Goal: Task Accomplishment & Management: Use online tool/utility

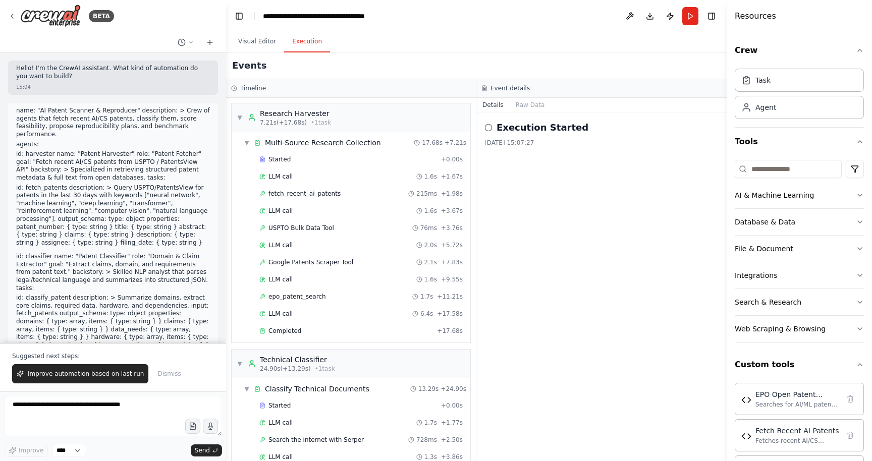
scroll to position [678, 0]
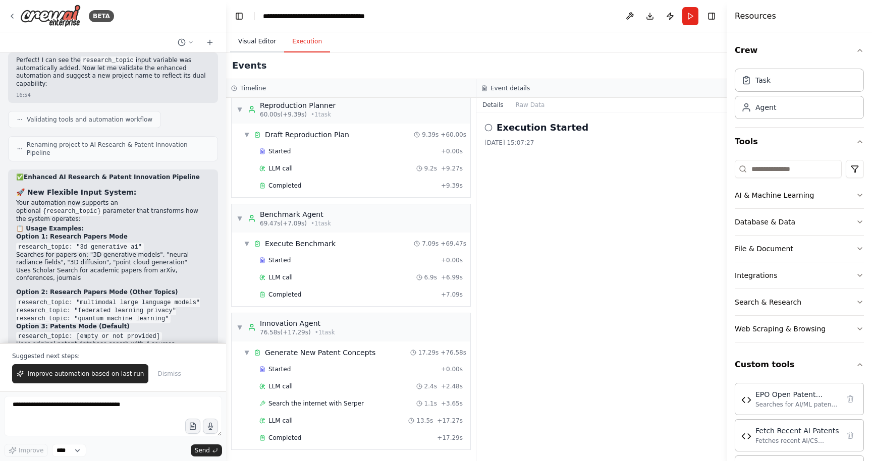
click at [254, 46] on button "Visual Editor" at bounding box center [257, 41] width 54 height 21
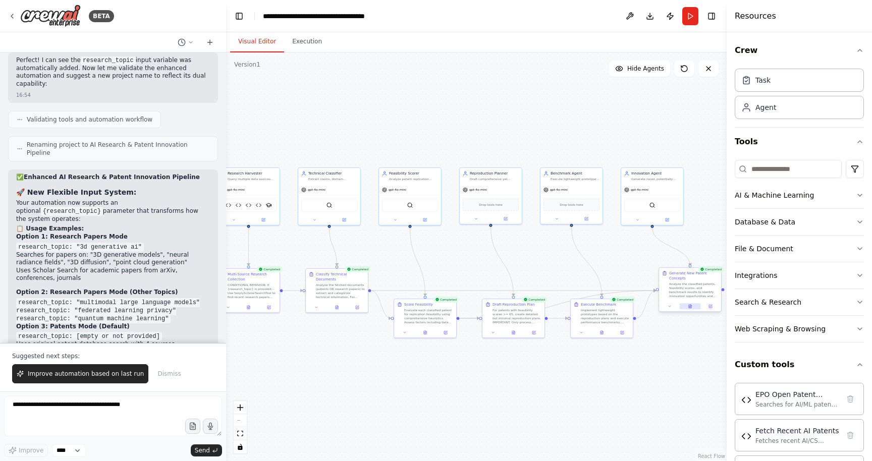
click at [691, 306] on icon at bounding box center [690, 307] width 3 height 4
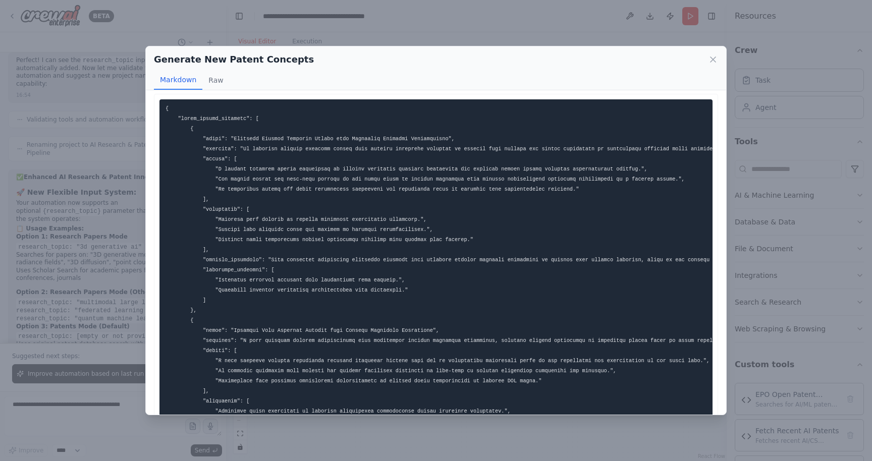
scroll to position [0, 0]
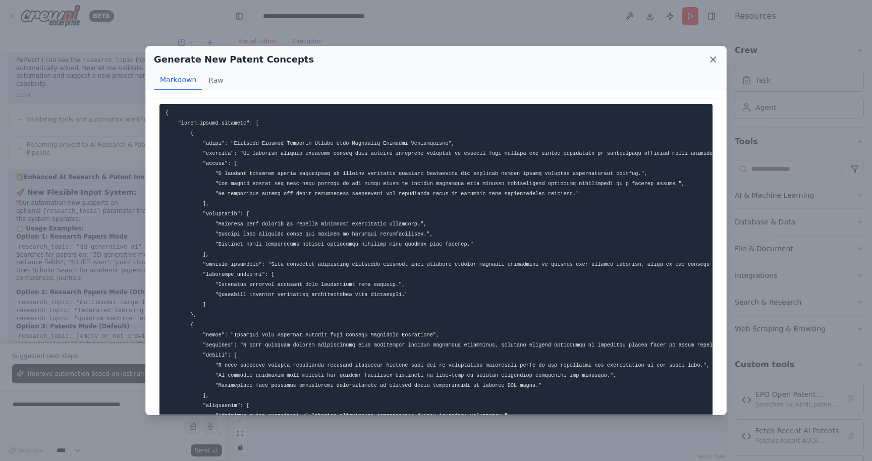
click at [714, 62] on icon at bounding box center [713, 60] width 10 height 10
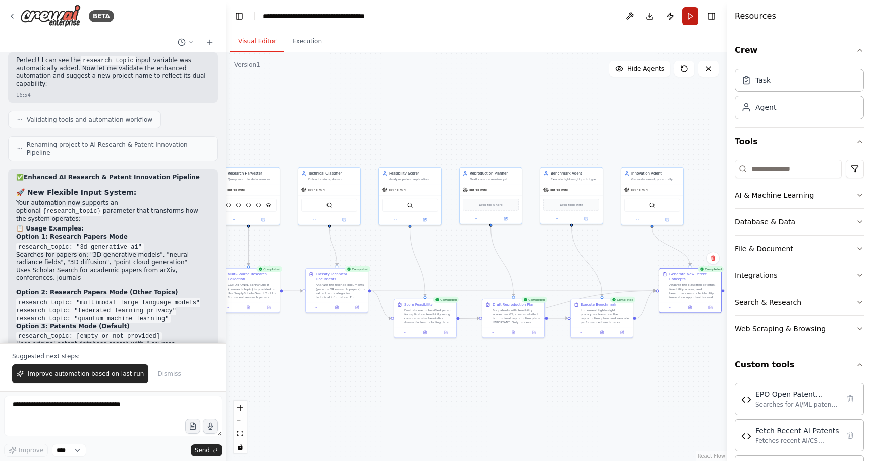
click at [692, 21] on button "Run" at bounding box center [690, 16] width 16 height 18
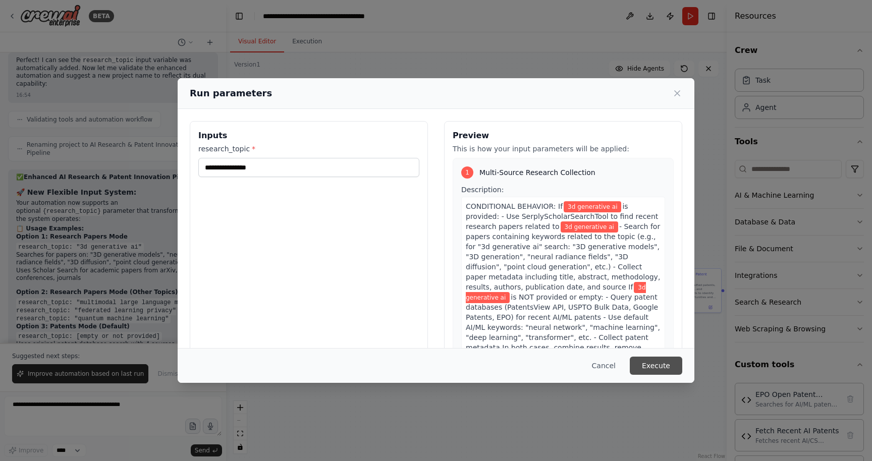
click at [653, 372] on button "Execute" at bounding box center [656, 366] width 52 height 18
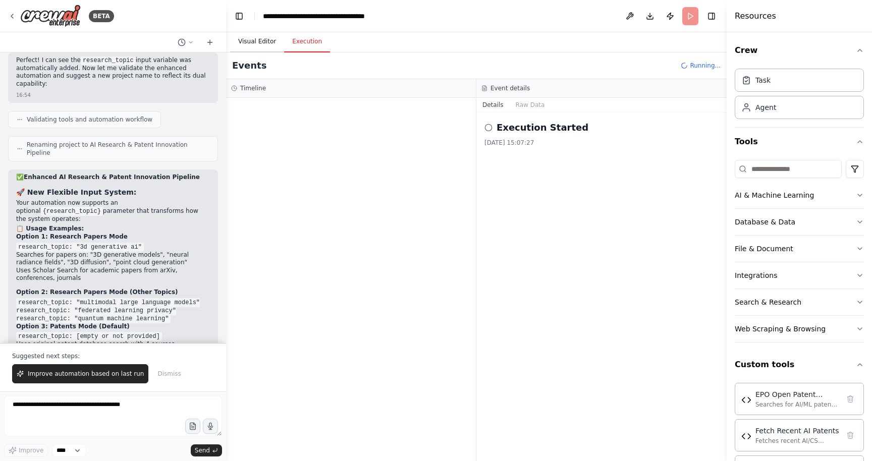
click at [256, 46] on button "Visual Editor" at bounding box center [257, 41] width 54 height 21
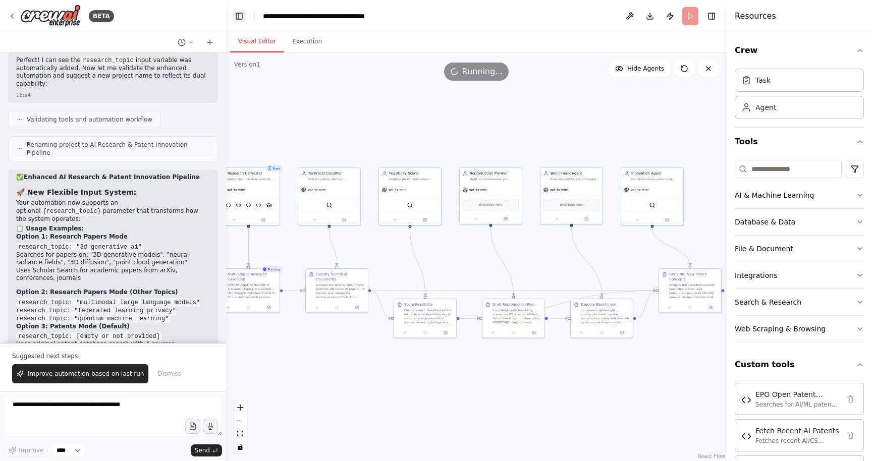
click at [240, 16] on button "Toggle Left Sidebar" at bounding box center [239, 16] width 14 height 14
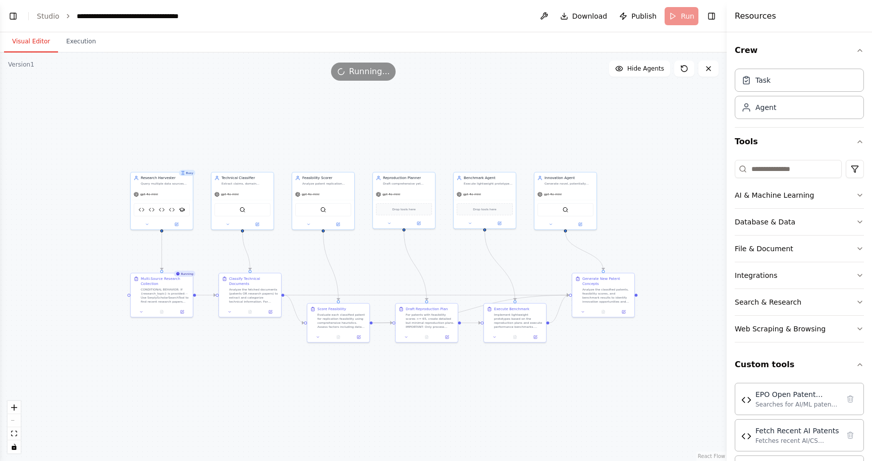
drag, startPoint x: 209, startPoint y: 123, endPoint x: 348, endPoint y: 128, distance: 139.4
click at [348, 128] on div ".deletable-edge-delete-btn { width: 20px; height: 20px; border: 0px solid #ffff…" at bounding box center [363, 256] width 727 height 409
click at [10, 15] on button "Toggle Left Sidebar" at bounding box center [13, 16] width 14 height 14
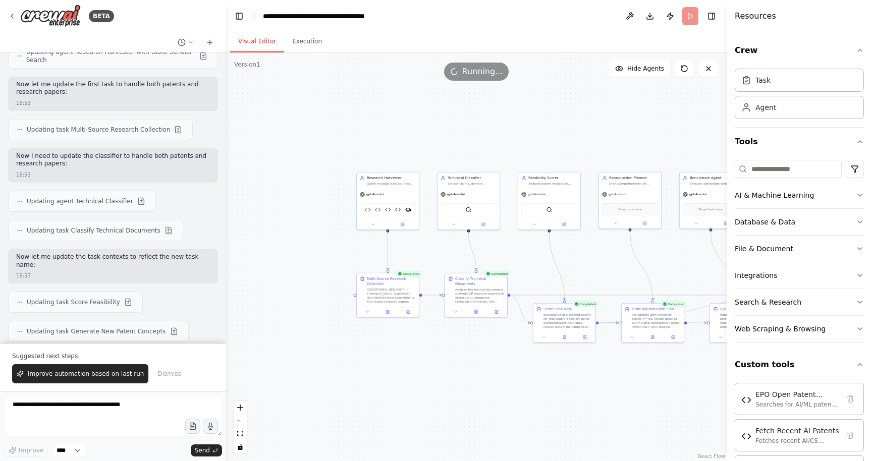
scroll to position [9270, 0]
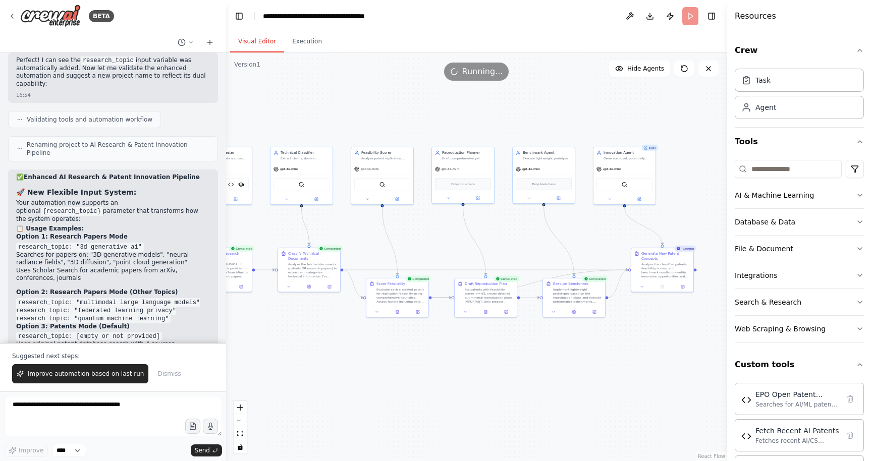
drag, startPoint x: 290, startPoint y: 254, endPoint x: 123, endPoint y: 229, distance: 169.0
click at [123, 229] on div "BETA Hello! I'm the CrewAI assistant. What kind of automation do you want to bu…" at bounding box center [436, 230] width 872 height 461
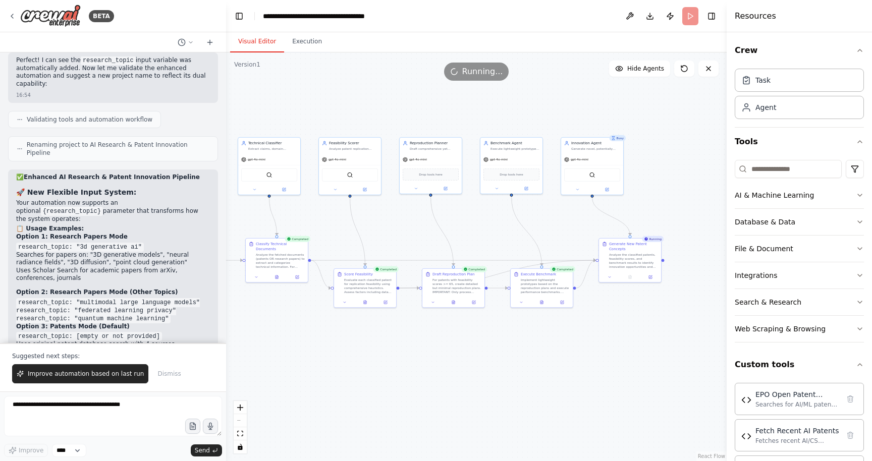
drag, startPoint x: 429, startPoint y: 121, endPoint x: 397, endPoint y: 112, distance: 33.7
click at [397, 112] on div ".deletable-edge-delete-btn { width: 20px; height: 20px; border: 0px solid #ffff…" at bounding box center [476, 256] width 501 height 409
click at [166, 380] on button "Dismiss" at bounding box center [168, 373] width 33 height 19
click at [631, 277] on icon at bounding box center [630, 276] width 4 height 4
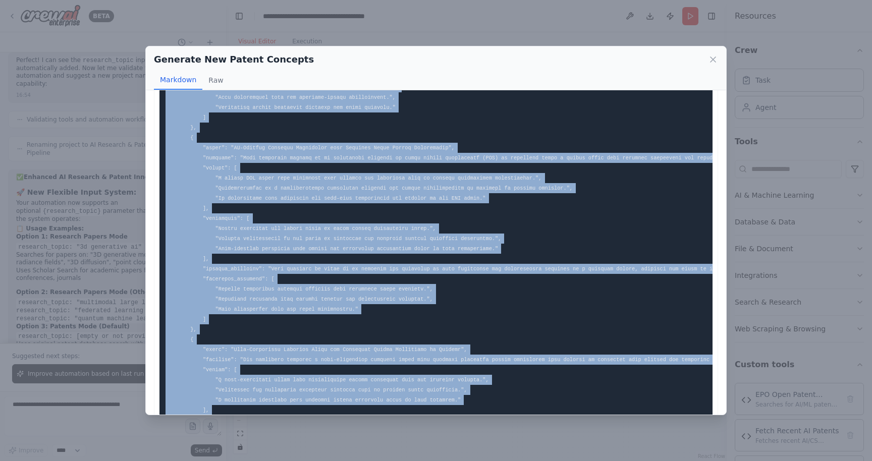
scroll to position [357, 0]
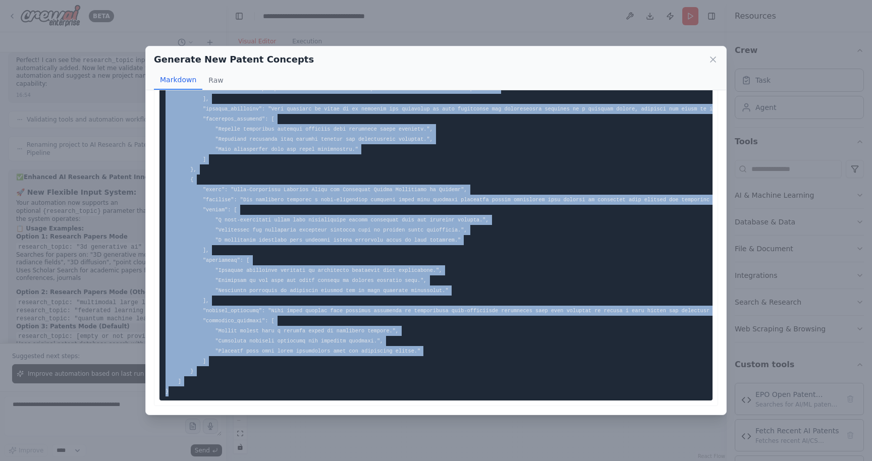
drag, startPoint x: 164, startPoint y: 111, endPoint x: 292, endPoint y: 425, distance: 338.9
click at [292, 425] on div "Generate New Patent Concepts Markdown Raw ... Show more Not valid JSON" at bounding box center [436, 230] width 872 height 461
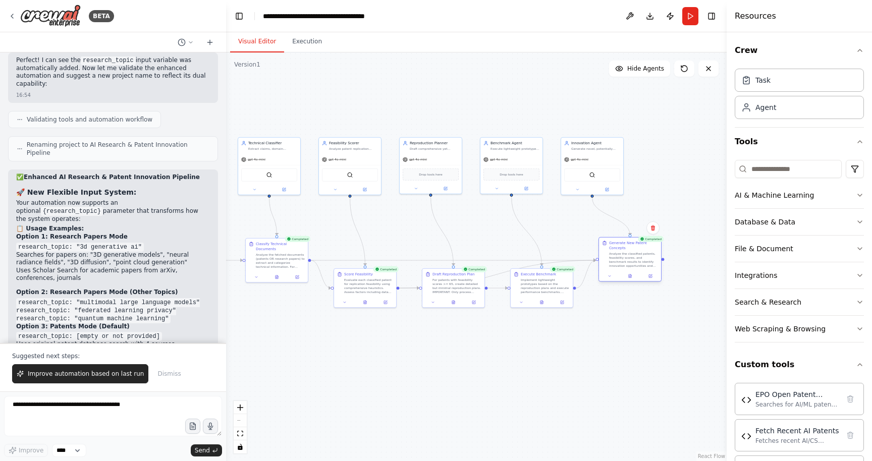
click at [631, 279] on div at bounding box center [630, 276] width 62 height 11
click at [632, 276] on button at bounding box center [629, 276] width 21 height 6
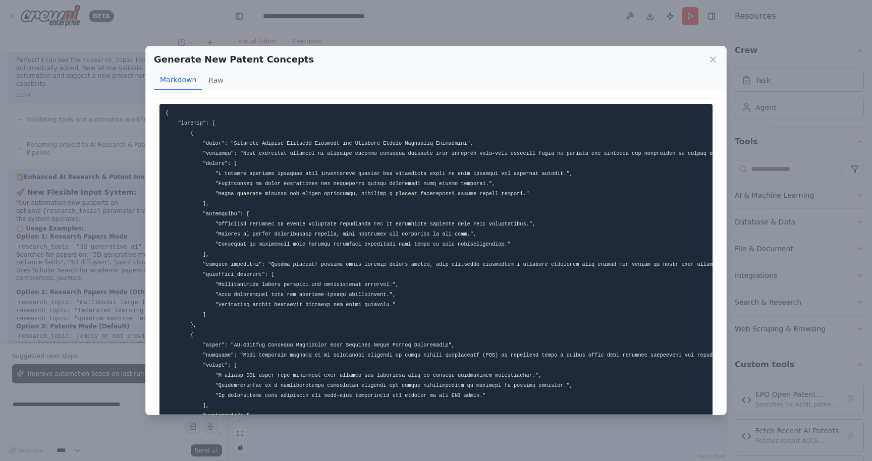
click at [326, 147] on pre at bounding box center [436, 431] width 553 height 654
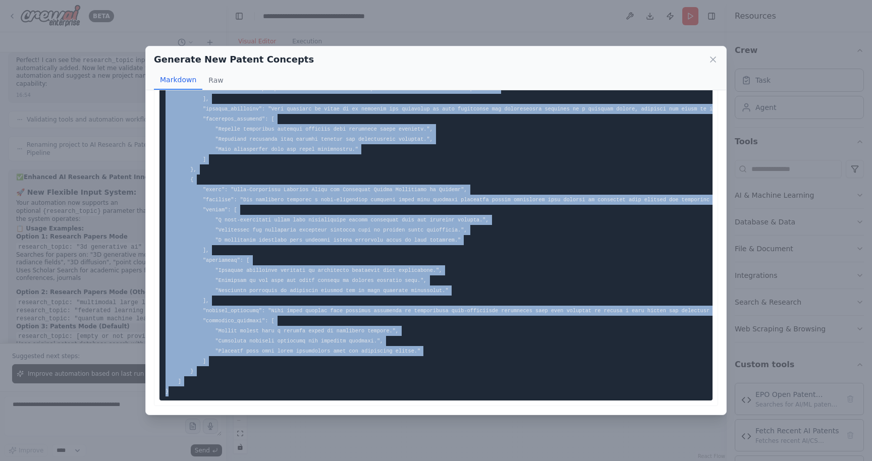
drag, startPoint x: 165, startPoint y: 110, endPoint x: 278, endPoint y: 421, distance: 330.9
click at [278, 421] on div "Generate New Patent Concepts Markdown Raw ... Show more Not valid JSON" at bounding box center [436, 230] width 872 height 461
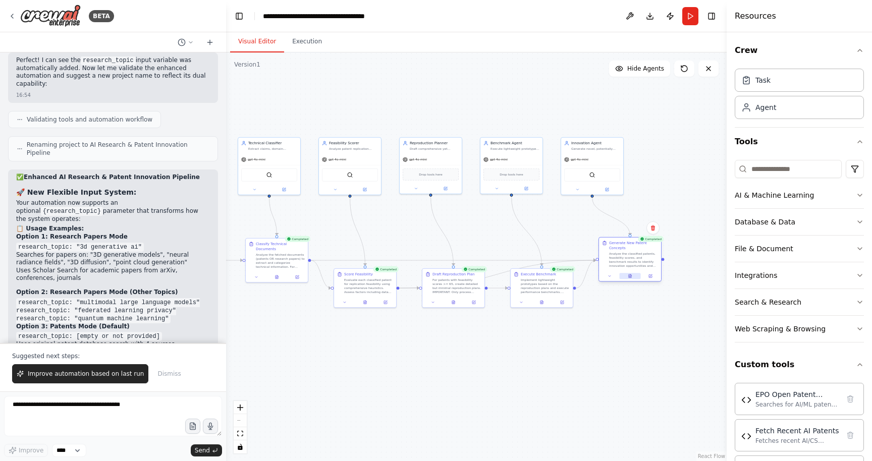
click at [632, 279] on button at bounding box center [629, 276] width 21 height 6
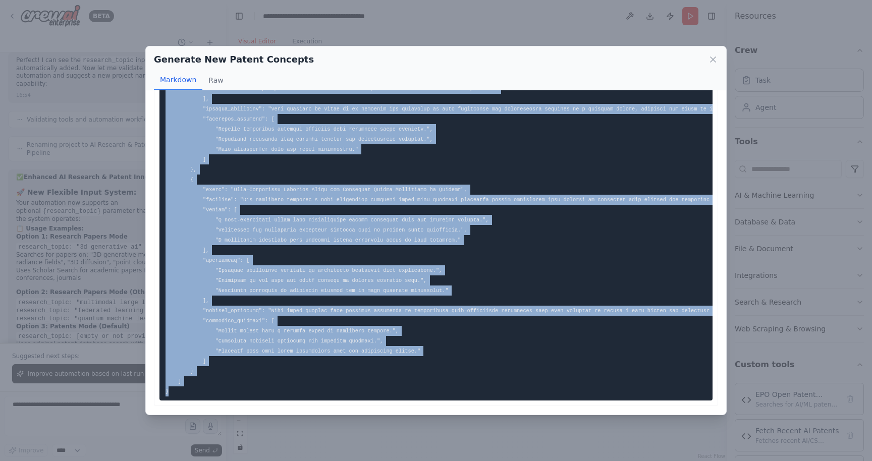
drag, startPoint x: 163, startPoint y: 111, endPoint x: 277, endPoint y: 388, distance: 299.7
click at [277, 388] on pre at bounding box center [436, 74] width 553 height 654
copy code "{ "patents": [ { "title": "Adaptive Machine Learning Pipeline for Enhanced Pate…"
click at [709, 57] on icon at bounding box center [713, 60] width 10 height 10
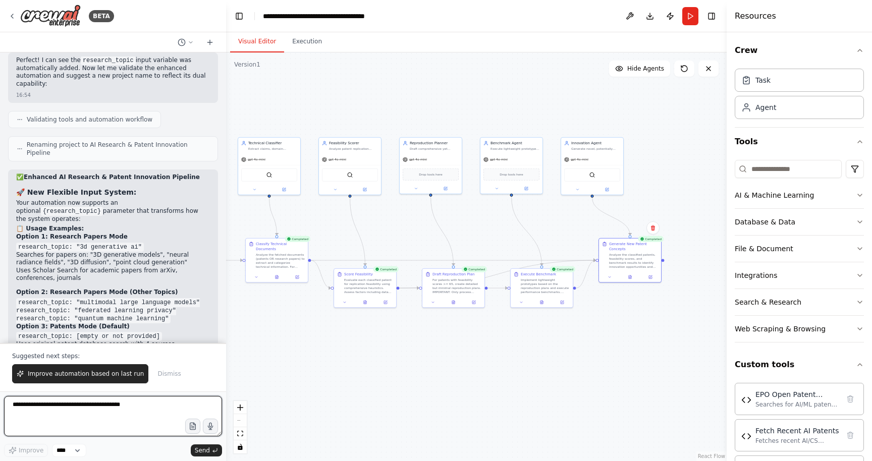
click at [129, 405] on textarea at bounding box center [113, 416] width 218 height 40
paste textarea "**********"
type textarea "**********"
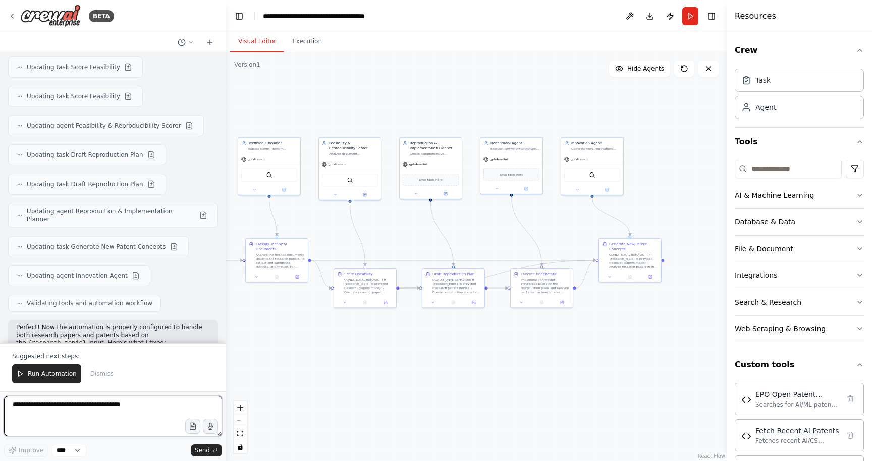
scroll to position [10559, 0]
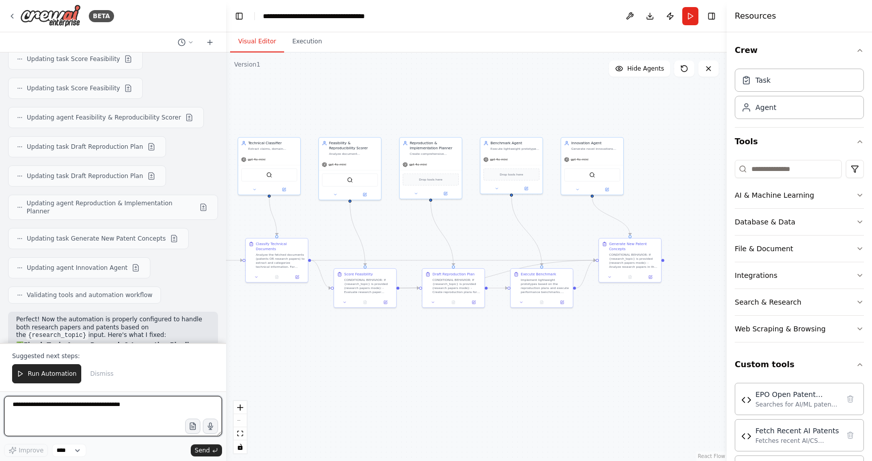
click at [40, 425] on textarea at bounding box center [113, 416] width 218 height 40
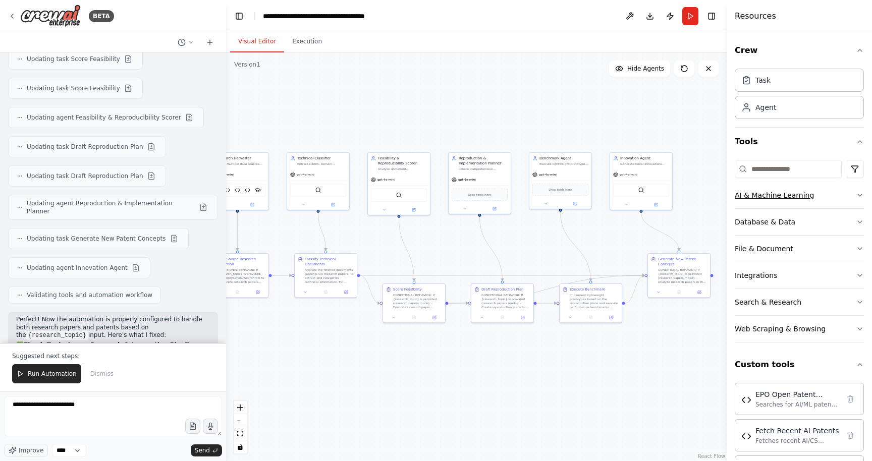
drag, startPoint x: 690, startPoint y: 177, endPoint x: 739, endPoint y: 192, distance: 51.2
click at [739, 192] on div "BETA Hello! I'm the CrewAI assistant. What kind of automation do you want to bu…" at bounding box center [436, 230] width 872 height 461
click at [172, 411] on textarea "**********" at bounding box center [113, 416] width 218 height 40
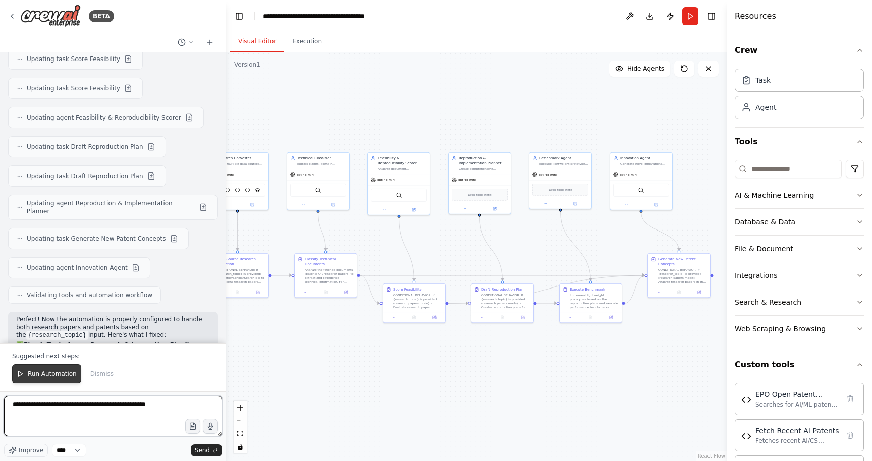
type textarea "**********"
click at [52, 370] on span "Run Automation" at bounding box center [52, 374] width 49 height 8
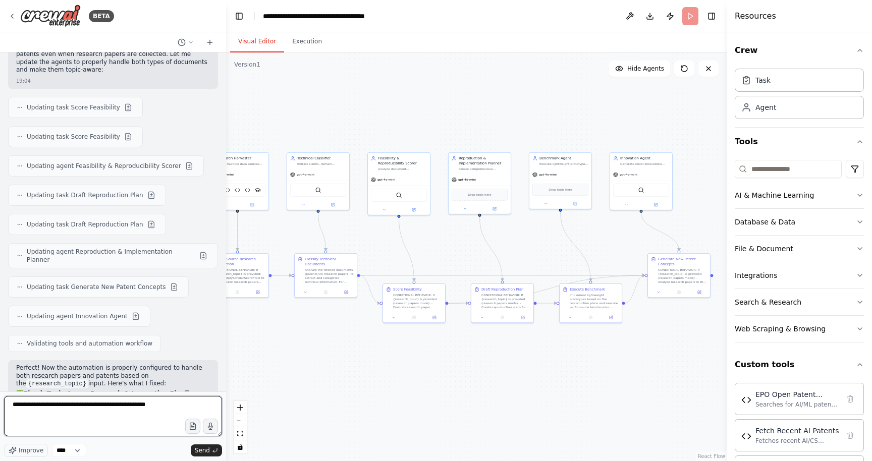
click at [158, 408] on textarea "**********" at bounding box center [113, 416] width 218 height 40
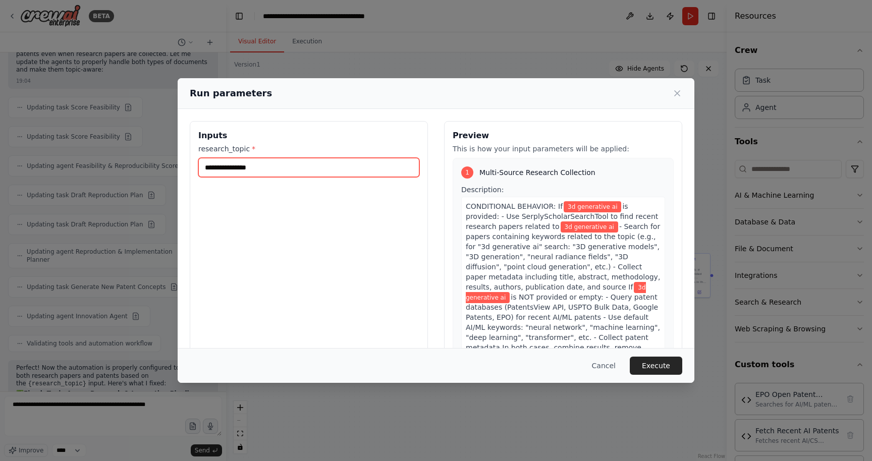
drag, startPoint x: 264, startPoint y: 170, endPoint x: 196, endPoint y: 162, distance: 68.1
click at [196, 162] on div "**********" at bounding box center [309, 240] width 238 height 239
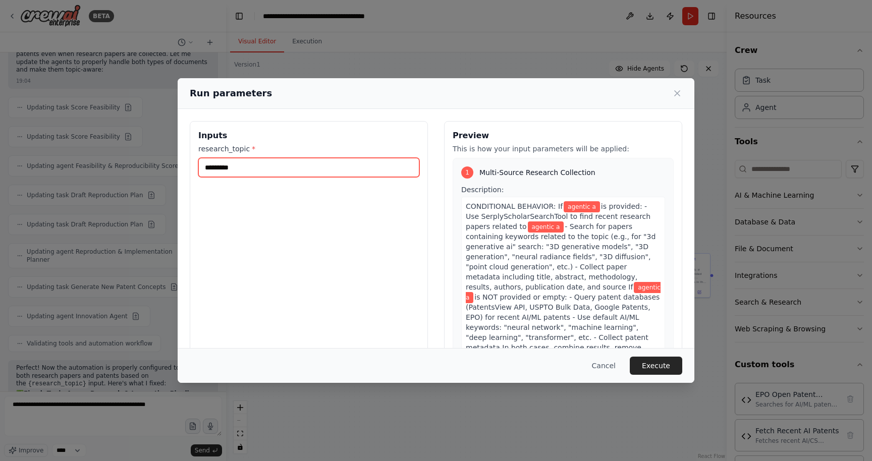
type input "**********"
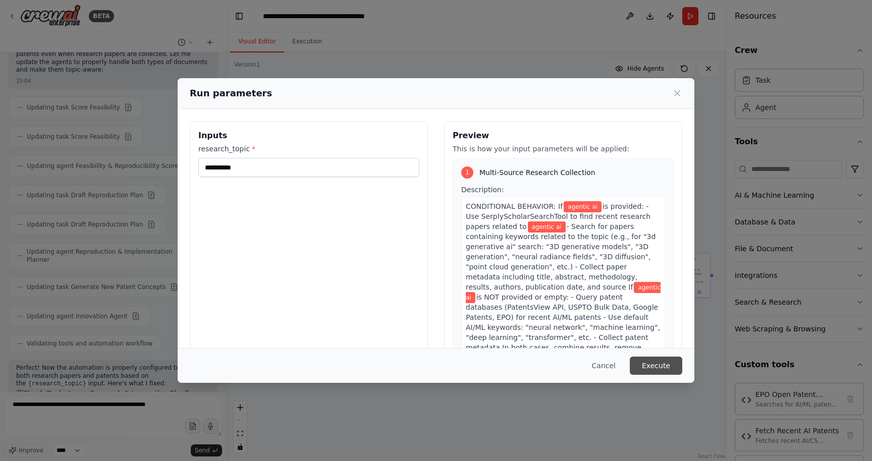
click at [643, 363] on button "Execute" at bounding box center [656, 366] width 52 height 18
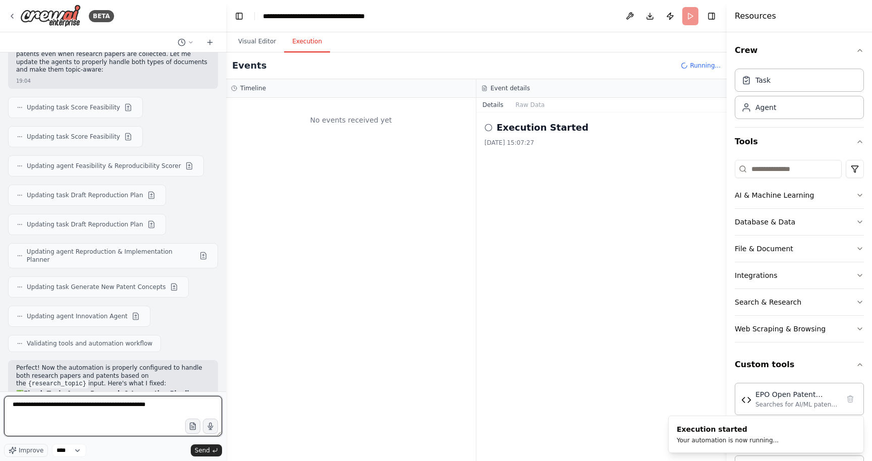
click at [168, 401] on textarea "**********" at bounding box center [113, 416] width 218 height 40
click at [251, 48] on button "Visual Editor" at bounding box center [257, 41] width 54 height 21
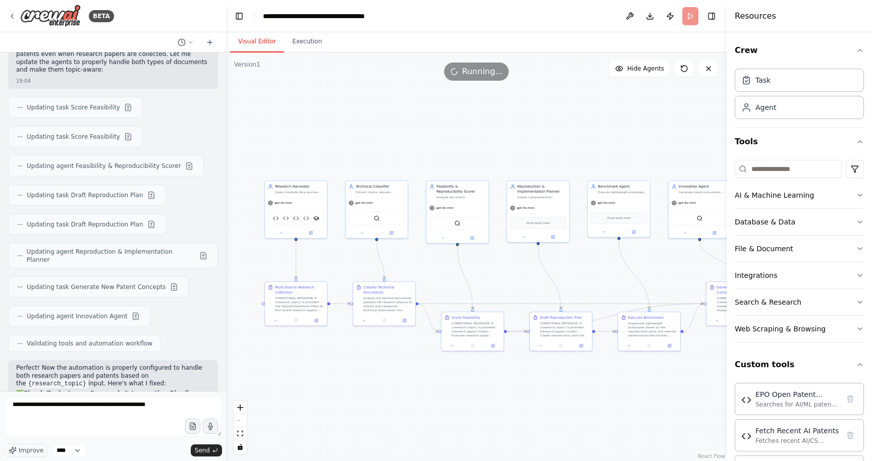
drag, startPoint x: 320, startPoint y: 89, endPoint x: 379, endPoint y: 118, distance: 65.0
click at [379, 118] on div ".deletable-edge-delete-btn { width: 20px; height: 20px; border: 0px solid #ffff…" at bounding box center [476, 256] width 501 height 409
click at [386, 321] on icon at bounding box center [384, 319] width 4 height 4
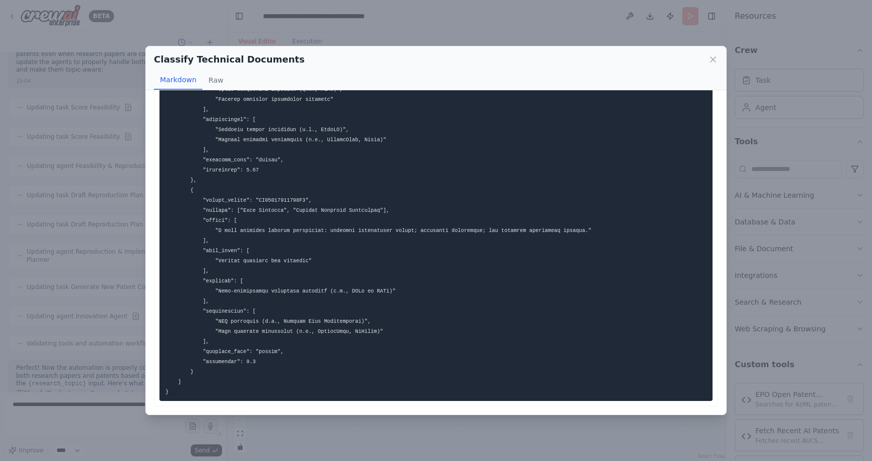
scroll to position [10559, 0]
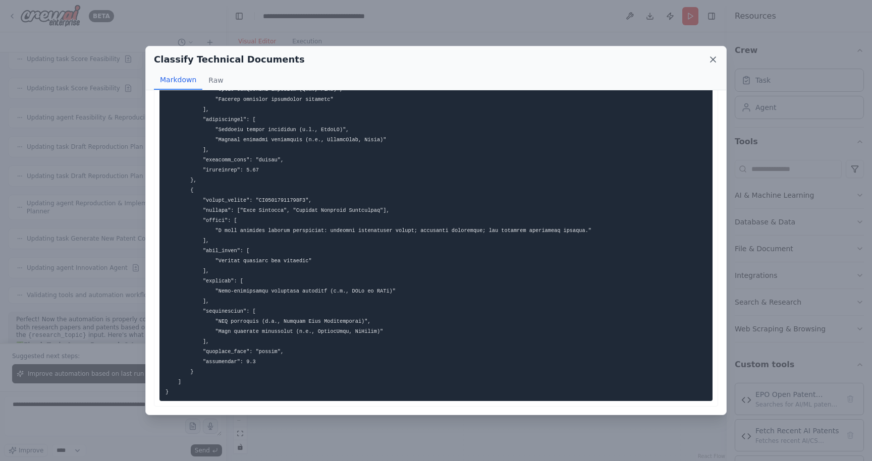
click at [713, 62] on icon at bounding box center [713, 60] width 10 height 10
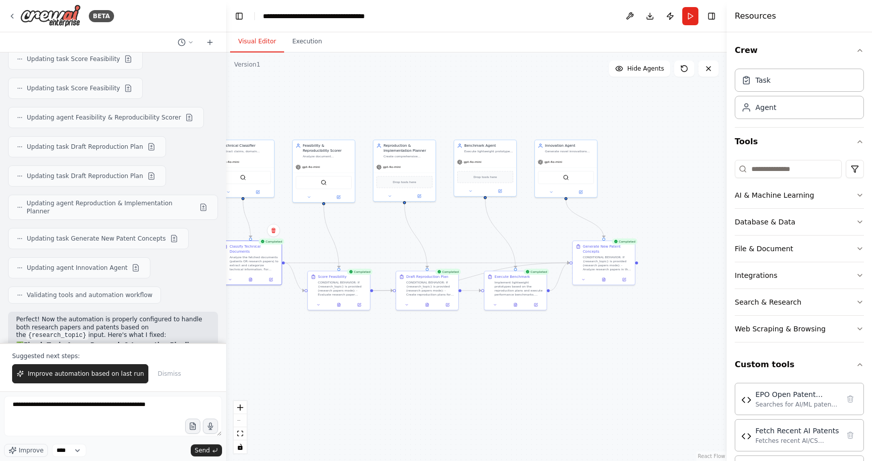
drag, startPoint x: 620, startPoint y: 384, endPoint x: 487, endPoint y: 343, distance: 139.4
click at [487, 343] on div ".deletable-edge-delete-btn { width: 20px; height: 20px; border: 0px solid #ffff…" at bounding box center [476, 256] width 501 height 409
click at [605, 281] on button at bounding box center [604, 279] width 21 height 6
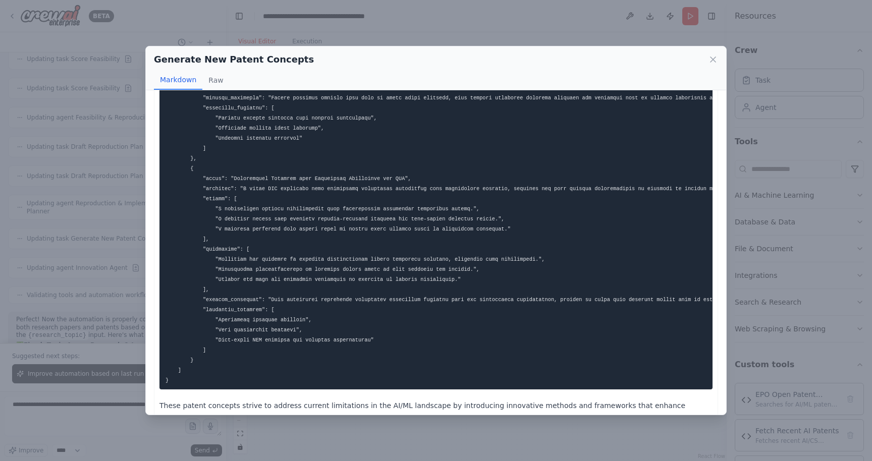
scroll to position [448, 0]
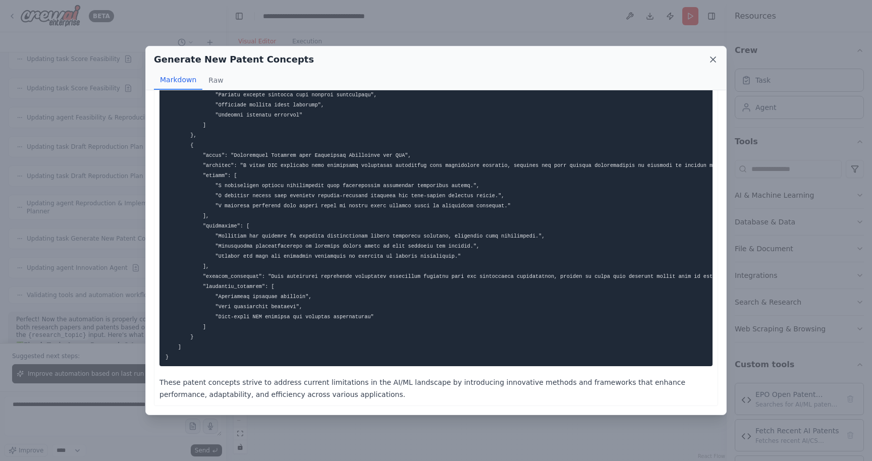
click at [714, 57] on icon at bounding box center [713, 60] width 10 height 10
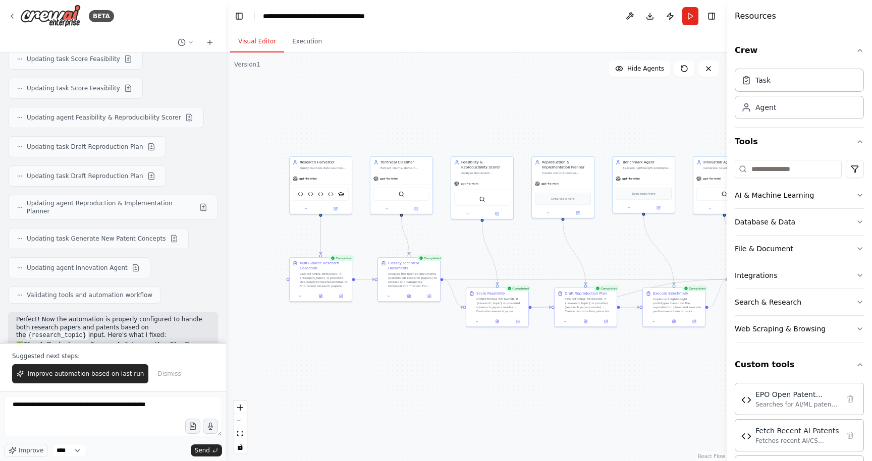
drag, startPoint x: 356, startPoint y: 232, endPoint x: 519, endPoint y: 248, distance: 163.9
click at [519, 248] on div ".deletable-edge-delete-btn { width: 20px; height: 20px; border: 0px solid #ffff…" at bounding box center [476, 256] width 501 height 409
click at [327, 297] on icon at bounding box center [326, 296] width 3 height 4
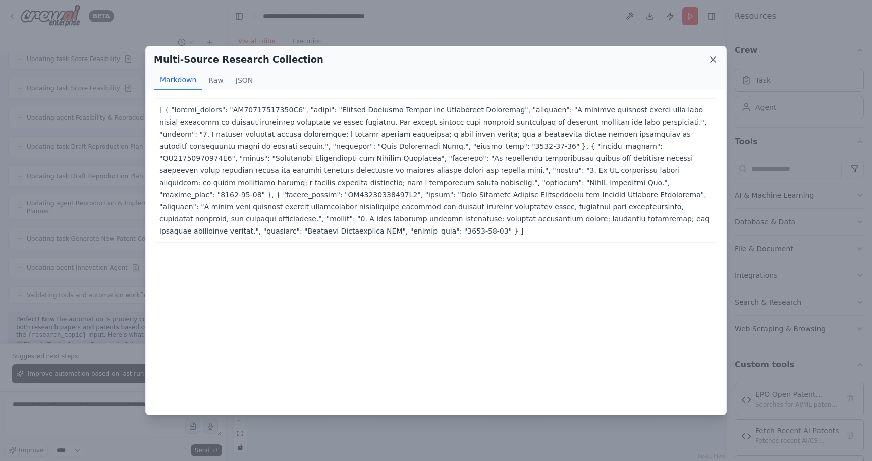
click at [713, 63] on icon at bounding box center [713, 60] width 10 height 10
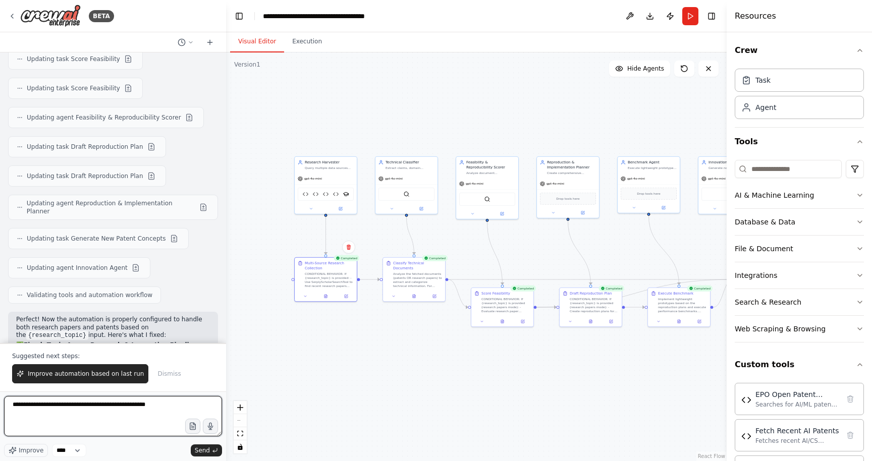
click at [120, 413] on textarea "**********" at bounding box center [113, 416] width 218 height 40
type textarea "**********"
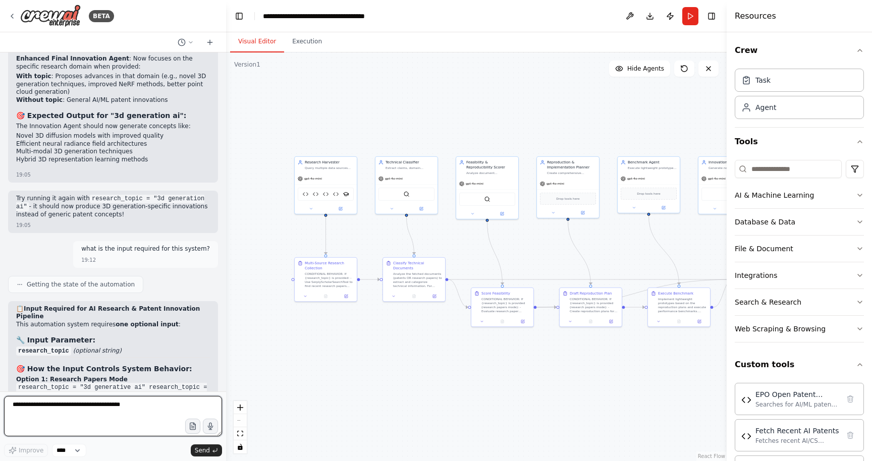
scroll to position [10968, 0]
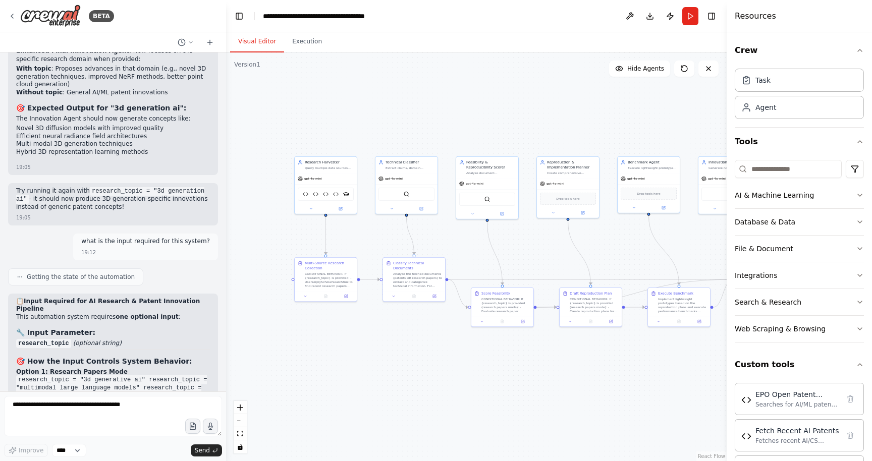
drag, startPoint x: 19, startPoint y: 130, endPoint x: 69, endPoint y: 134, distance: 50.7
click at [69, 434] on code "research_topic = [empty/blank/not provided]" at bounding box center [96, 438] width 161 height 9
copy code "research_topic"
click at [62, 406] on textarea at bounding box center [113, 416] width 218 height 40
paste textarea "**********"
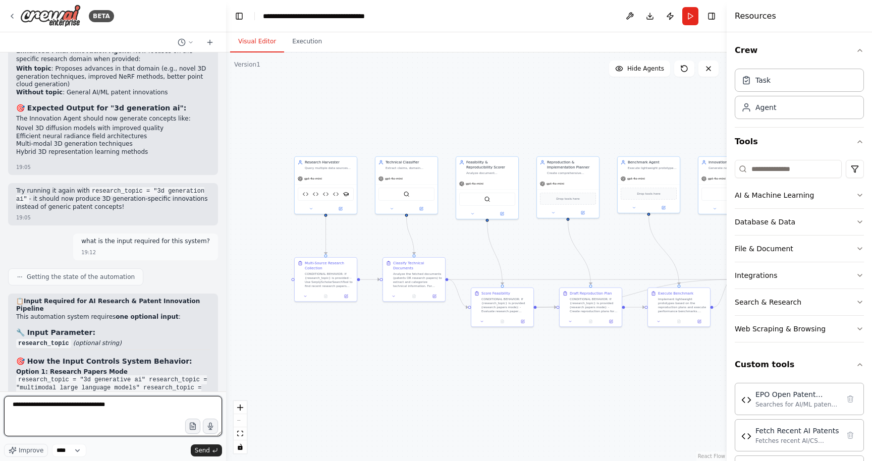
type textarea "**********"
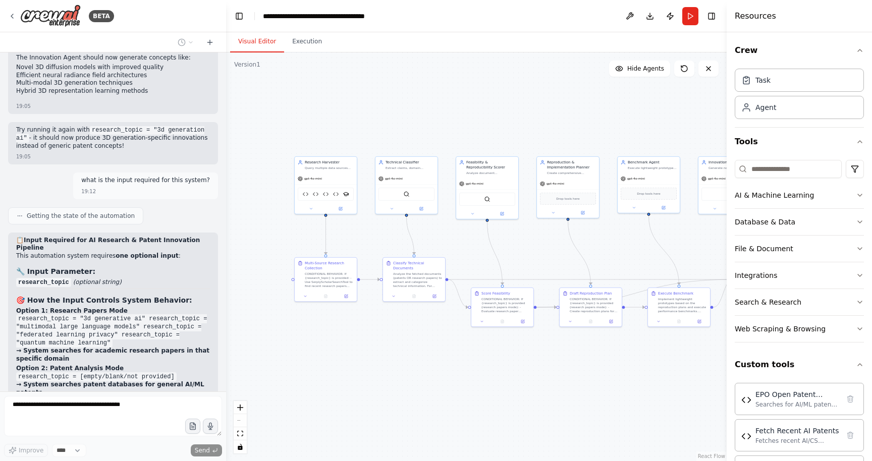
scroll to position [11055, 0]
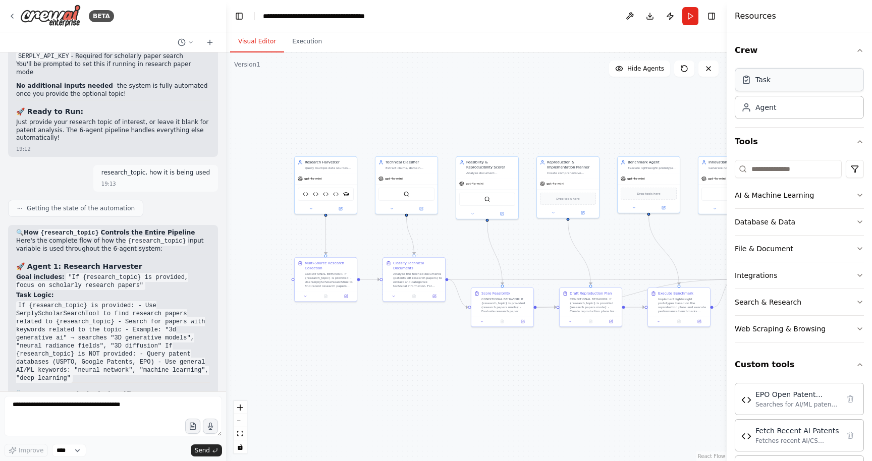
click at [753, 82] on div "Task" at bounding box center [755, 80] width 29 height 10
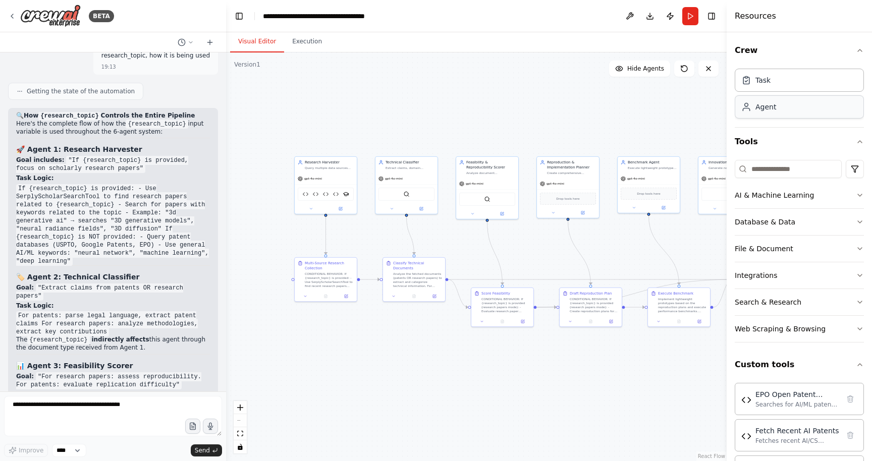
click at [755, 108] on div "Agent" at bounding box center [758, 107] width 35 height 10
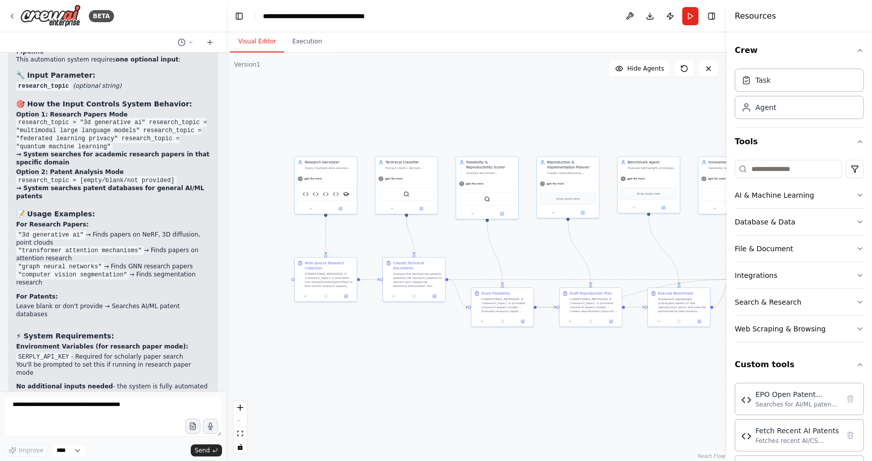
scroll to position [11223, 0]
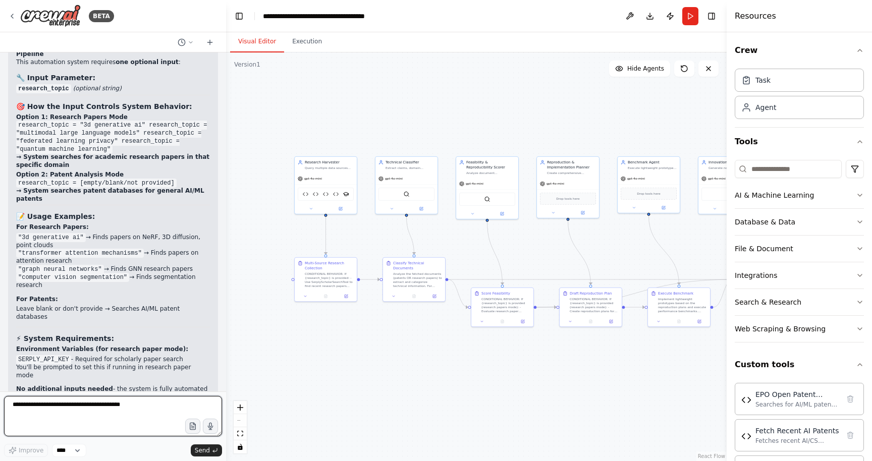
click at [102, 412] on textarea at bounding box center [113, 416] width 218 height 40
type textarea "**********"
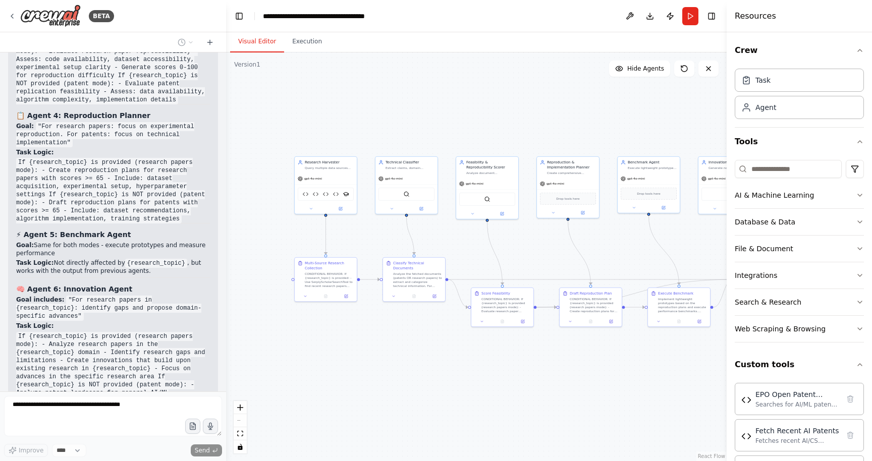
scroll to position [12042, 0]
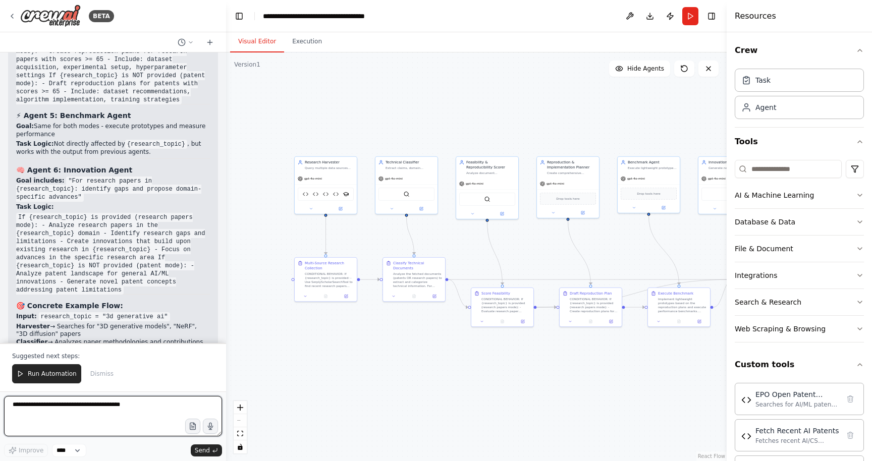
click at [76, 415] on textarea at bounding box center [113, 416] width 218 height 40
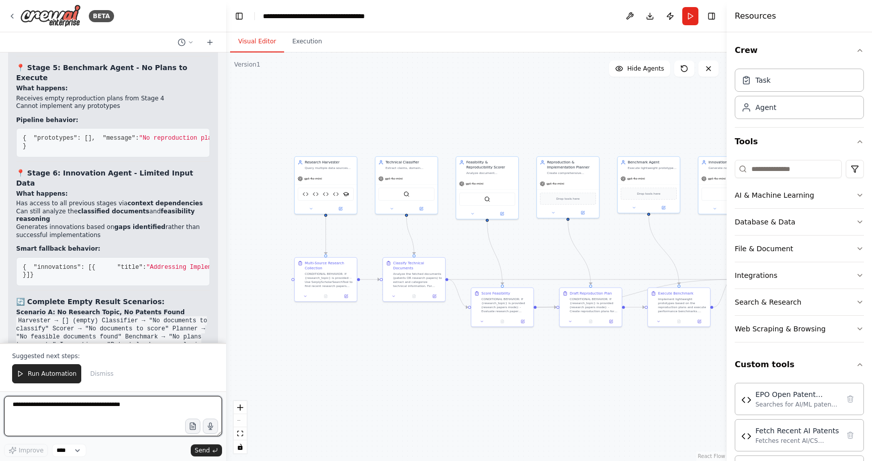
scroll to position [13121, 0]
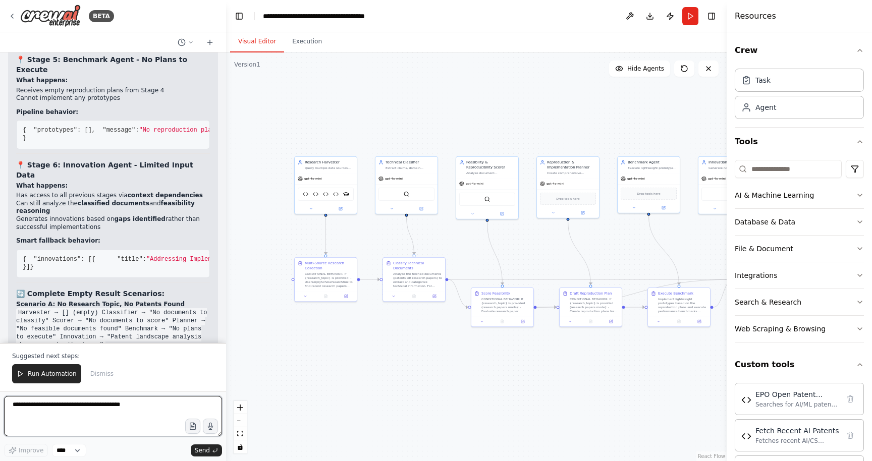
click at [72, 408] on textarea at bounding box center [113, 416] width 218 height 40
type textarea "**********"
click at [64, 412] on textarea "**********" at bounding box center [113, 416] width 218 height 40
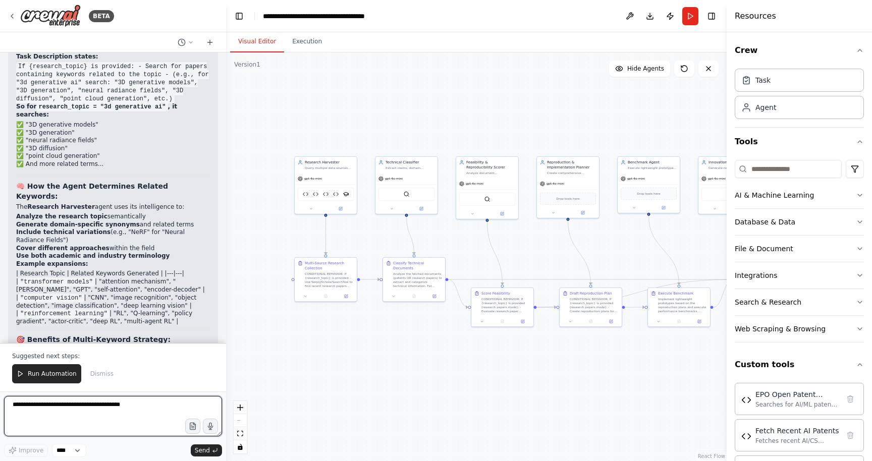
scroll to position [13801, 0]
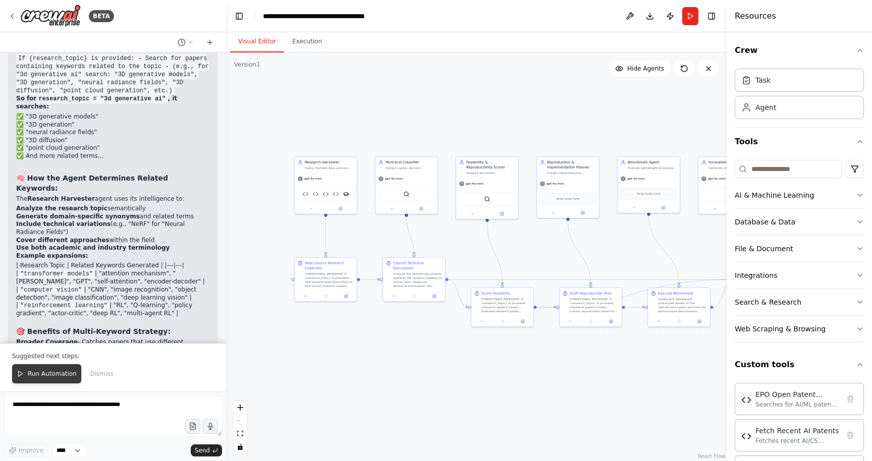
click at [35, 373] on span "Run Automation" at bounding box center [52, 374] width 49 height 8
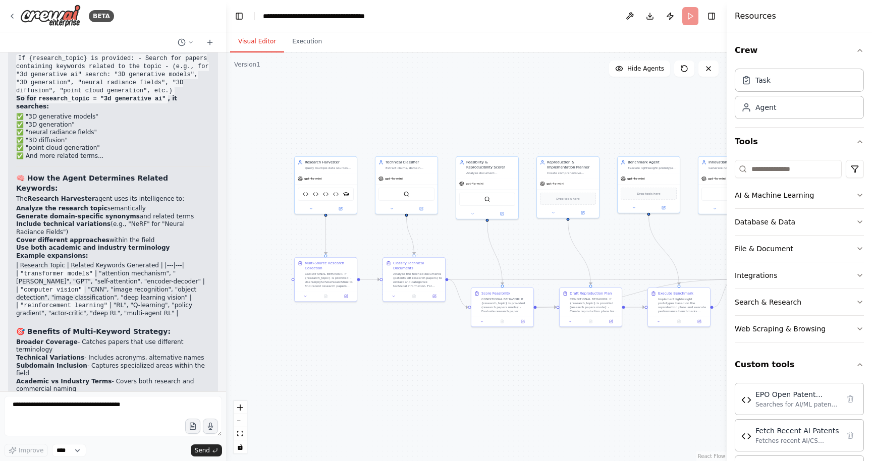
scroll to position [13753, 0]
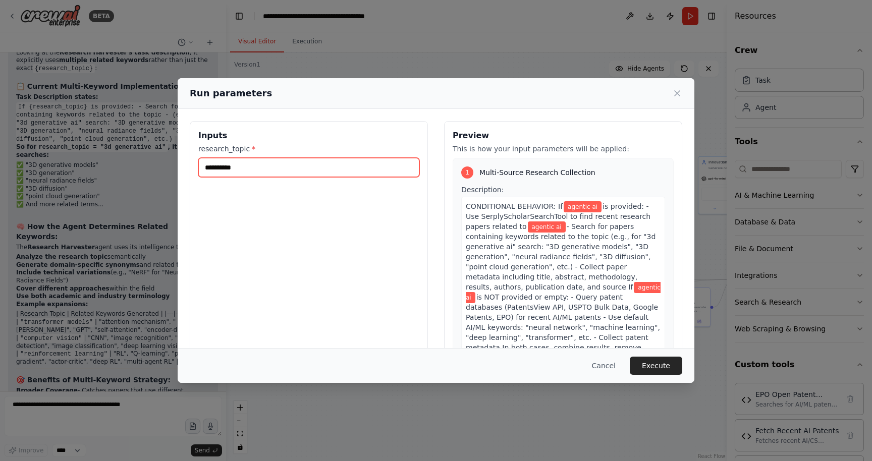
click at [228, 170] on input "**********" at bounding box center [308, 167] width 221 height 19
type input "********"
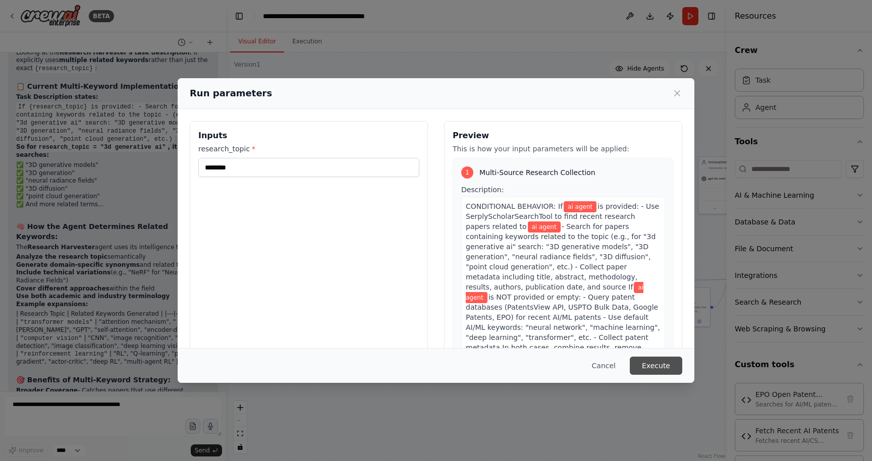
click at [640, 360] on button "Execute" at bounding box center [656, 366] width 52 height 18
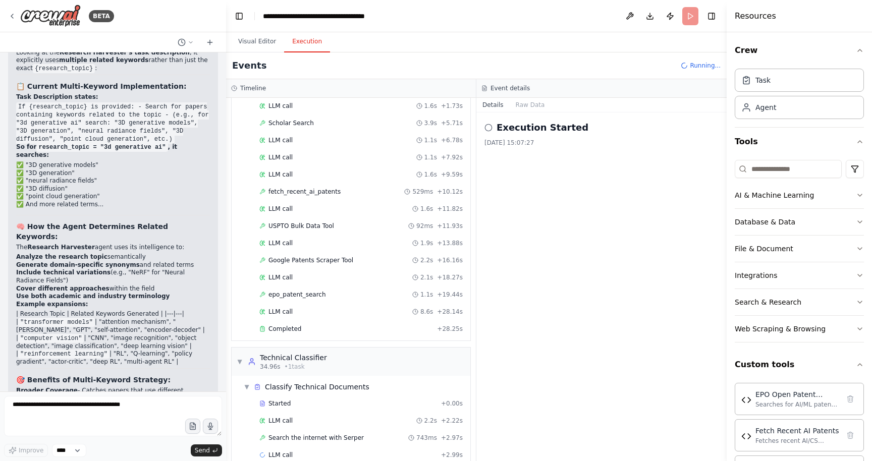
scroll to position [88, 0]
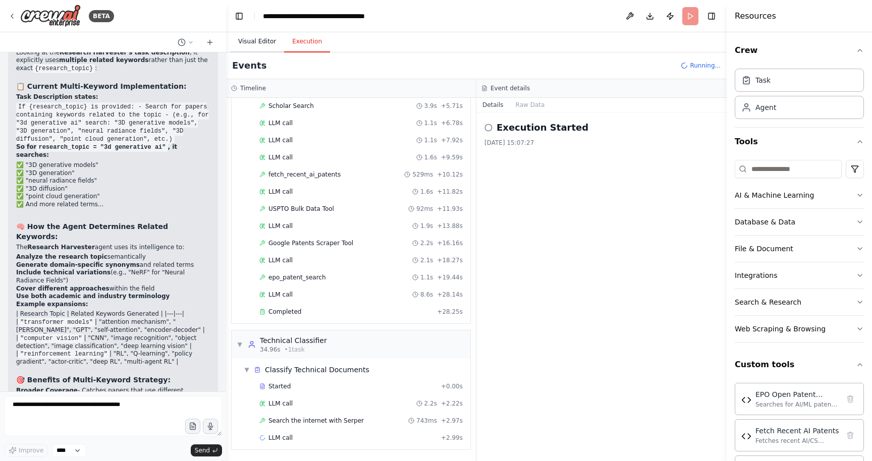
click at [268, 43] on button "Visual Editor" at bounding box center [257, 41] width 54 height 21
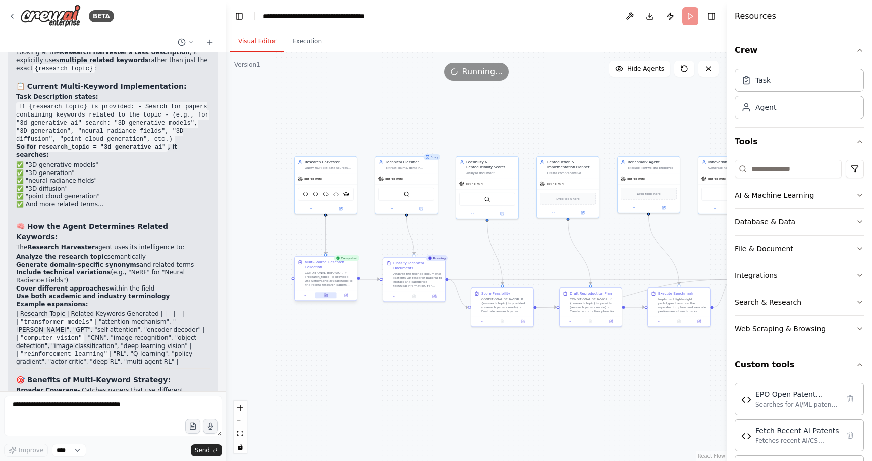
click at [328, 292] on button at bounding box center [325, 295] width 21 height 6
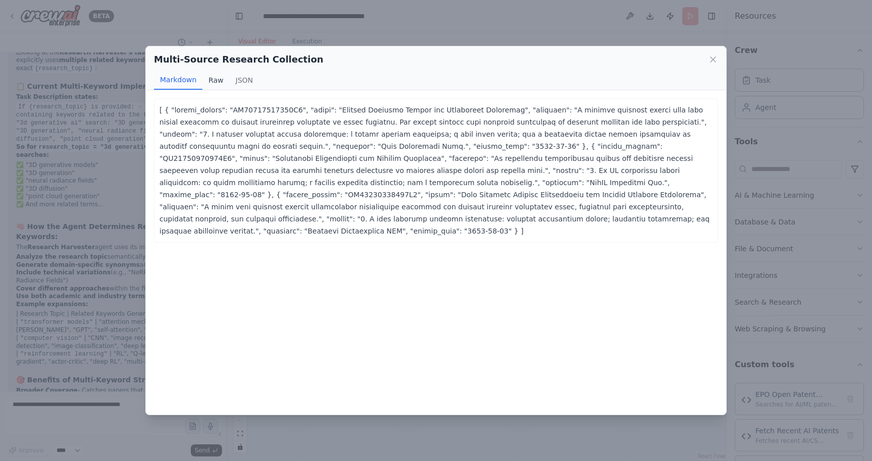
click at [202, 76] on button "Raw" at bounding box center [215, 80] width 27 height 19
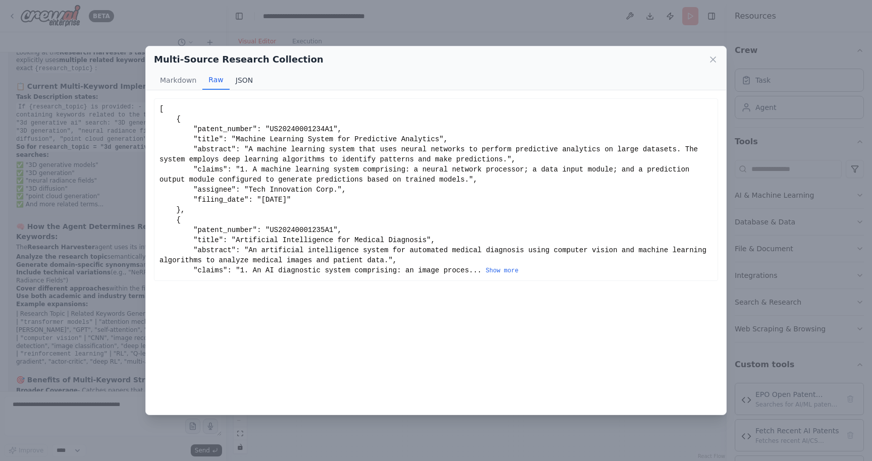
click at [248, 86] on button "JSON" at bounding box center [245, 80] width 30 height 19
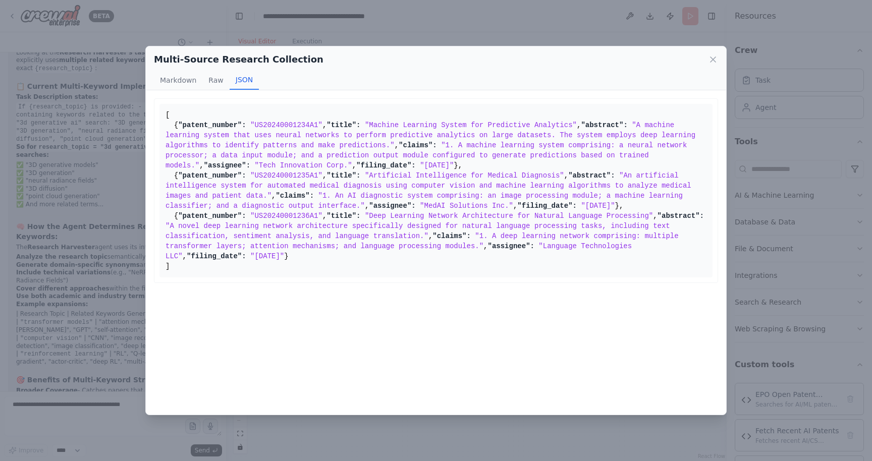
scroll to position [0, 0]
drag, startPoint x: 180, startPoint y: 389, endPoint x: 165, endPoint y: 114, distance: 276.0
click at [164, 114] on pre "[ { "patent_number": "US20240001234A1" , "title": "Machine Learning System for …" at bounding box center [436, 191] width 553 height 174
copy pre "[ { "patent_number": "US20240001234A1" , "title": "Machine Learning System for …"
copy body "Multi-Source Research Collection Markdown Raw JSON [ { "patent_number": "US2024…"
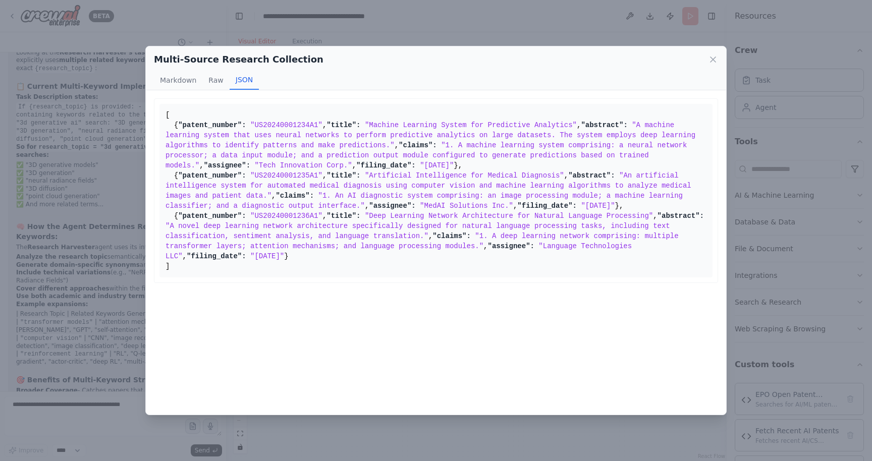
click at [119, 416] on div "Multi-Source Research Collection Markdown Raw JSON ... Show more [ { "patent_nu…" at bounding box center [436, 230] width 872 height 461
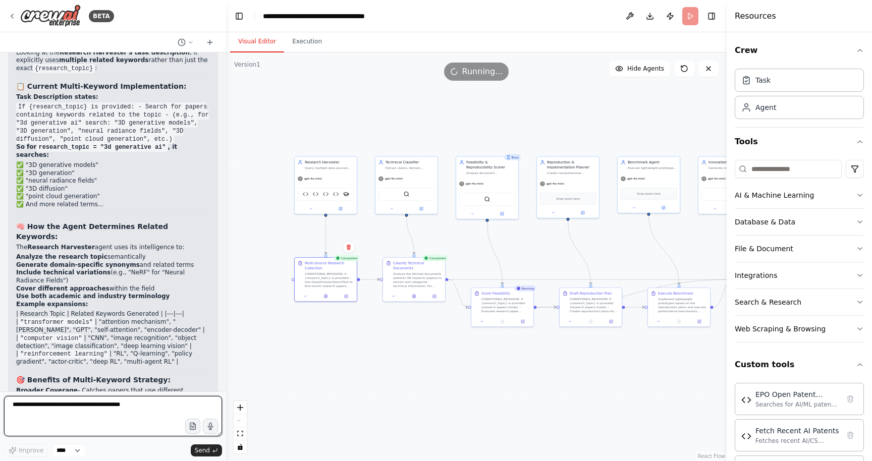
click at [119, 416] on textarea at bounding box center [113, 416] width 218 height 40
paste textarea "**********"
click at [39, 418] on textarea at bounding box center [113, 416] width 218 height 40
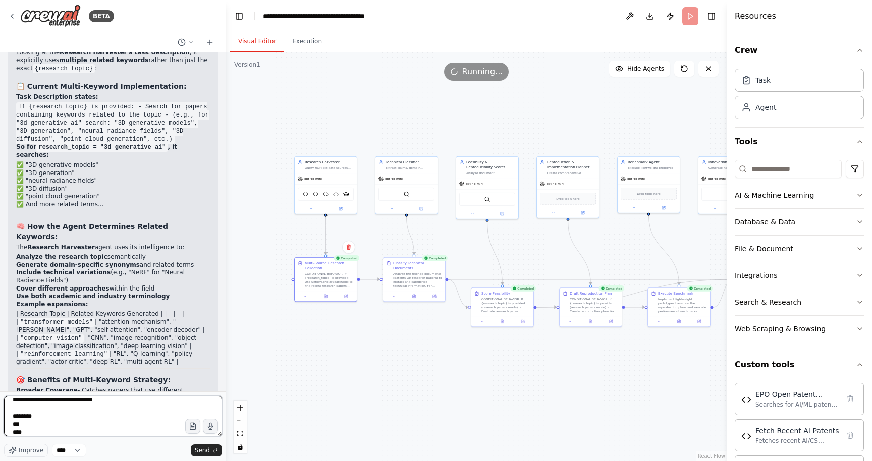
type textarea "**********"
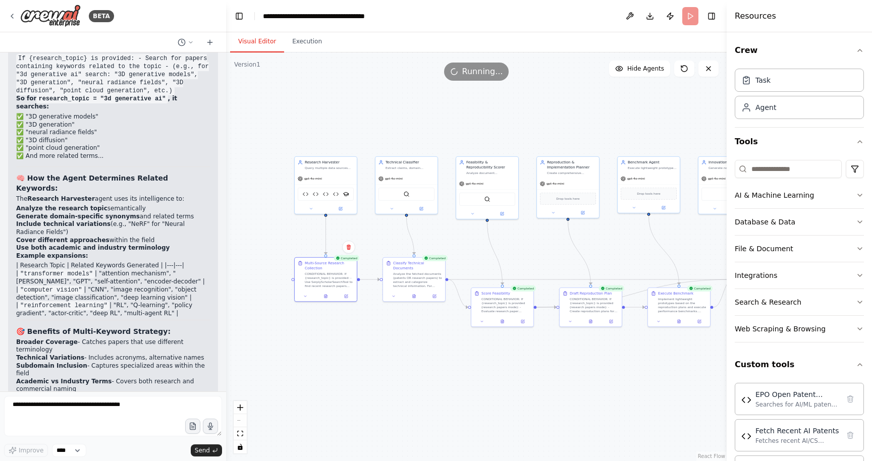
scroll to position [14022, 0]
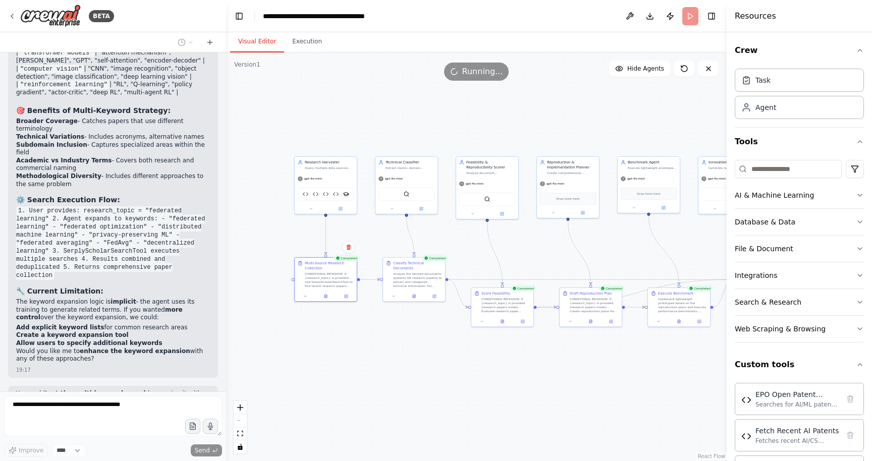
click at [362, 401] on div ".deletable-edge-delete-btn { width: 20px; height: 20px; border: 0px solid #ffff…" at bounding box center [476, 256] width 501 height 409
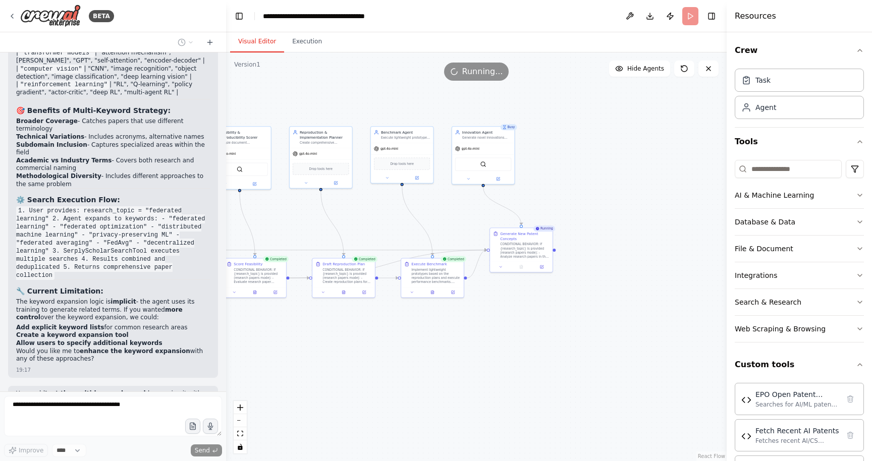
drag, startPoint x: 531, startPoint y: 241, endPoint x: 280, endPoint y: 213, distance: 252.9
click at [280, 213] on div ".deletable-edge-delete-btn { width: 20px; height: 20px; border: 0px solid #ffff…" at bounding box center [476, 256] width 501 height 409
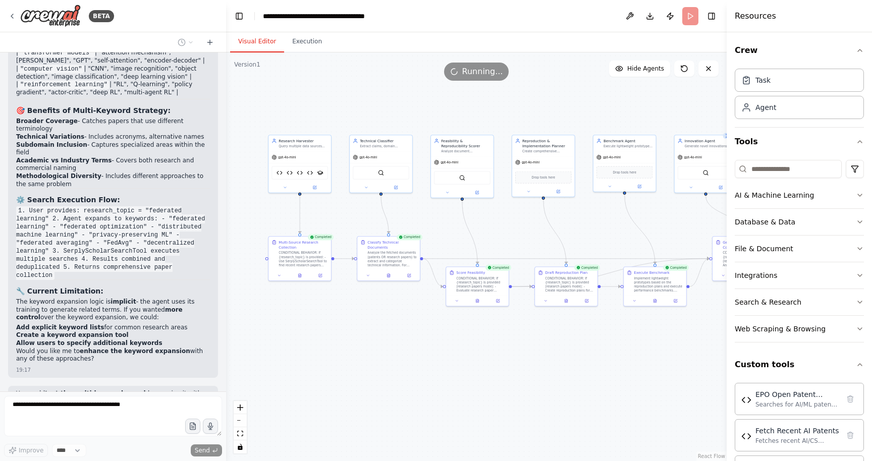
drag, startPoint x: 279, startPoint y: 216, endPoint x: 505, endPoint y: 223, distance: 225.8
click at [505, 223] on div ".deletable-edge-delete-btn { width: 20px; height: 20px; border: 0px solid #ffff…" at bounding box center [476, 256] width 501 height 409
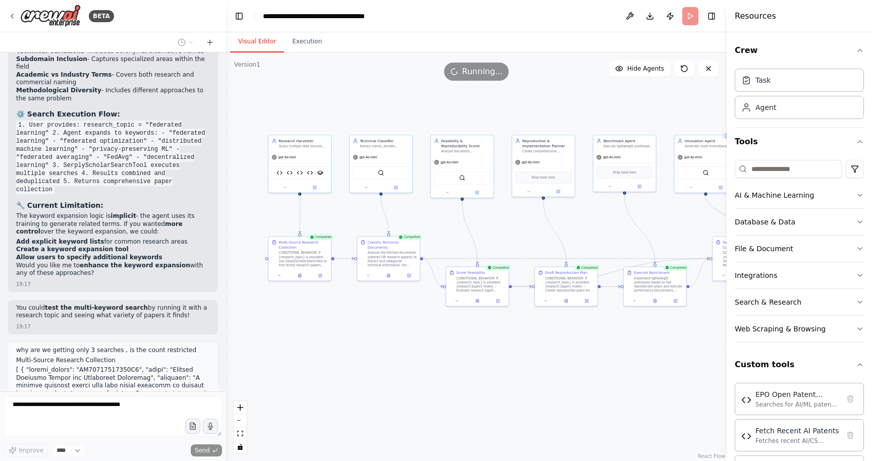
scroll to position [14116, 0]
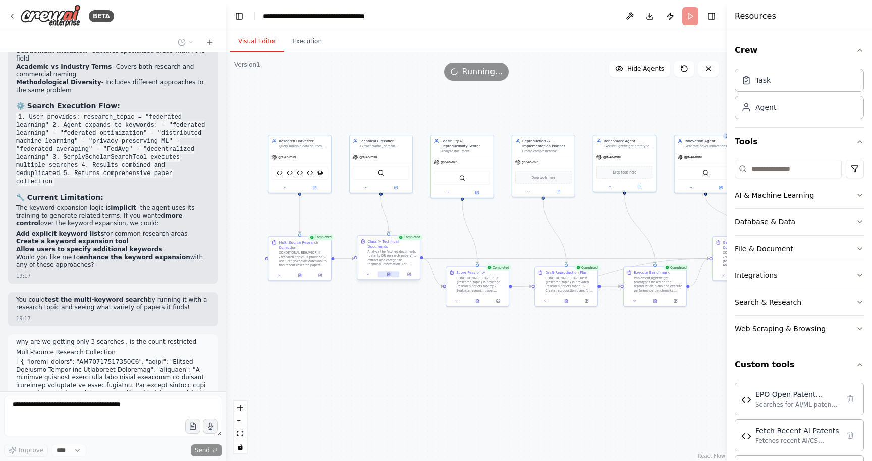
click at [386, 276] on button at bounding box center [389, 275] width 22 height 6
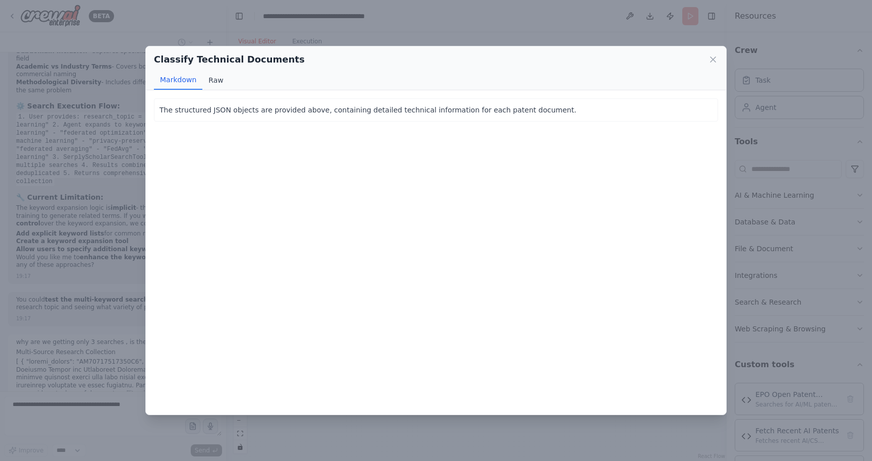
click at [209, 81] on button "Raw" at bounding box center [215, 80] width 27 height 19
click at [715, 59] on icon at bounding box center [713, 60] width 10 height 10
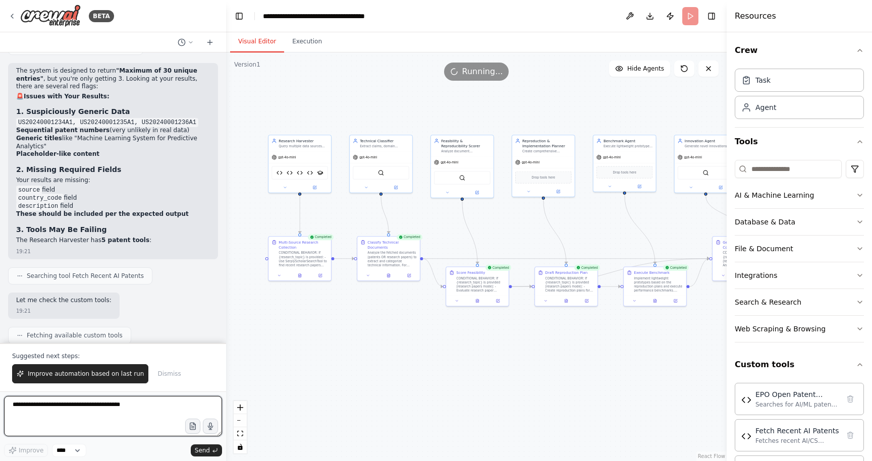
scroll to position [14749, 0]
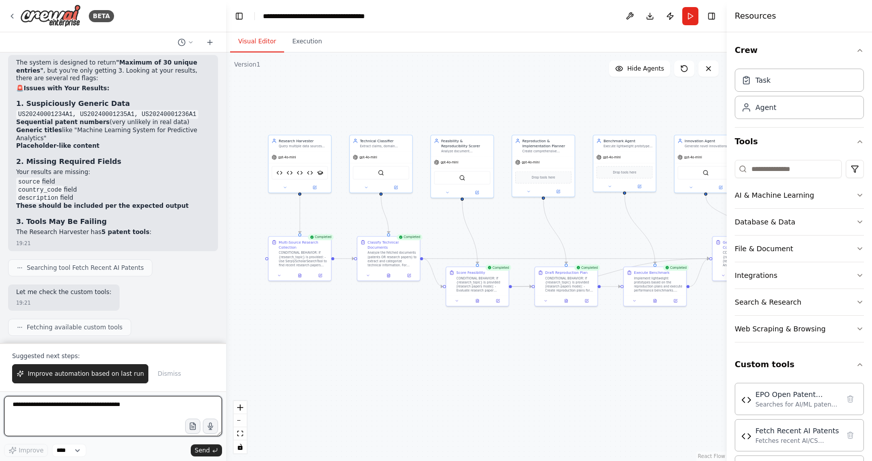
click at [75, 406] on textarea at bounding box center [113, 416] width 218 height 40
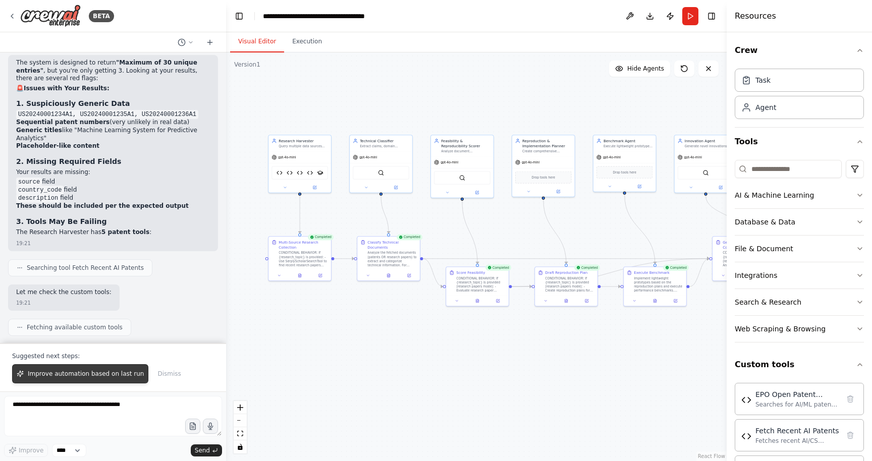
click at [95, 369] on button "Improve automation based on last run" at bounding box center [80, 373] width 136 height 19
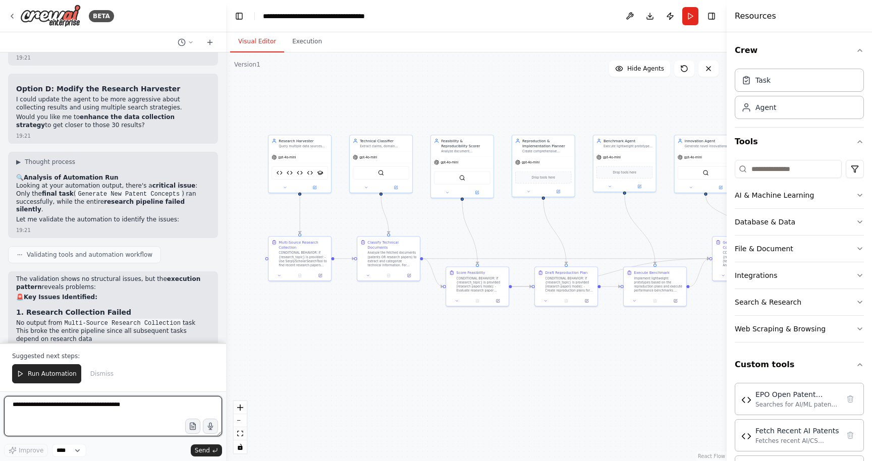
scroll to position [15286, 0]
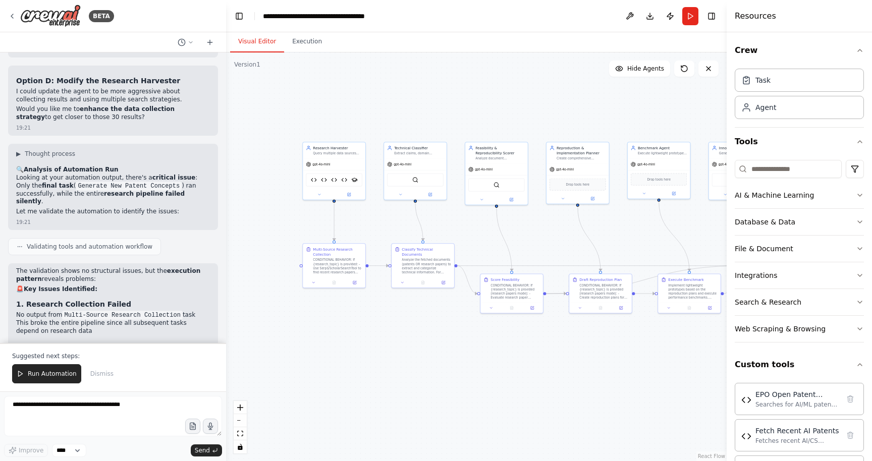
drag, startPoint x: 545, startPoint y: 361, endPoint x: 579, endPoint y: 368, distance: 35.0
click at [579, 368] on div ".deletable-edge-delete-btn { width: 20px; height: 20px; border: 0px solid #ffff…" at bounding box center [476, 256] width 501 height 409
click at [85, 406] on textarea at bounding box center [113, 416] width 218 height 40
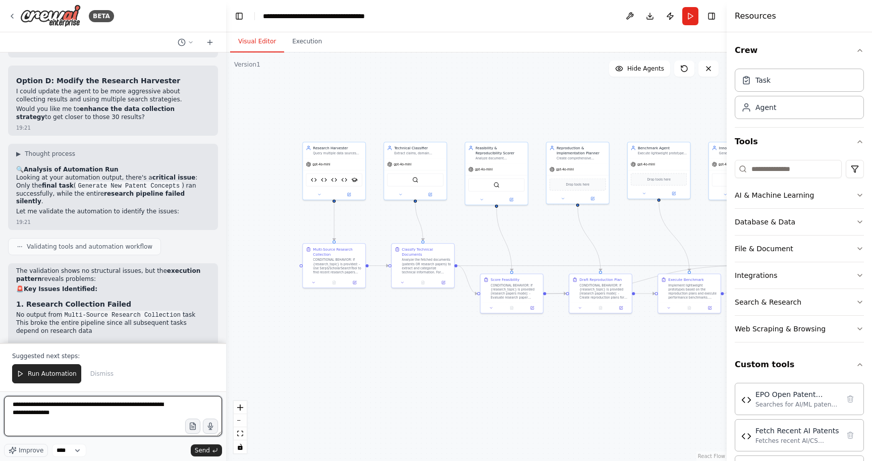
type textarea "**********"
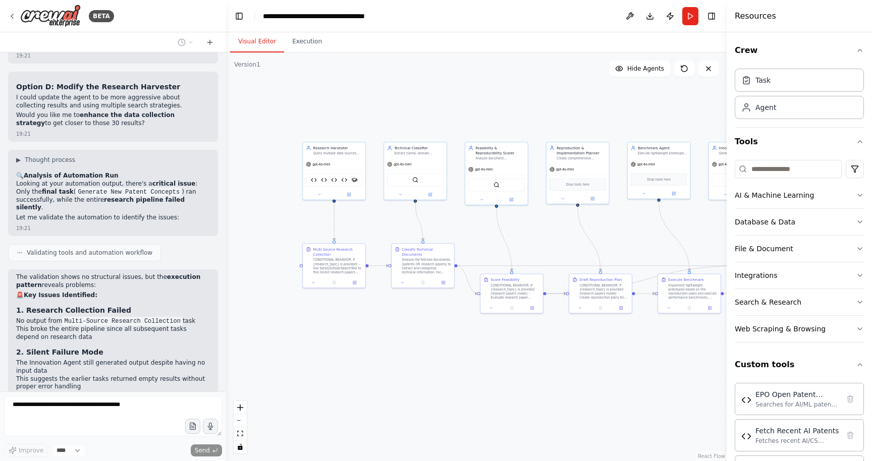
scroll to position [15306, 0]
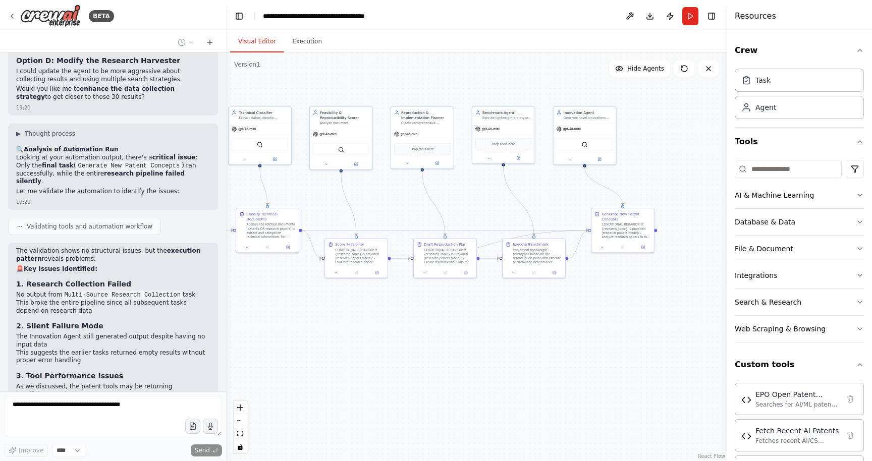
drag, startPoint x: 420, startPoint y: 422, endPoint x: 264, endPoint y: 387, distance: 159.4
click at [264, 387] on div ".deletable-edge-delete-btn { width: 20px; height: 20px; border: 0px solid #ffff…" at bounding box center [476, 256] width 501 height 409
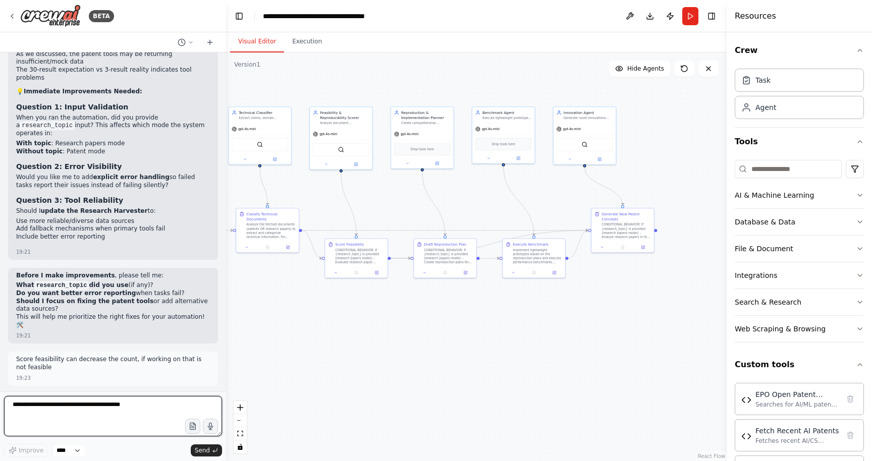
scroll to position [15646, 0]
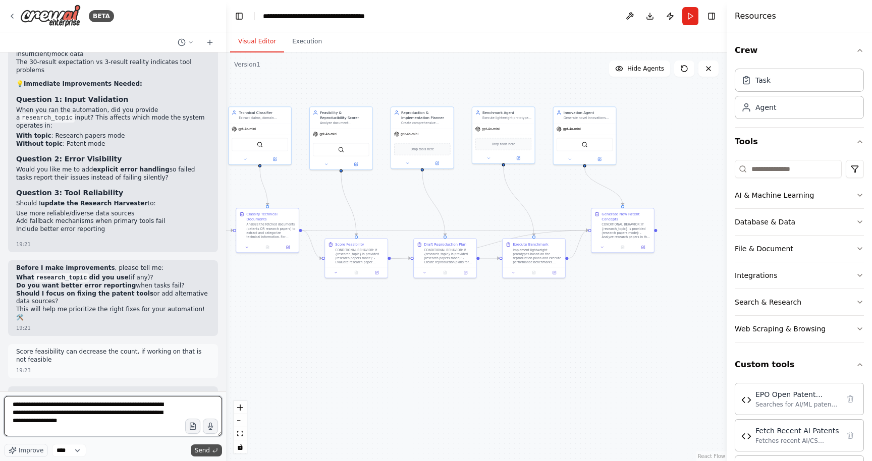
type textarea "**********"
click at [200, 451] on span "Send" at bounding box center [202, 451] width 15 height 8
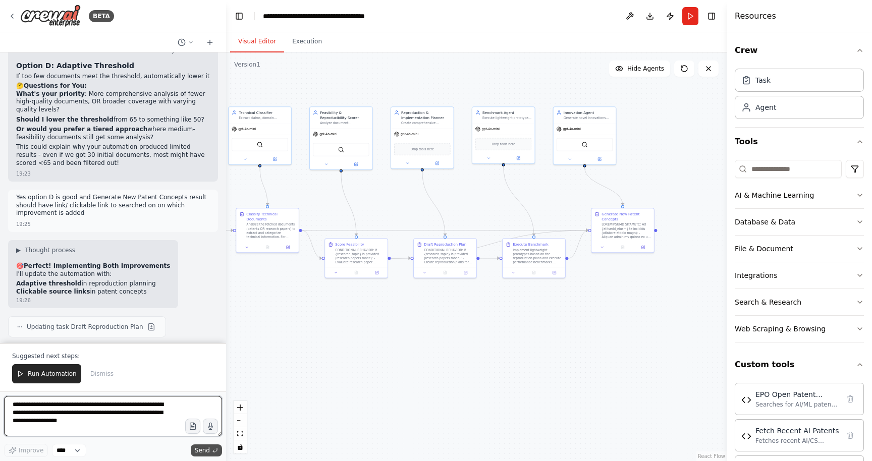
scroll to position [16241, 0]
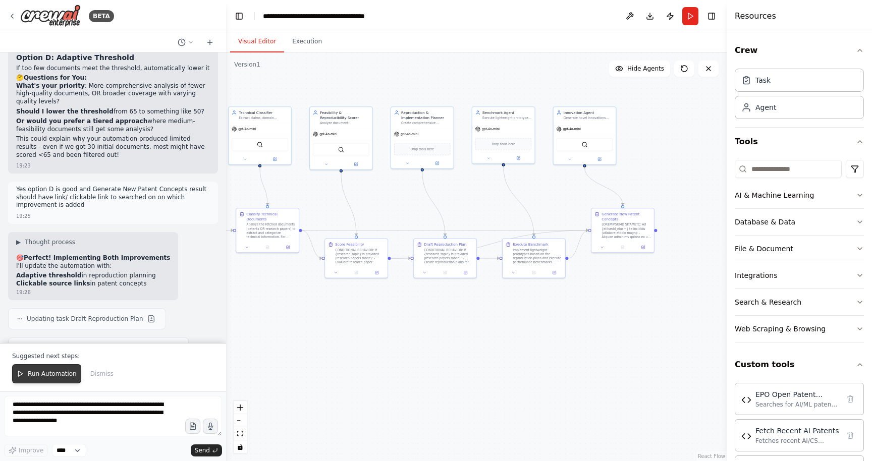
click at [43, 373] on span "Run Automation" at bounding box center [52, 374] width 49 height 8
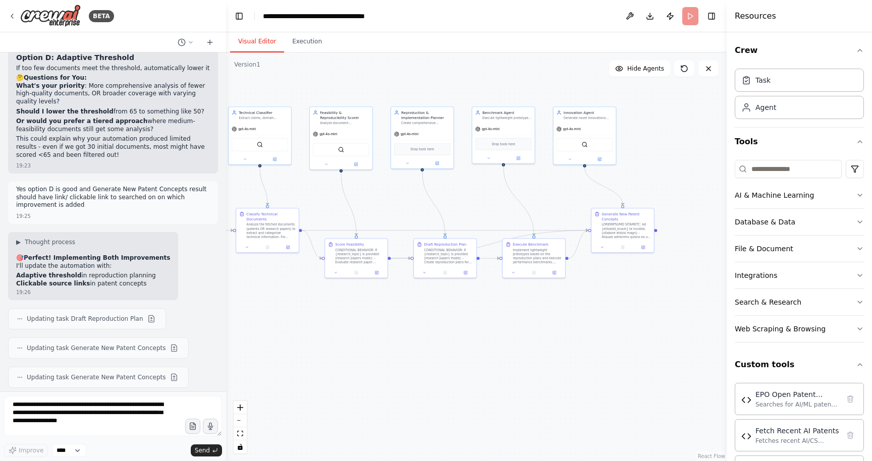
scroll to position [16193, 0]
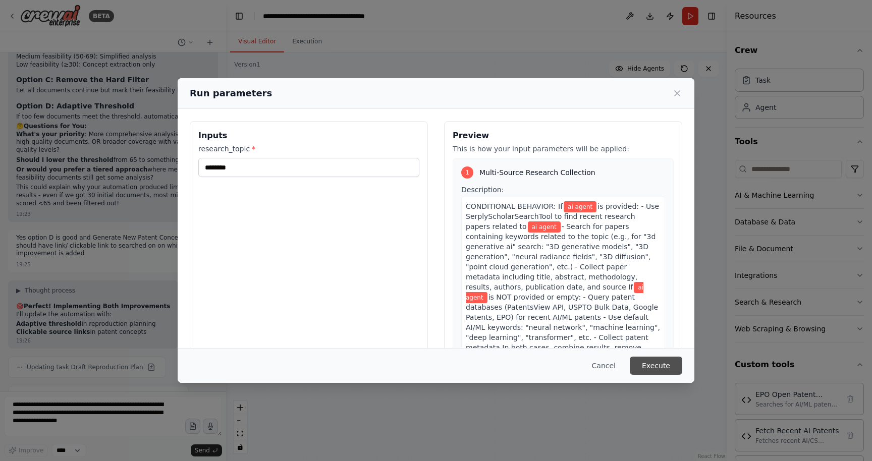
click at [661, 360] on button "Execute" at bounding box center [656, 366] width 52 height 18
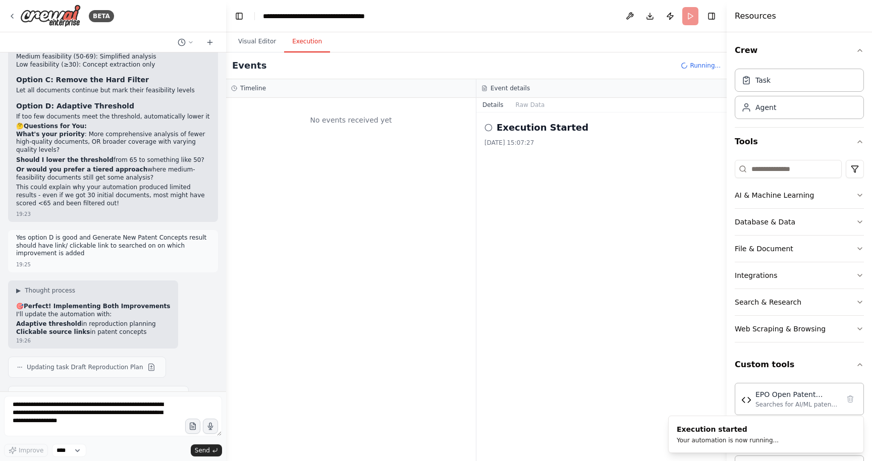
scroll to position [0, 0]
click at [257, 47] on button "Visual Editor" at bounding box center [257, 41] width 54 height 21
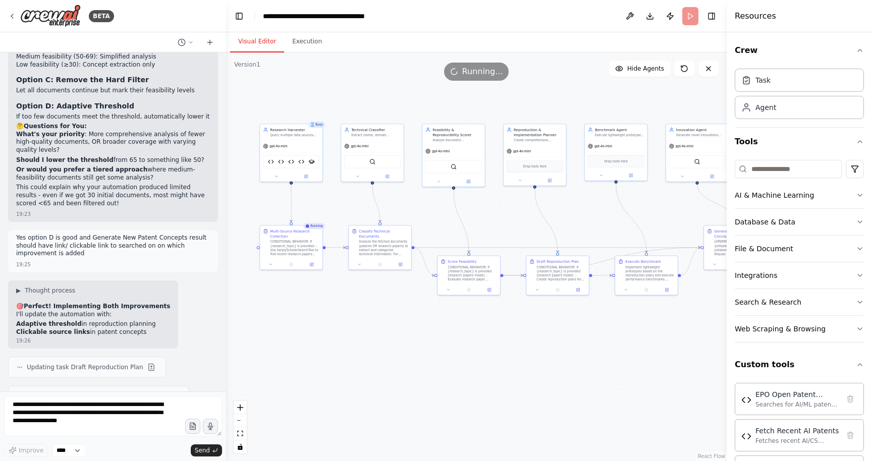
drag, startPoint x: 277, startPoint y: 93, endPoint x: 390, endPoint y: 111, distance: 113.9
click at [390, 111] on div ".deletable-edge-delete-btn { width: 20px; height: 20px; border: 0px solid #ffff…" at bounding box center [476, 256] width 501 height 409
click at [363, 105] on div ".deletable-edge-delete-btn { width: 20px; height: 20px; border: 0px solid #ffff…" at bounding box center [476, 256] width 501 height 409
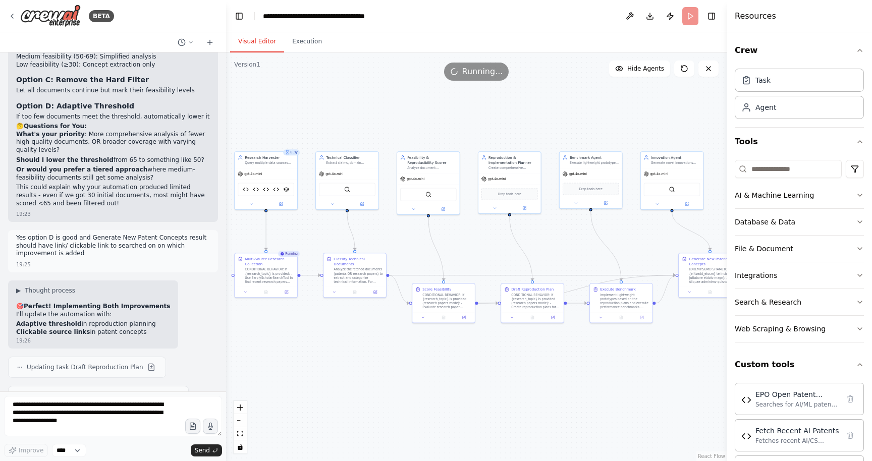
drag, startPoint x: 363, startPoint y: 105, endPoint x: 338, endPoint y: 133, distance: 37.5
click at [338, 133] on div ".deletable-edge-delete-btn { width: 20px; height: 20px; border: 0px solid #ffff…" at bounding box center [476, 256] width 501 height 409
click at [234, 13] on button "Toggle Left Sidebar" at bounding box center [239, 16] width 14 height 14
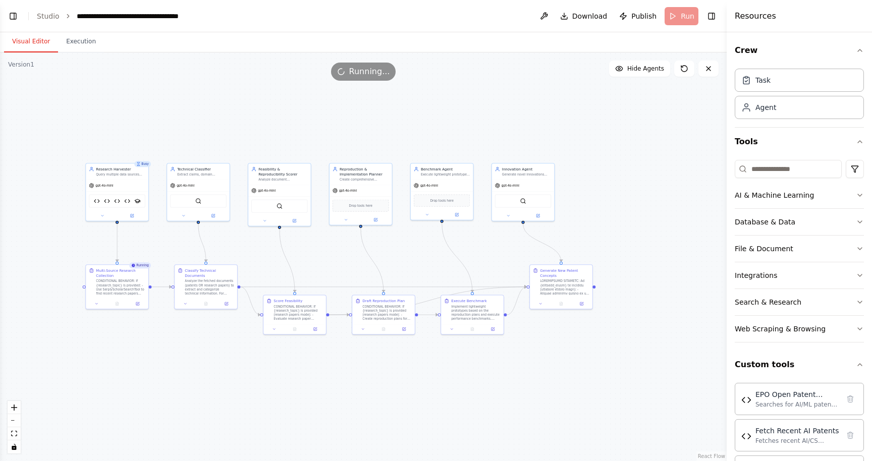
drag, startPoint x: 193, startPoint y: 83, endPoint x: 270, endPoint y: 95, distance: 78.1
click at [270, 95] on div ".deletable-edge-delete-btn { width: 20px; height: 20px; border: 0px solid #ffff…" at bounding box center [363, 256] width 727 height 409
click at [75, 46] on button "Execution" at bounding box center [81, 41] width 46 height 21
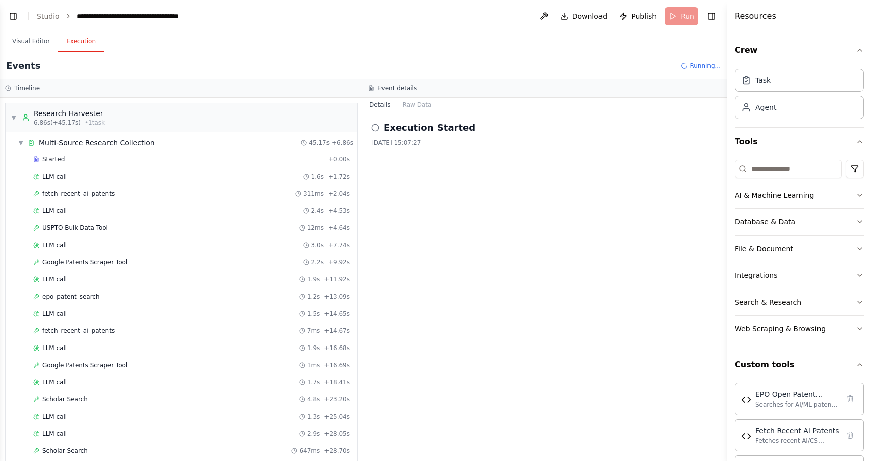
scroll to position [225, 0]
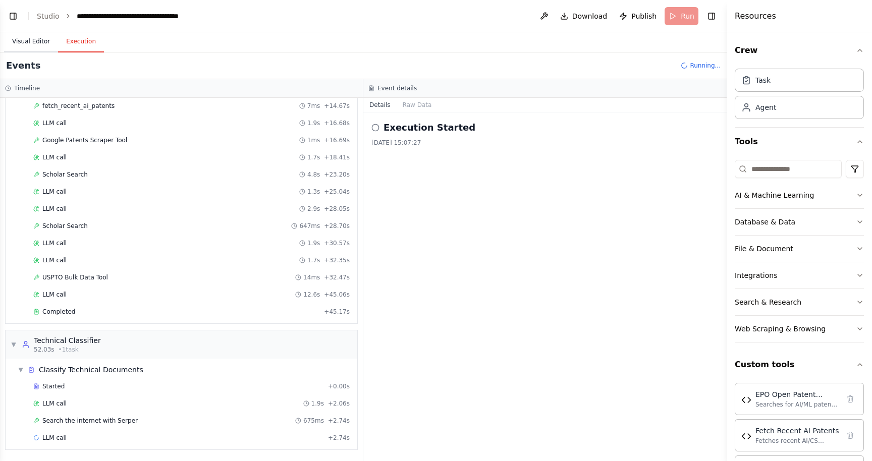
click at [42, 41] on button "Visual Editor" at bounding box center [31, 41] width 54 height 21
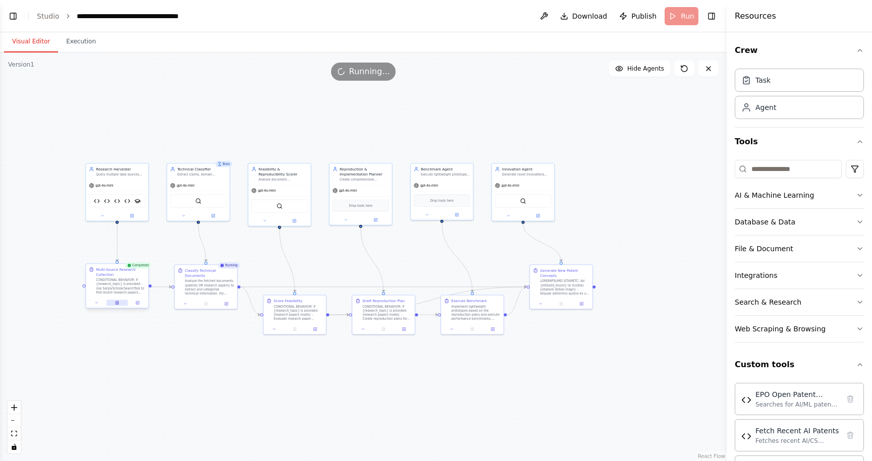
click at [117, 304] on icon at bounding box center [118, 304] width 2 height 0
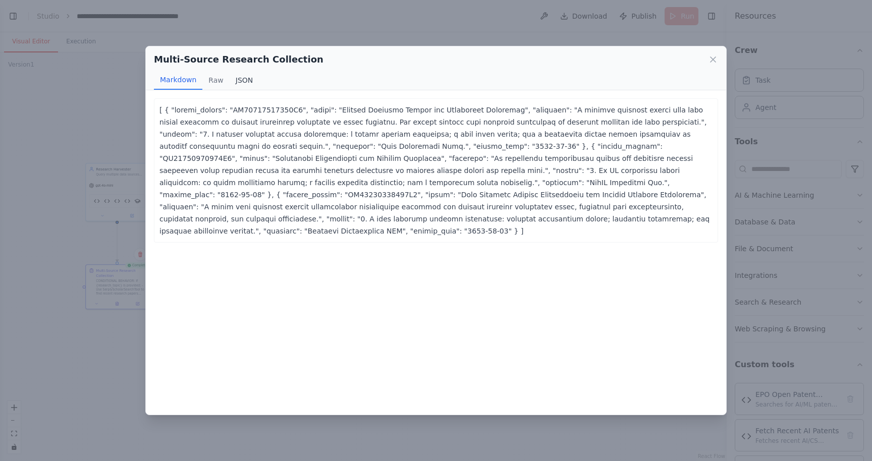
click at [236, 79] on button "JSON" at bounding box center [245, 80] width 30 height 19
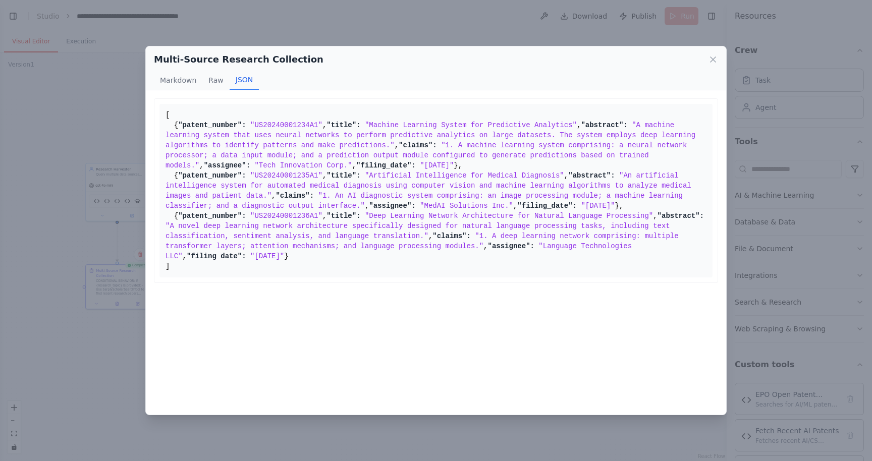
scroll to position [38, 0]
click at [715, 63] on icon at bounding box center [713, 60] width 10 height 10
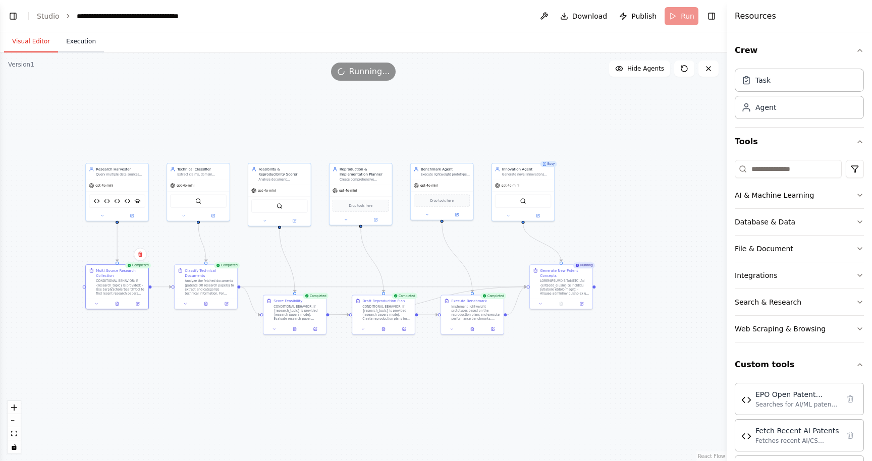
click at [69, 45] on button "Execution" at bounding box center [81, 41] width 46 height 21
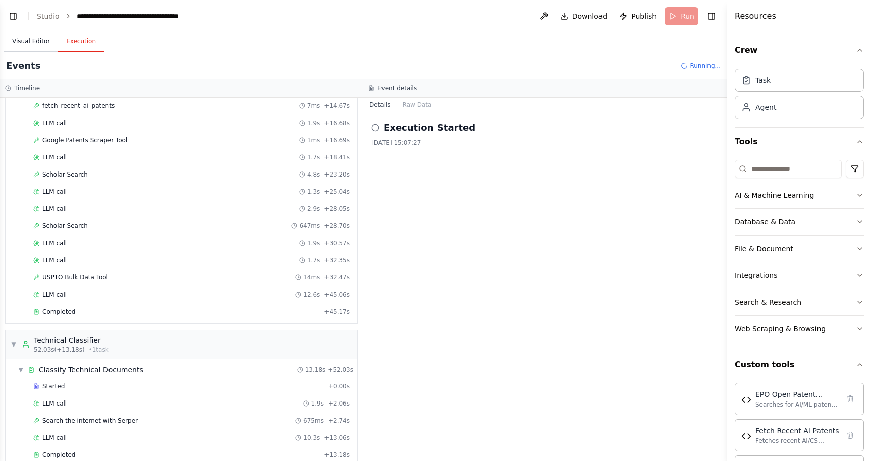
click at [27, 44] on button "Visual Editor" at bounding box center [31, 41] width 54 height 21
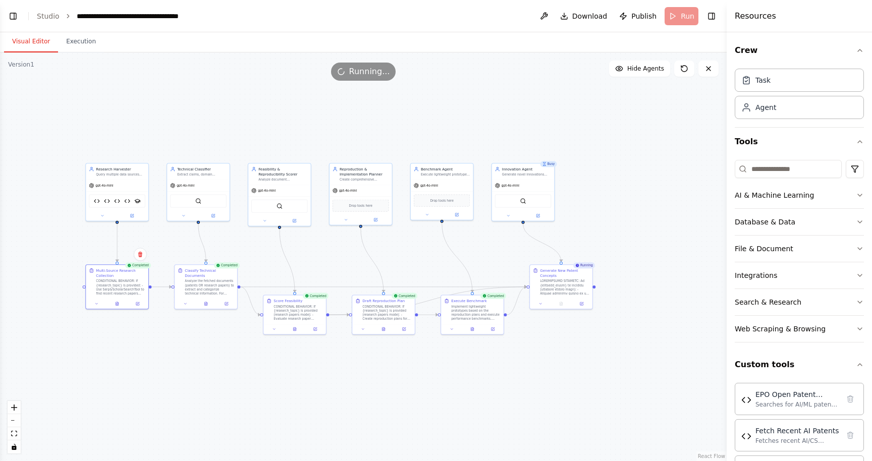
click at [681, 16] on header "**********" at bounding box center [363, 16] width 727 height 32
click at [589, 22] on button "Download" at bounding box center [584, 16] width 56 height 18
click at [522, 13] on header "**********" at bounding box center [363, 16] width 727 height 32
click at [542, 16] on button at bounding box center [544, 16] width 16 height 18
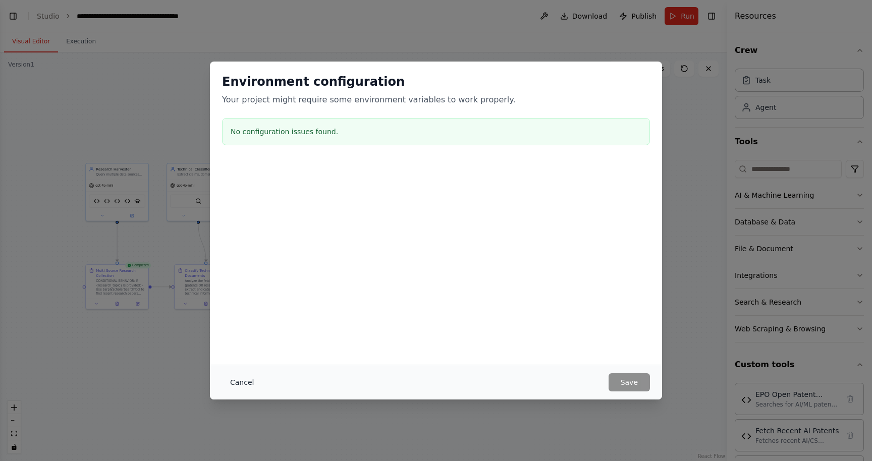
click at [240, 377] on button "Cancel" at bounding box center [242, 383] width 40 height 18
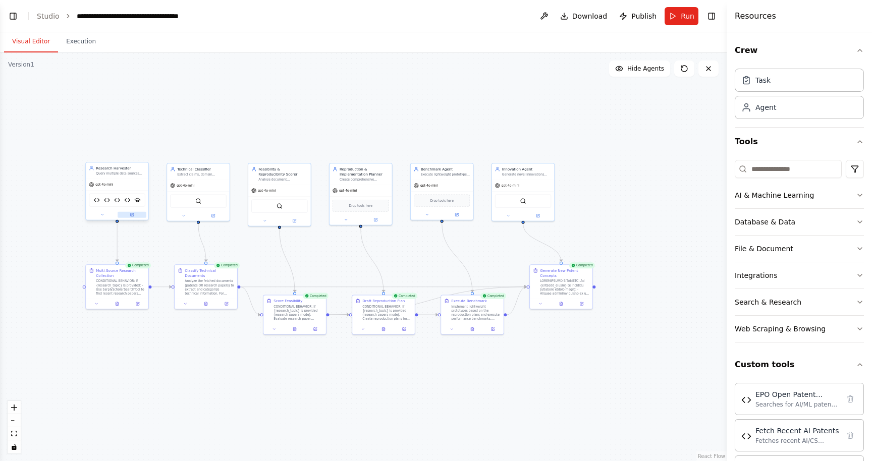
click at [135, 215] on button at bounding box center [132, 215] width 29 height 6
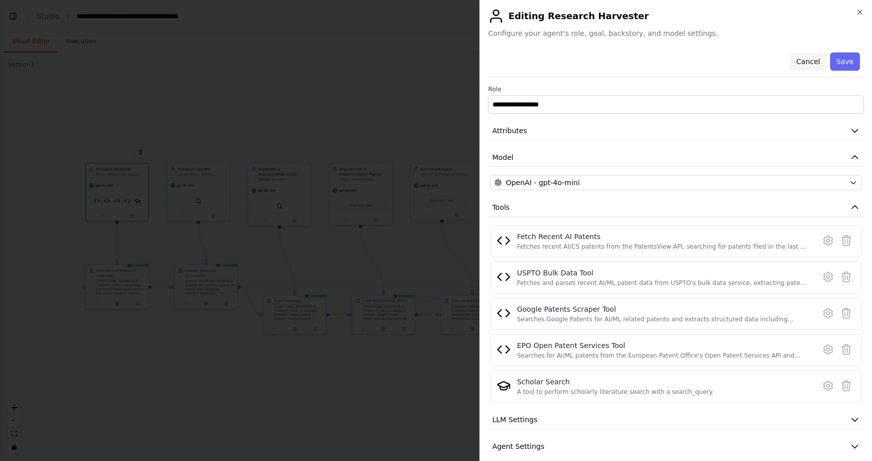
click at [806, 66] on button "Cancel" at bounding box center [808, 61] width 36 height 18
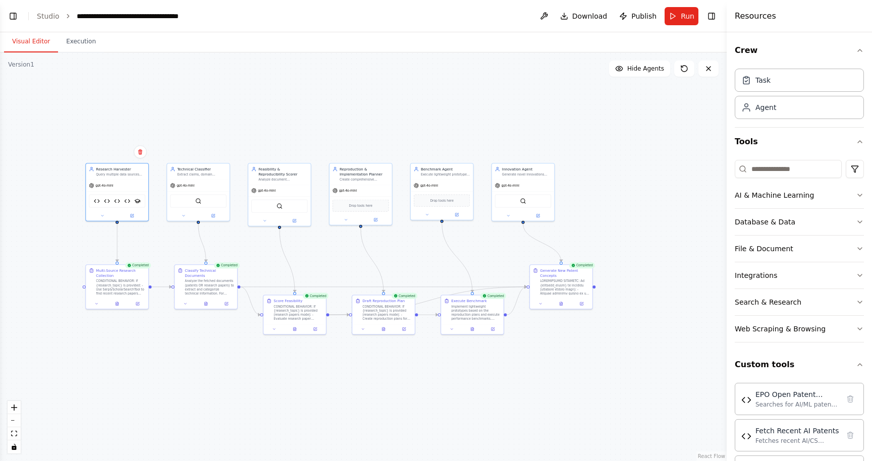
click at [586, 123] on div ".deletable-edge-delete-btn { width: 20px; height: 20px; border: 0px solid #ffff…" at bounding box center [363, 256] width 727 height 409
click at [15, 19] on button "Toggle Left Sidebar" at bounding box center [13, 16] width 14 height 14
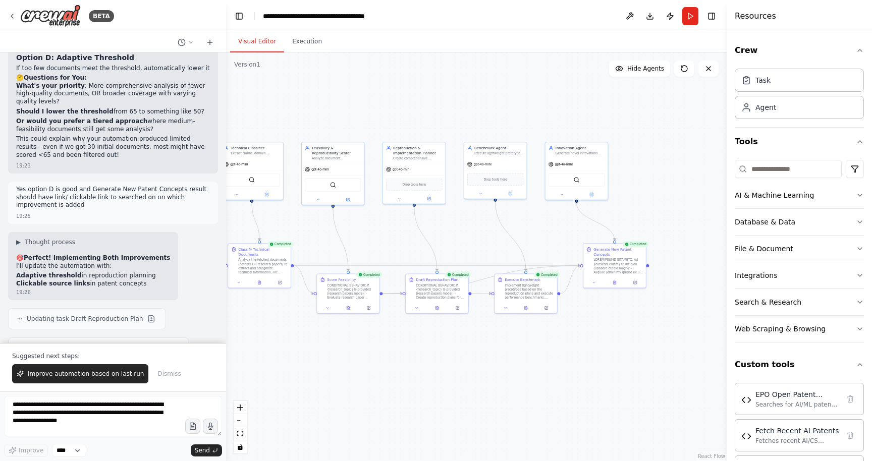
drag, startPoint x: 556, startPoint y: 352, endPoint x: 389, endPoint y: 331, distance: 168.9
click at [388, 331] on div ".deletable-edge-delete-btn { width: 20px; height: 20px; border: 0px solid #ffff…" at bounding box center [476, 256] width 501 height 409
click at [619, 283] on icon at bounding box center [618, 282] width 4 height 4
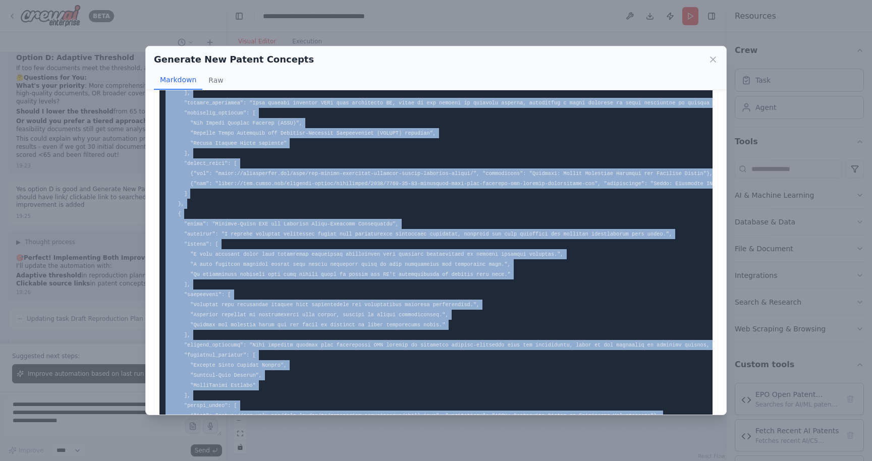
scroll to position [569, 0]
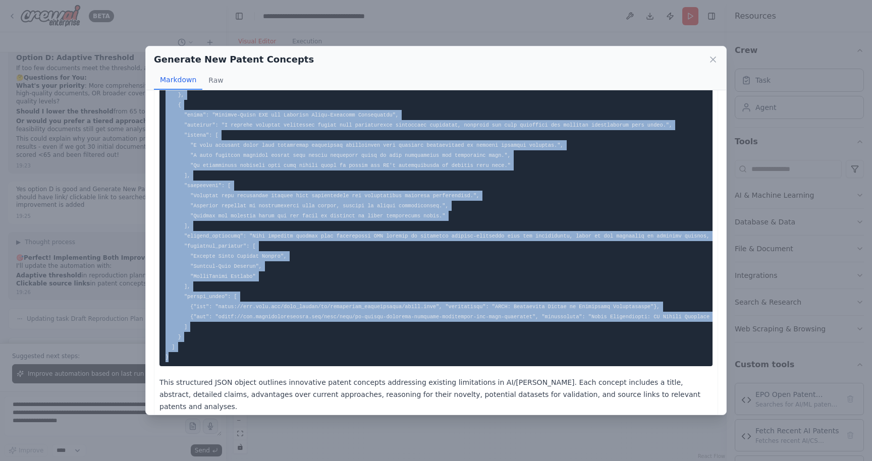
drag, startPoint x: 165, startPoint y: 169, endPoint x: 228, endPoint y: 360, distance: 201.3
copy code "{ "patent_concepts": [ { "title": "Adaptive Neural Network for Predictive Analy…"
click at [713, 58] on icon at bounding box center [713, 60] width 10 height 10
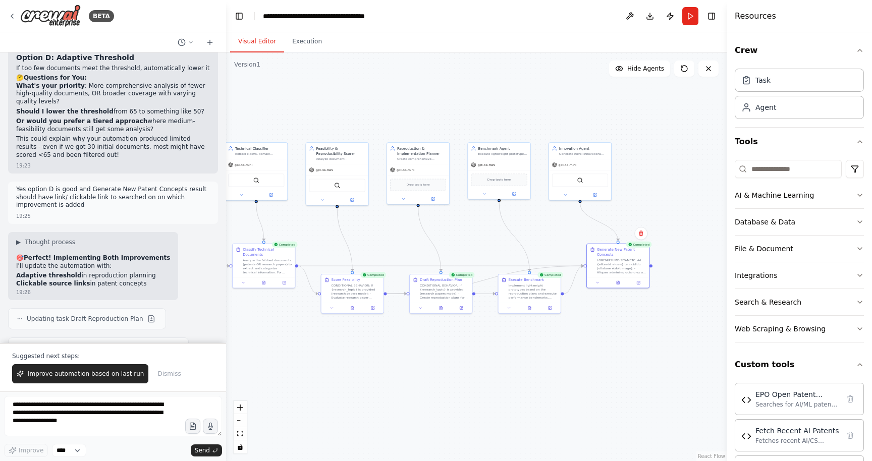
click at [452, 409] on div ".deletable-edge-delete-btn { width: 20px; height: 20px; border: 0px solid #ffff…" at bounding box center [476, 256] width 501 height 409
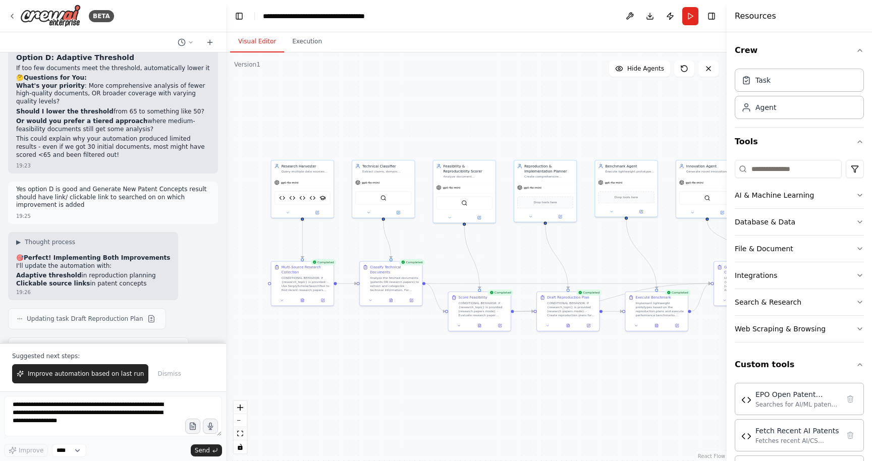
drag, startPoint x: 452, startPoint y: 409, endPoint x: 579, endPoint y: 427, distance: 128.4
click at [579, 427] on div ".deletable-edge-delete-btn { width: 20px; height: 20px; border: 0px solid #ffff…" at bounding box center [476, 256] width 501 height 409
click at [688, 13] on button "Run" at bounding box center [690, 16] width 16 height 18
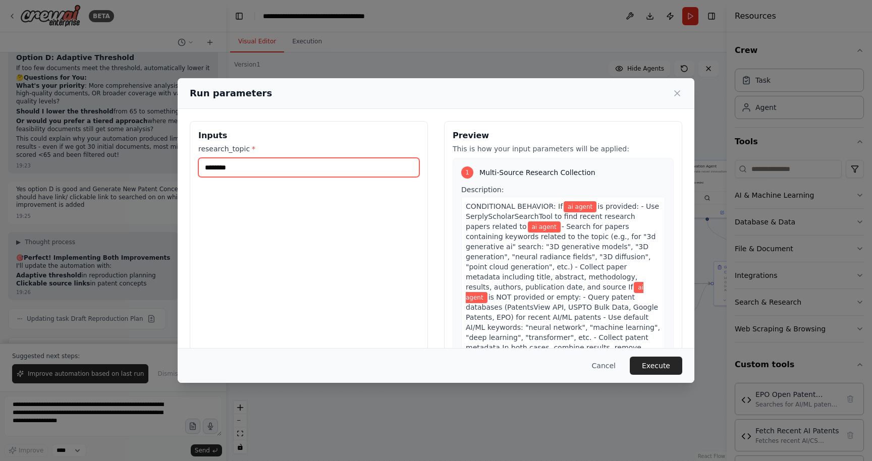
click at [322, 166] on input "********" at bounding box center [308, 167] width 221 height 19
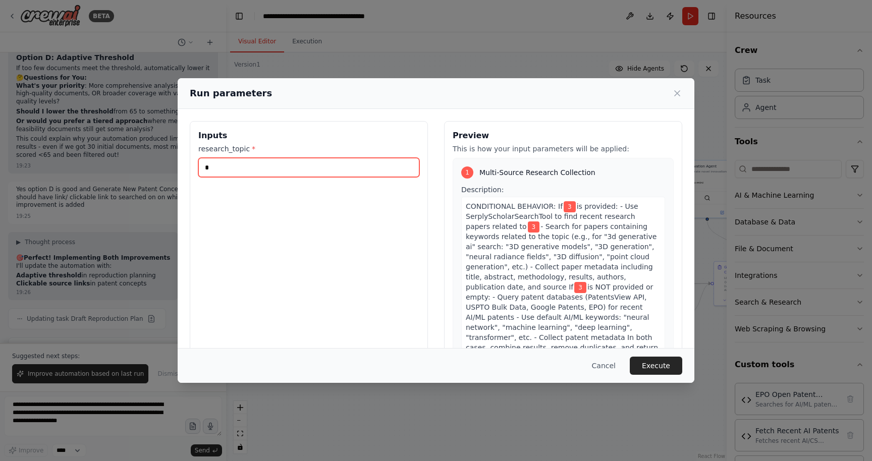
type input "**"
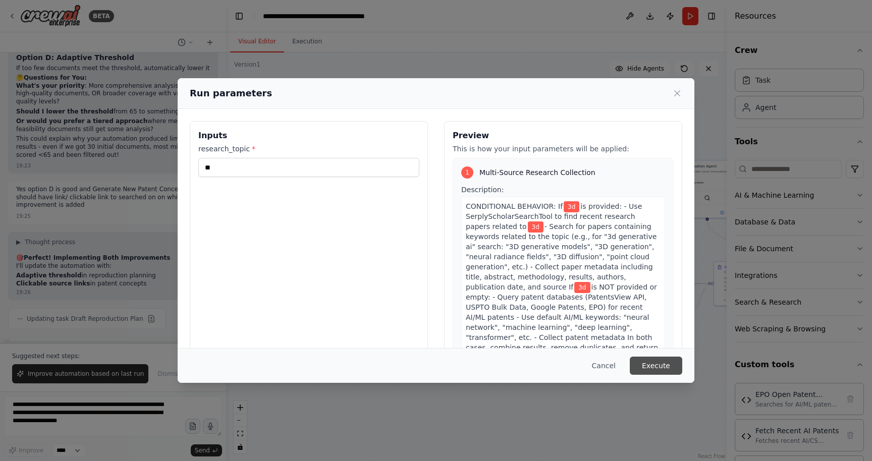
click at [657, 366] on button "Execute" at bounding box center [656, 366] width 52 height 18
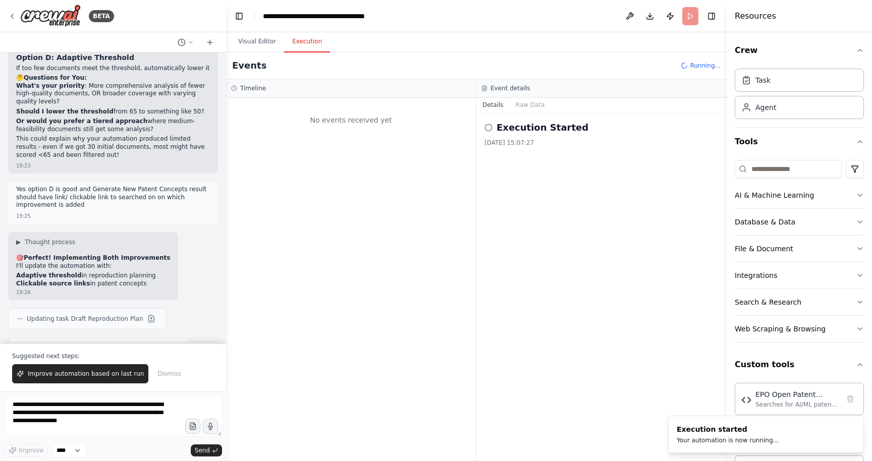
scroll to position [0, 0]
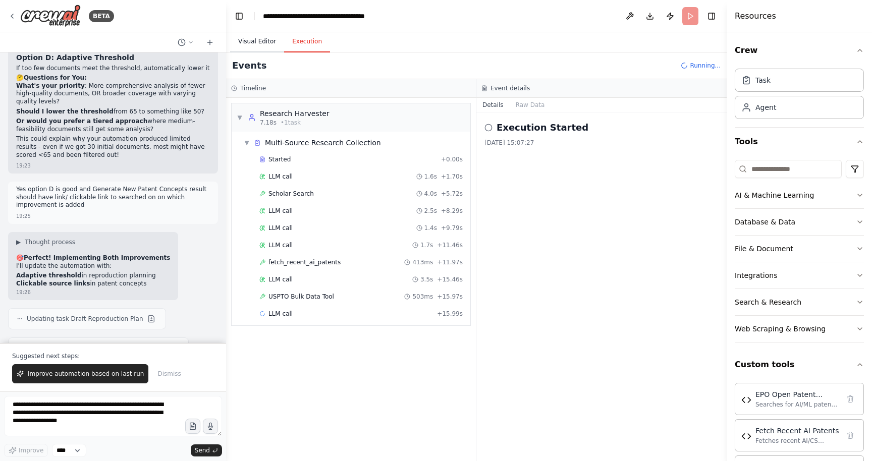
click at [246, 39] on button "Visual Editor" at bounding box center [257, 41] width 54 height 21
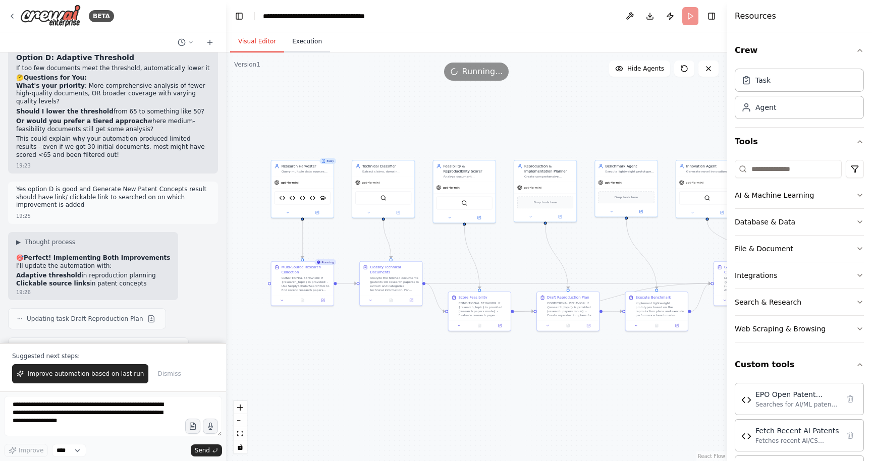
click at [294, 44] on button "Execution" at bounding box center [307, 41] width 46 height 21
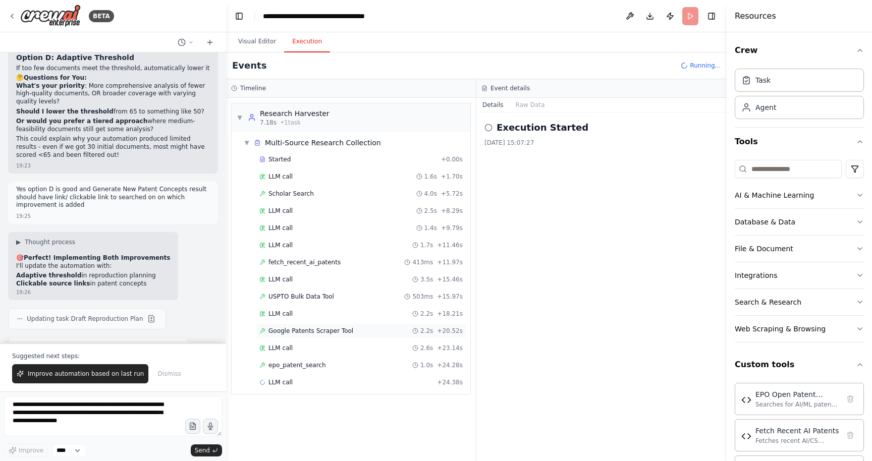
click at [307, 328] on span "Google Patents Scraper Tool" at bounding box center [311, 331] width 85 height 8
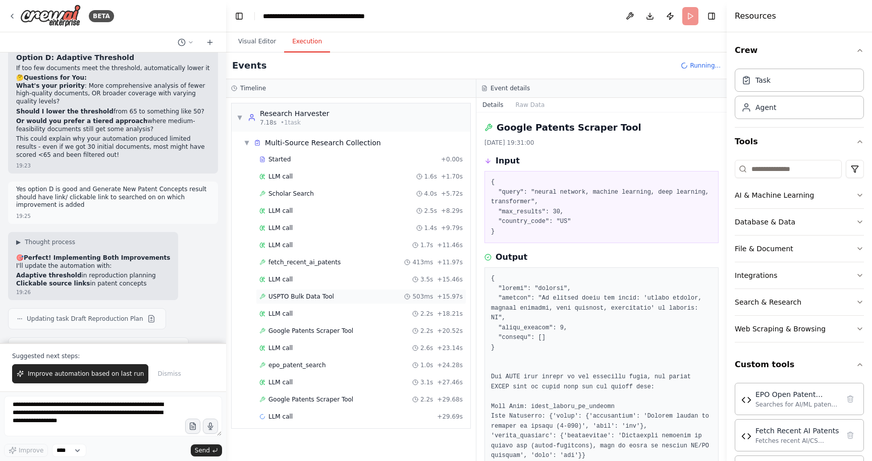
click at [296, 297] on span "USPTO Bulk Data Tool" at bounding box center [302, 297] width 66 height 8
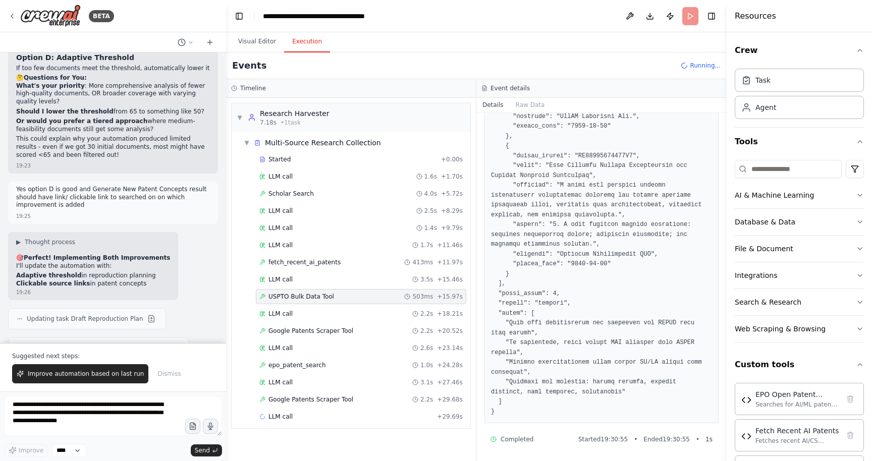
scroll to position [586, 0]
click at [288, 265] on span "fetch_recent_ai_patents" at bounding box center [305, 262] width 72 height 8
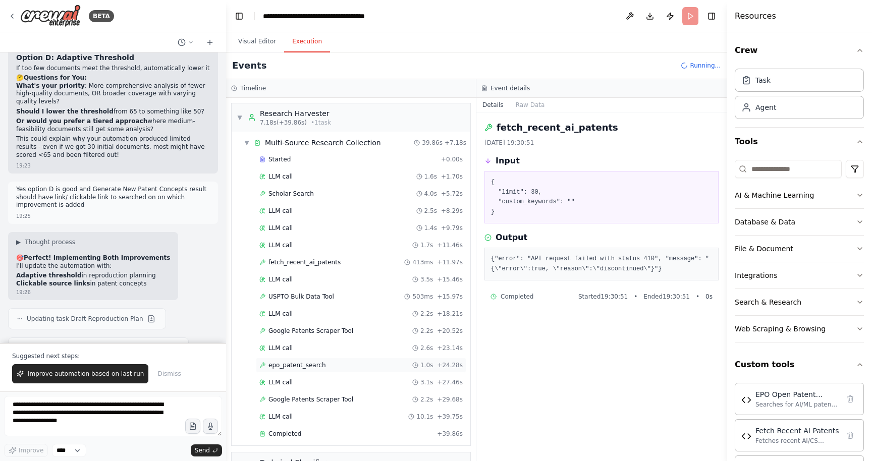
click at [311, 368] on span "epo_patent_search" at bounding box center [298, 365] width 58 height 8
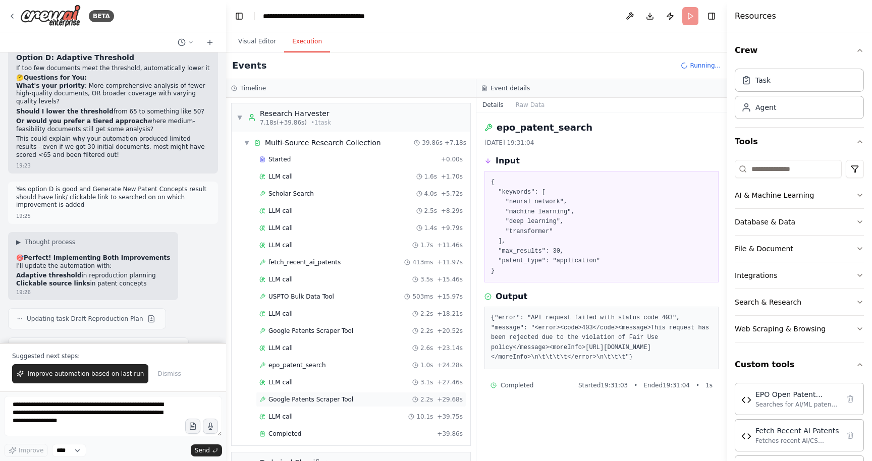
click at [341, 397] on span "Google Patents Scraper Tool" at bounding box center [311, 400] width 85 height 8
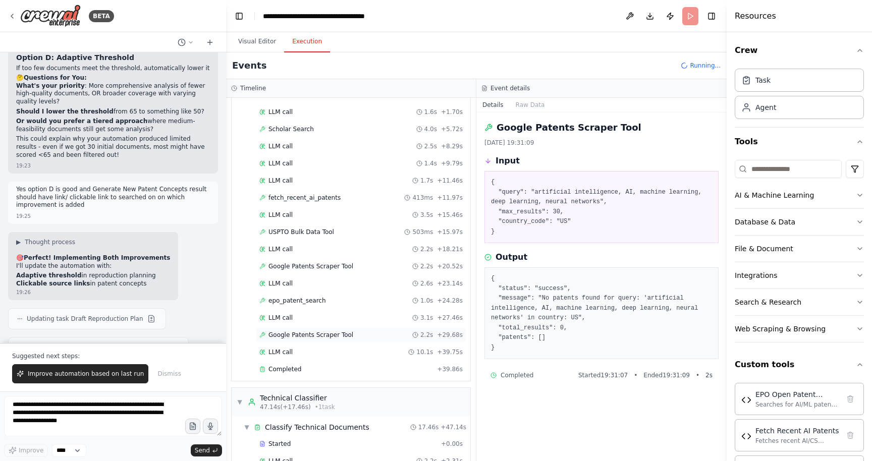
scroll to position [72, 0]
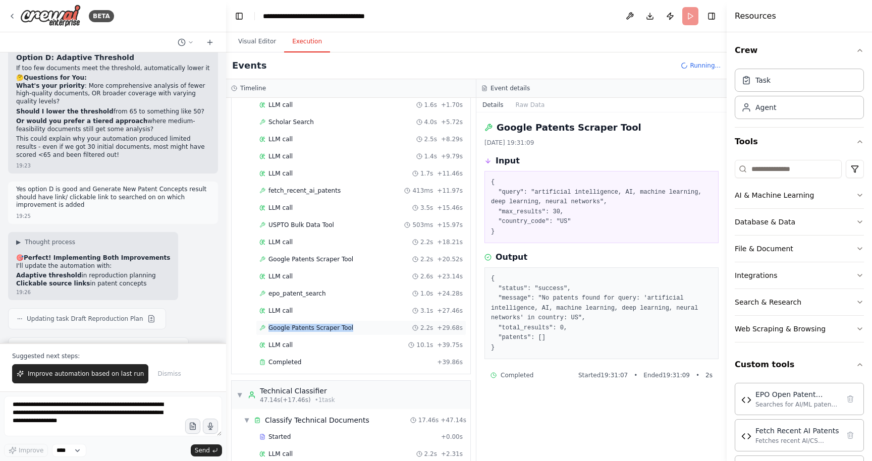
drag, startPoint x: 352, startPoint y: 327, endPoint x: 270, endPoint y: 329, distance: 82.3
click at [270, 329] on div "Google Patents Scraper Tool 2.2s + 29.68s" at bounding box center [360, 328] width 203 height 8
copy span "Google Patents Scraper Tool"
click at [322, 259] on span "Google Patents Scraper Tool" at bounding box center [311, 259] width 85 height 8
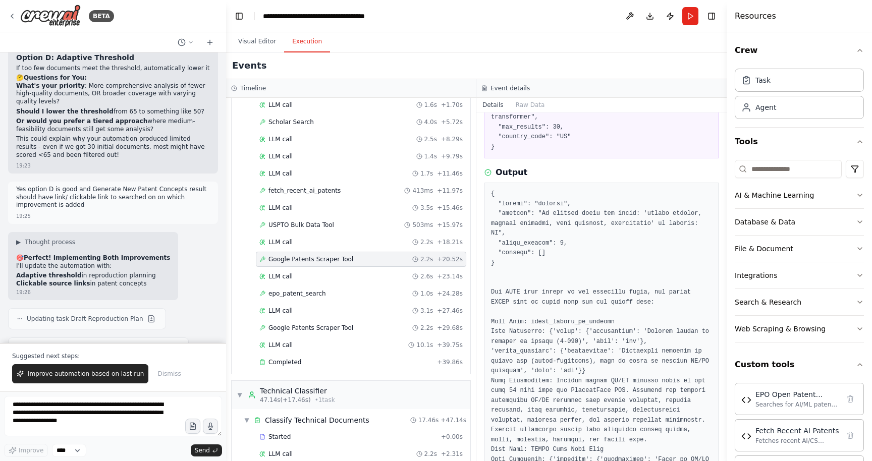
scroll to position [0, 0]
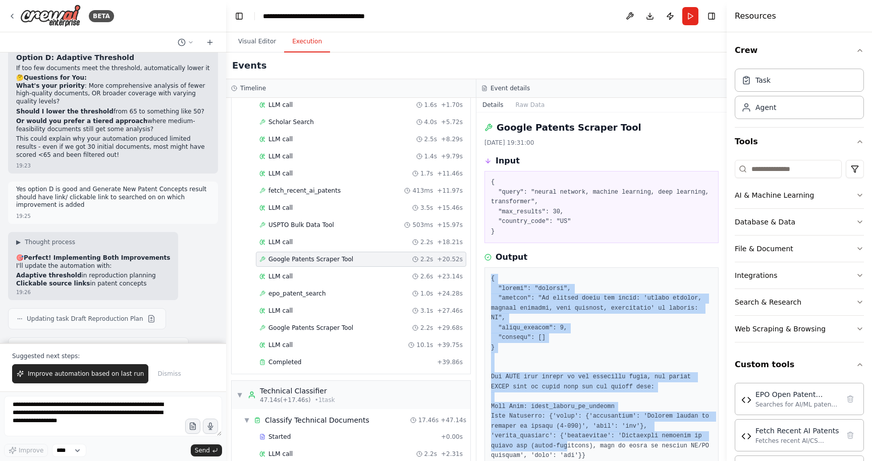
drag, startPoint x: 492, startPoint y: 279, endPoint x: 568, endPoint y: 443, distance: 181.6
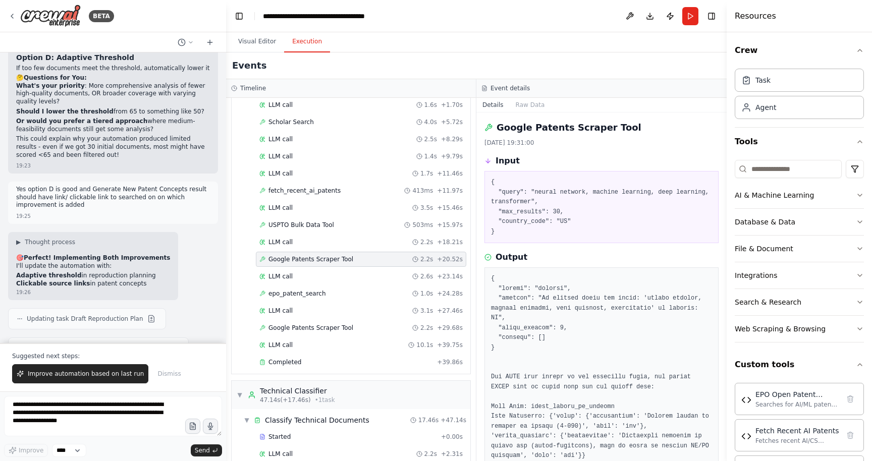
drag, startPoint x: 568, startPoint y: 443, endPoint x: 569, endPoint y: 450, distance: 6.6
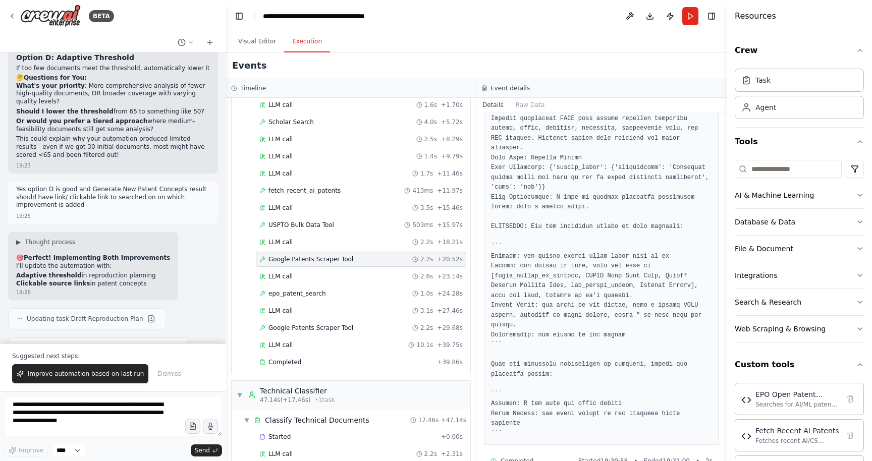
scroll to position [783, 0]
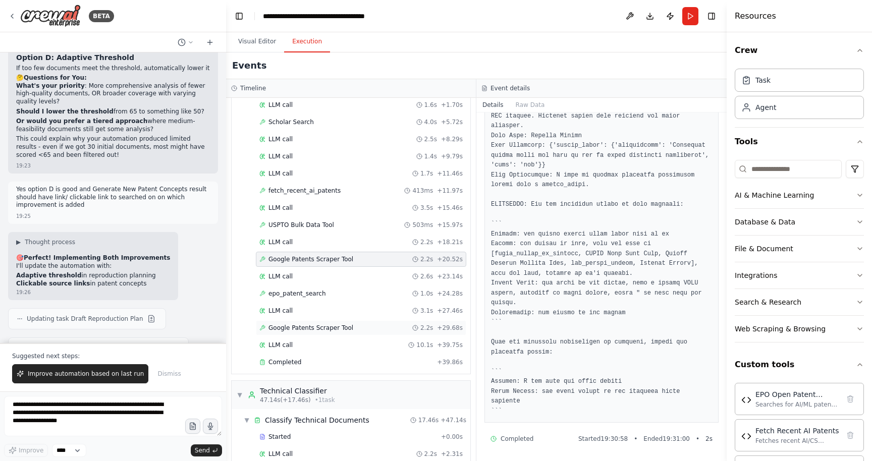
click at [322, 330] on span "Google Patents Scraper Tool" at bounding box center [311, 328] width 85 height 8
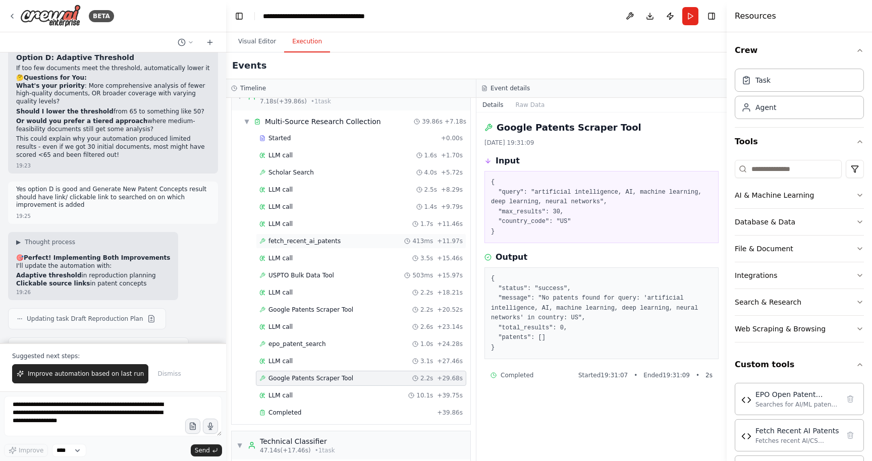
scroll to position [12, 0]
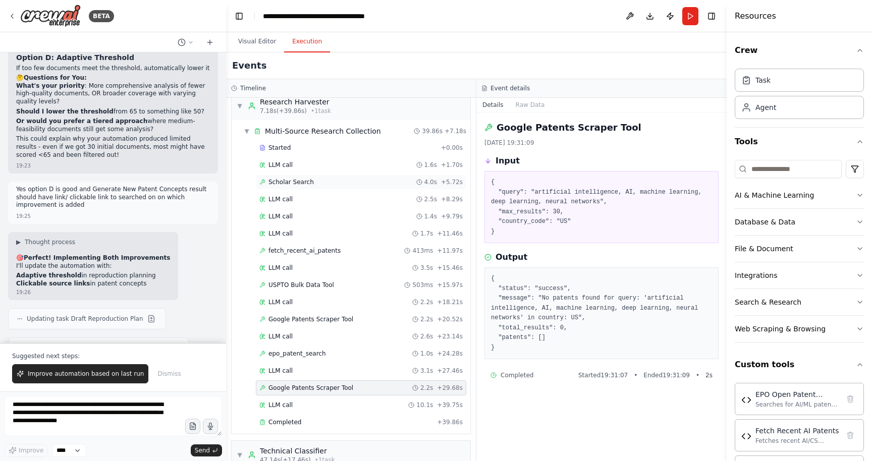
click at [297, 180] on span "Scholar Search" at bounding box center [291, 182] width 45 height 8
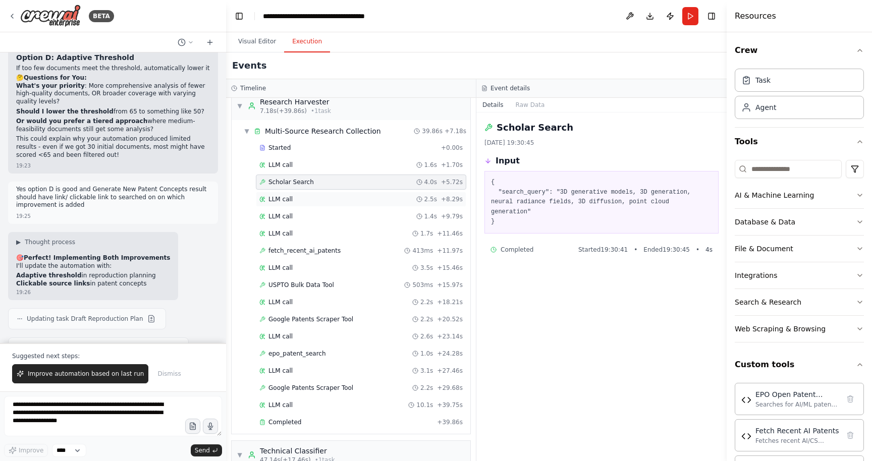
click at [299, 200] on div "LLM call 2.5s + 8.29s" at bounding box center [360, 199] width 203 height 8
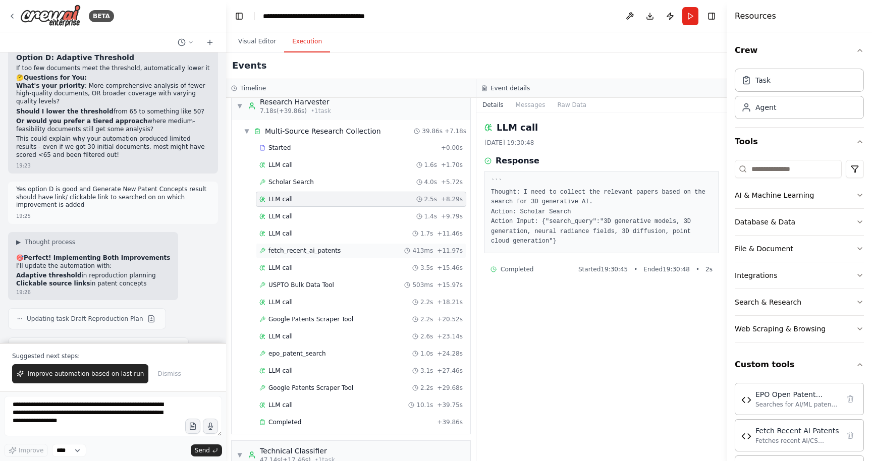
click at [303, 254] on span "fetch_recent_ai_patents" at bounding box center [305, 251] width 72 height 8
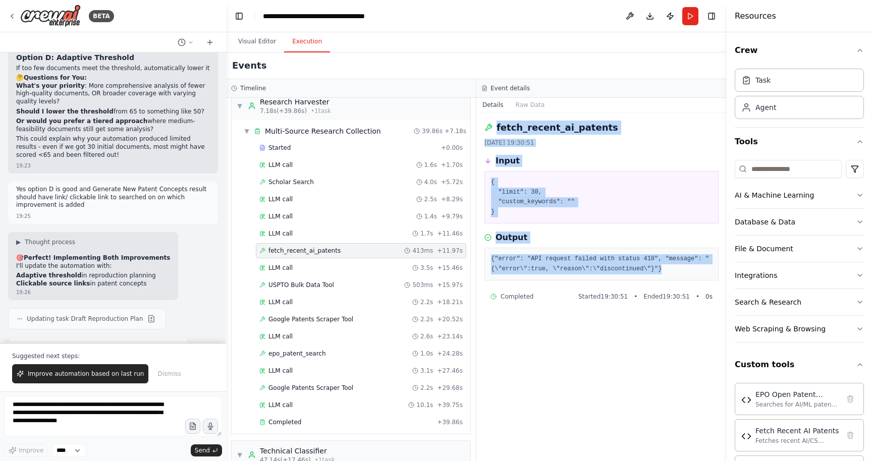
drag, startPoint x: 667, startPoint y: 269, endPoint x: 494, endPoint y: 125, distance: 225.1
click at [494, 125] on div "fetch_recent_ai_patents [DATE] 19:30:51 Input { "limit": 30, "custom_keywords":…" at bounding box center [601, 287] width 250 height 349
copy div "fetch_recent_ai_patents [DATE] 19:30:51 Input { "limit": 30, "custom_keywords":…"
click at [70, 405] on textarea "**********" at bounding box center [113, 416] width 218 height 40
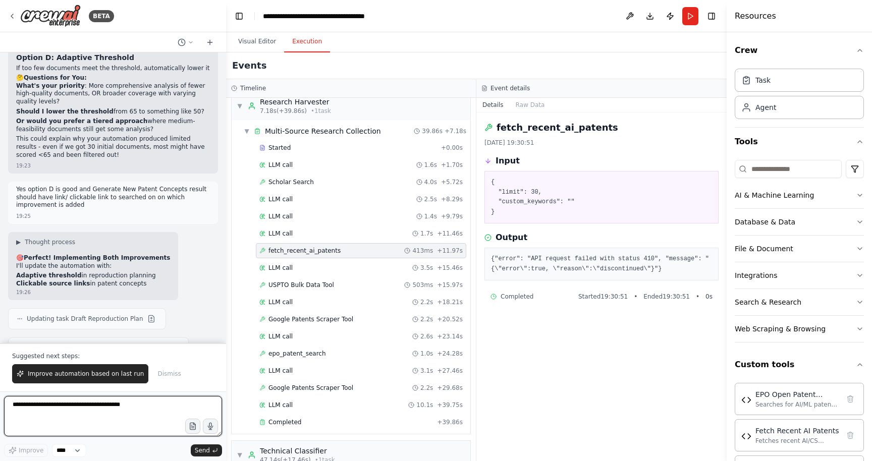
paste textarea "**********"
type textarea "**********"
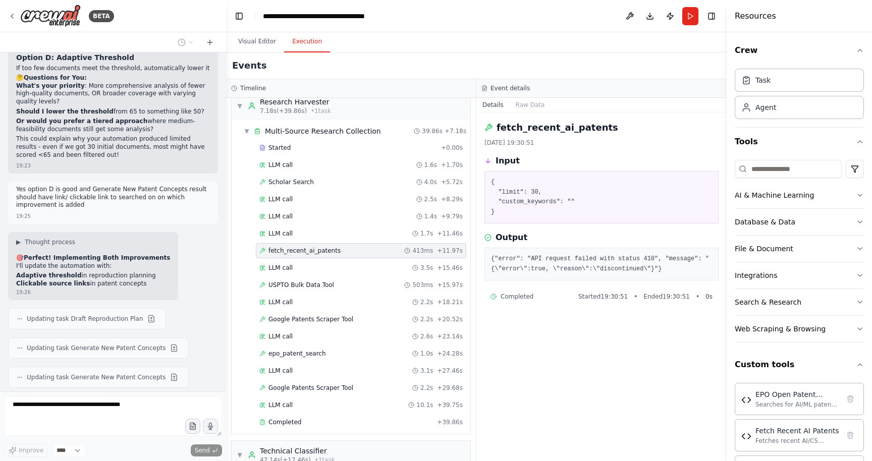
scroll to position [16279, 0]
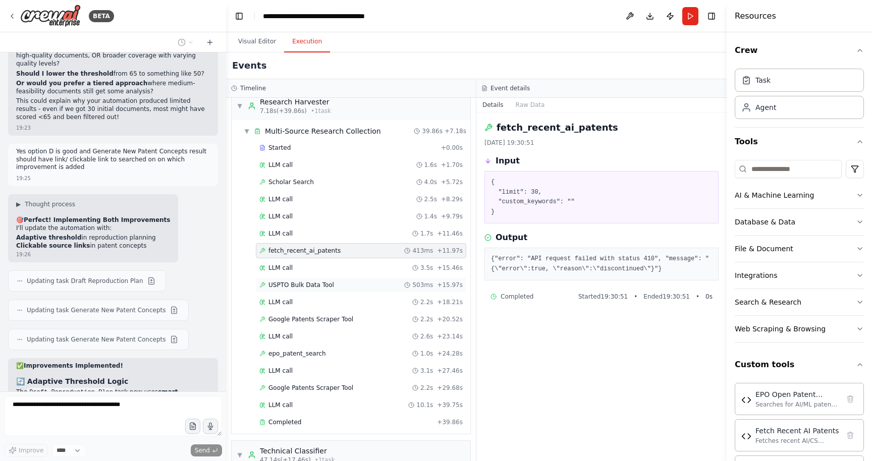
click at [288, 289] on div "USPTO Bulk Data Tool 503ms + 15.97s" at bounding box center [361, 285] width 210 height 15
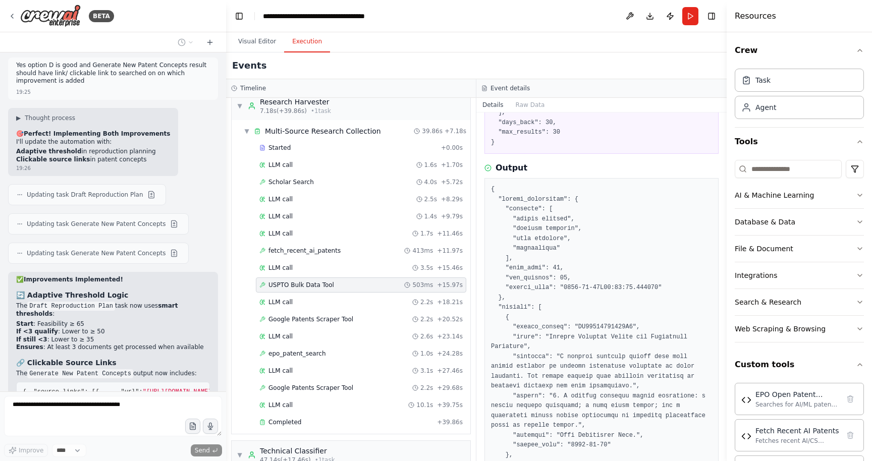
scroll to position [16373, 0]
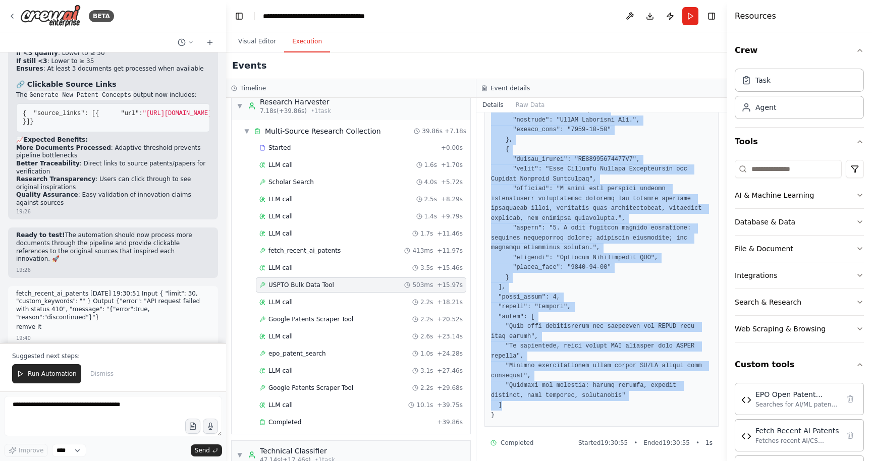
scroll to position [586, 0]
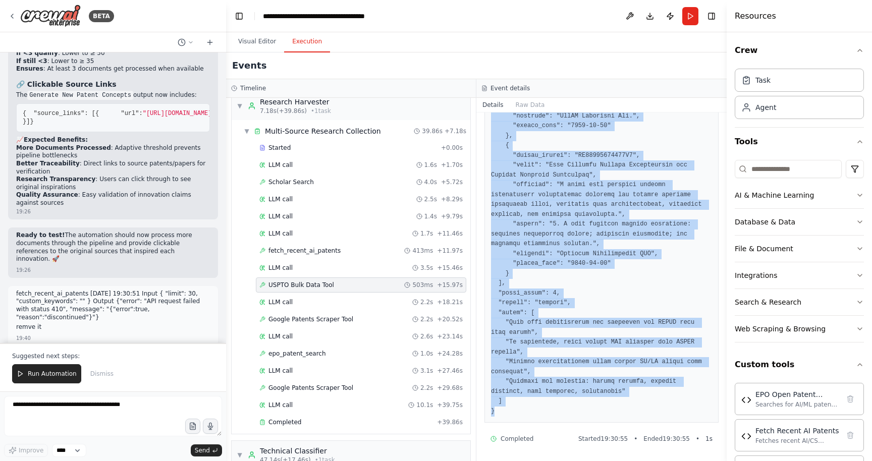
drag, startPoint x: 487, startPoint y: 227, endPoint x: 542, endPoint y: 413, distance: 194.1
click at [542, 413] on div at bounding box center [602, 72] width 234 height 702
copy pre "{ "search_parameters": { "keywords": [ "neural network", "machine learning", "d…"
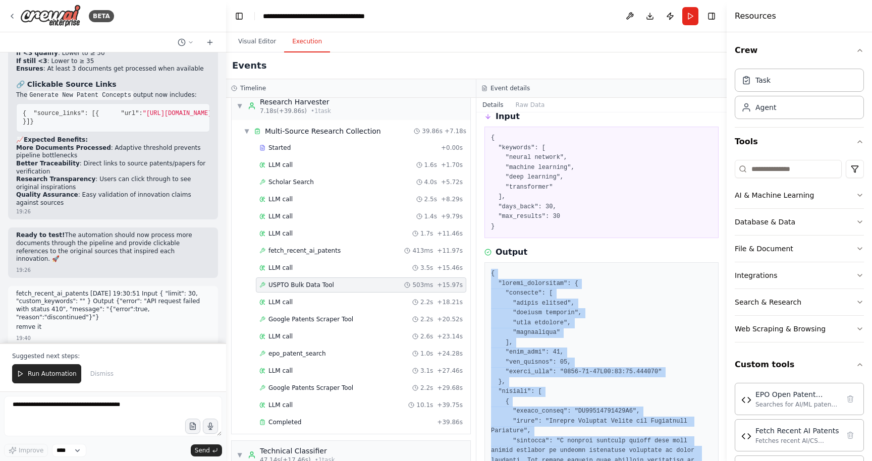
scroll to position [0, 0]
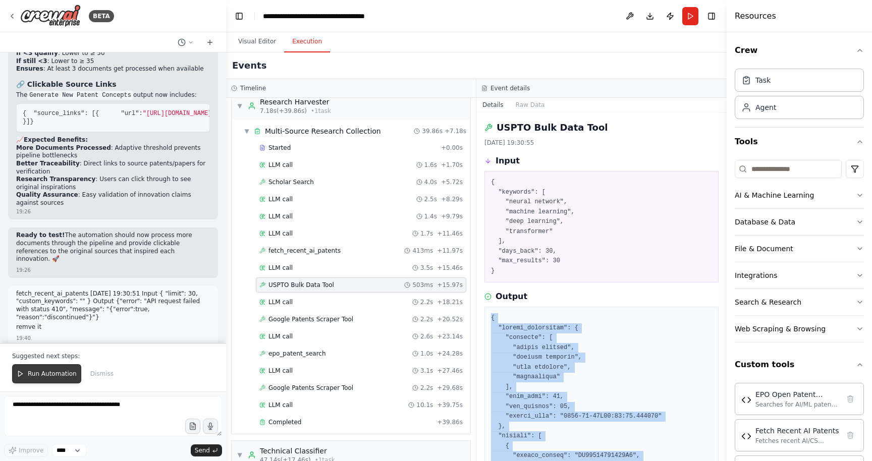
click at [24, 376] on button "Run Automation" at bounding box center [46, 373] width 69 height 19
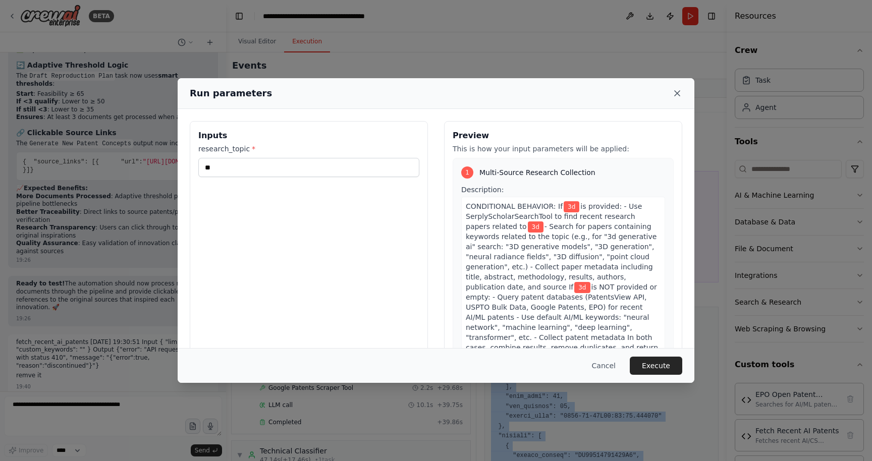
click at [674, 94] on icon at bounding box center [677, 93] width 10 height 10
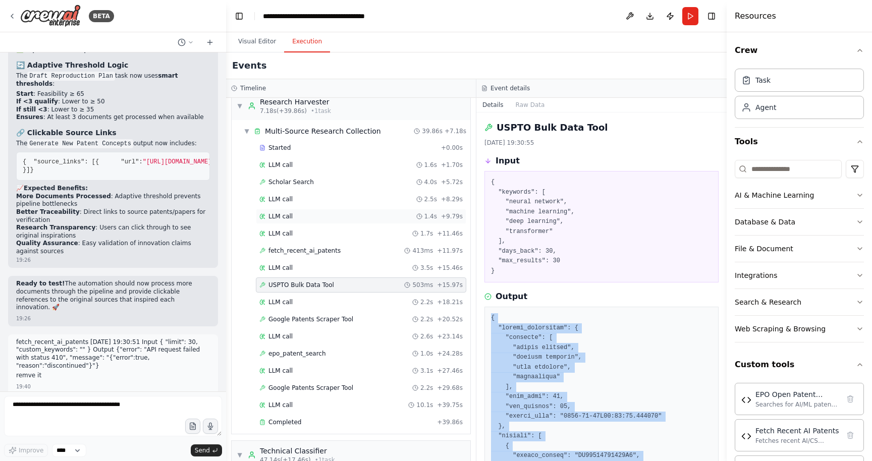
scroll to position [0, 0]
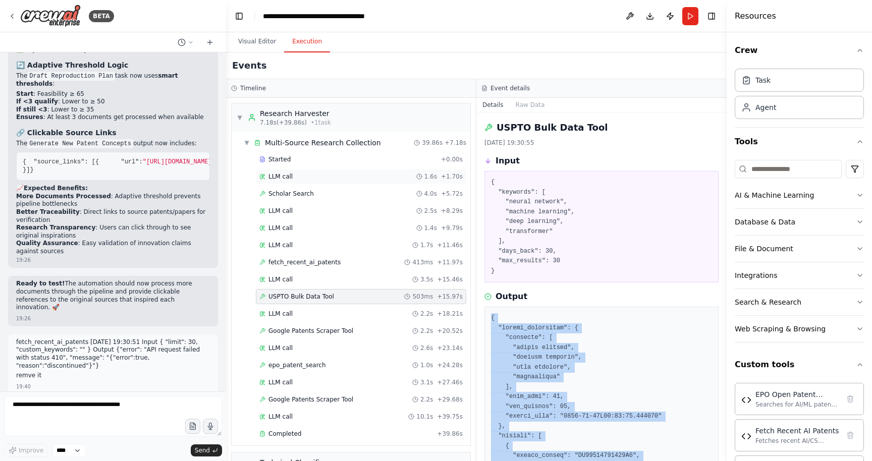
click at [286, 177] on span "LLM call" at bounding box center [281, 177] width 24 height 8
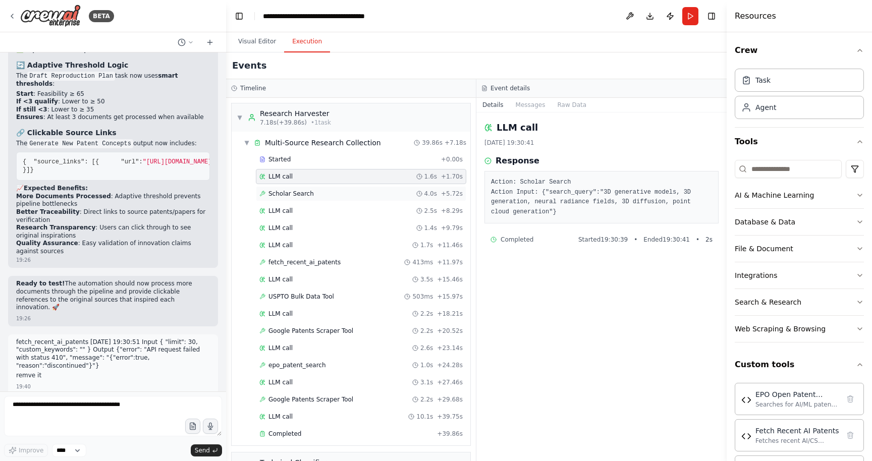
click at [284, 190] on span "Scholar Search" at bounding box center [291, 194] width 45 height 8
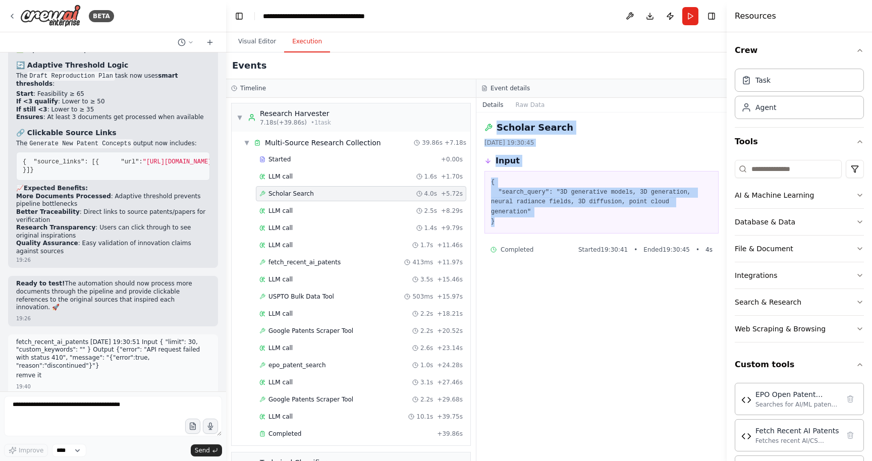
drag, startPoint x: 508, startPoint y: 226, endPoint x: 498, endPoint y: 126, distance: 99.9
click at [498, 126] on div "Scholar Search [DATE] 19:30:45 Input { "search_query": "3D generative models, 3…" at bounding box center [601, 287] width 250 height 349
copy div "Scholar Search [DATE] 19:30:45 Input { "search_query": "3D generative models, 3…"
click at [76, 415] on textarea at bounding box center [113, 416] width 218 height 40
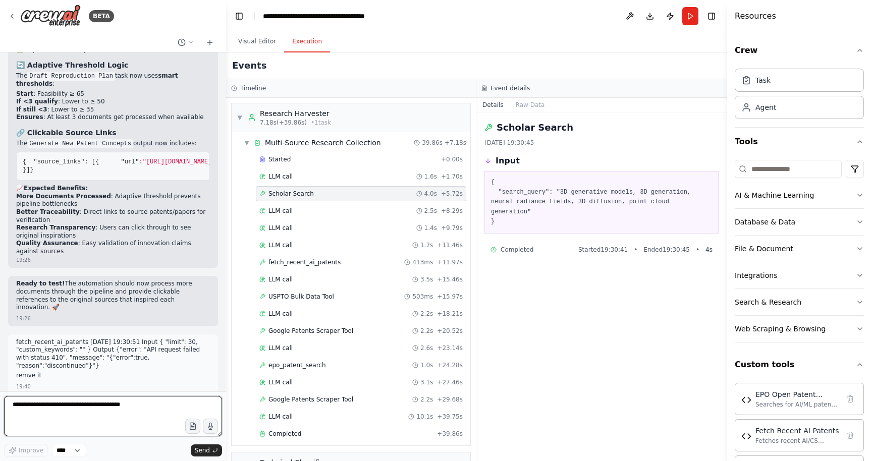
paste textarea "**********"
click at [276, 293] on span "USPTO Bulk Data Tool" at bounding box center [302, 297] width 66 height 8
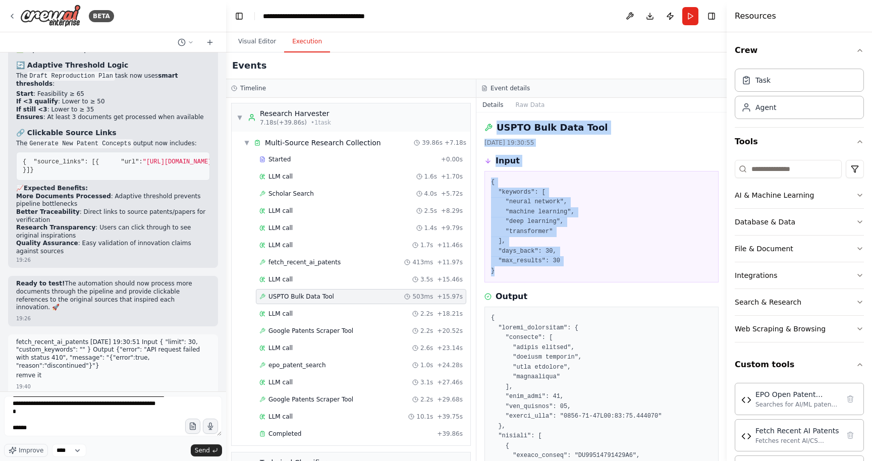
drag, startPoint x: 499, startPoint y: 270, endPoint x: 496, endPoint y: 122, distance: 147.9
click at [496, 122] on div "USPTO Bulk Data Tool [DATE] 19:30:55 Input { "keywords": [ "neural network", "m…" at bounding box center [601, 287] width 250 height 349
copy div "USPTO Bulk Data Tool [DATE] 19:30:55 Input { "keywords": [ "neural network", "m…"
click at [53, 433] on textarea "**********" at bounding box center [113, 416] width 218 height 40
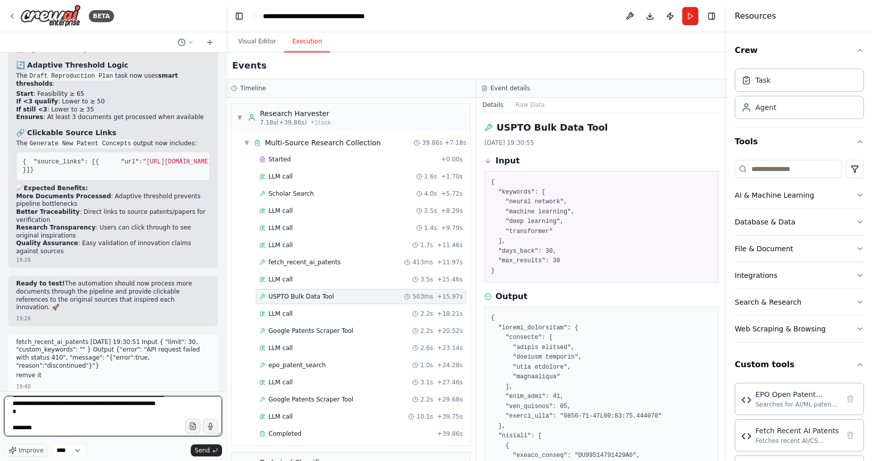
scroll to position [61, 0]
paste textarea "**********"
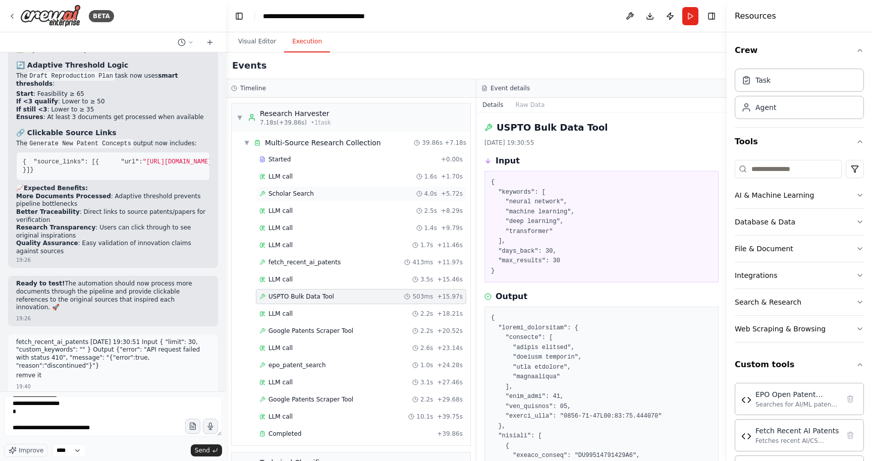
click at [272, 193] on span "Scholar Search" at bounding box center [291, 194] width 45 height 8
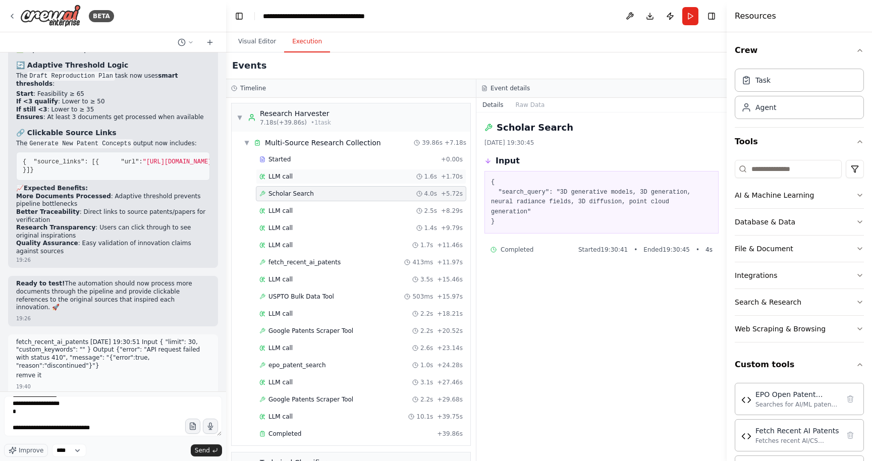
click at [277, 176] on span "LLM call" at bounding box center [281, 177] width 24 height 8
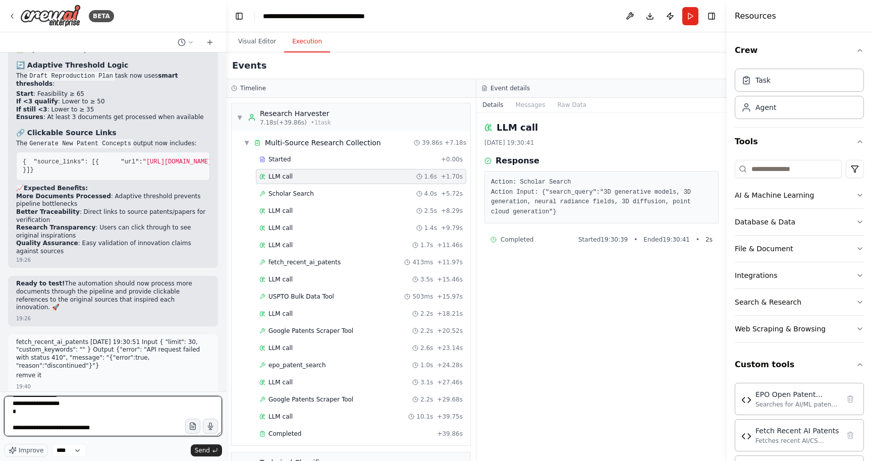
click at [123, 432] on textarea "**********" at bounding box center [113, 416] width 218 height 40
drag, startPoint x: 564, startPoint y: 214, endPoint x: 491, endPoint y: 129, distance: 112.0
click at [491, 129] on div "LLM call [DATE] 19:30:41 Response Action: Scholar Search Action Input: {"search…" at bounding box center [601, 287] width 250 height 349
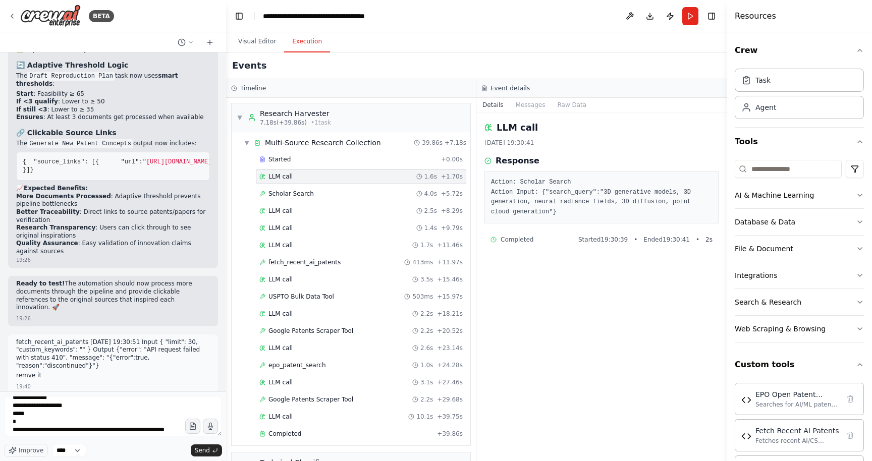
scroll to position [2, 0]
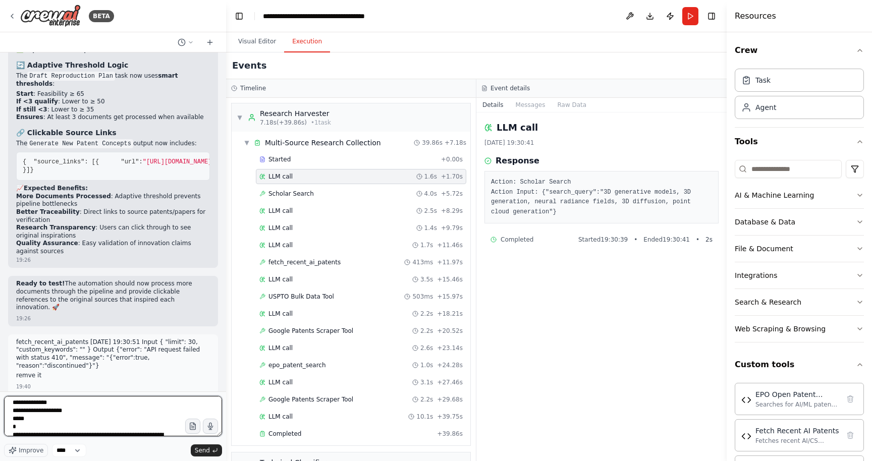
click at [11, 405] on textarea "**********" at bounding box center [113, 416] width 218 height 40
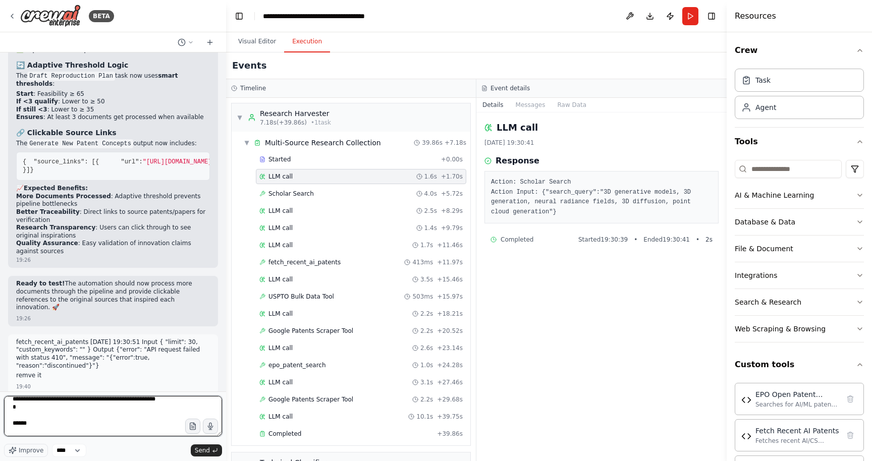
drag, startPoint x: 11, startPoint y: 405, endPoint x: 18, endPoint y: 417, distance: 13.8
click at [18, 417] on textarea "**********" at bounding box center [113, 416] width 218 height 40
paste textarea "**********"
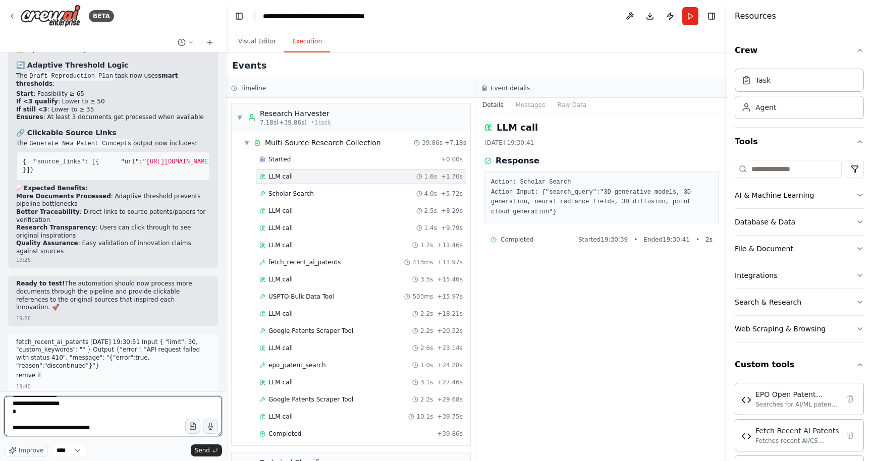
click at [109, 431] on textarea "**********" at bounding box center [113, 416] width 218 height 40
type textarea "**********"
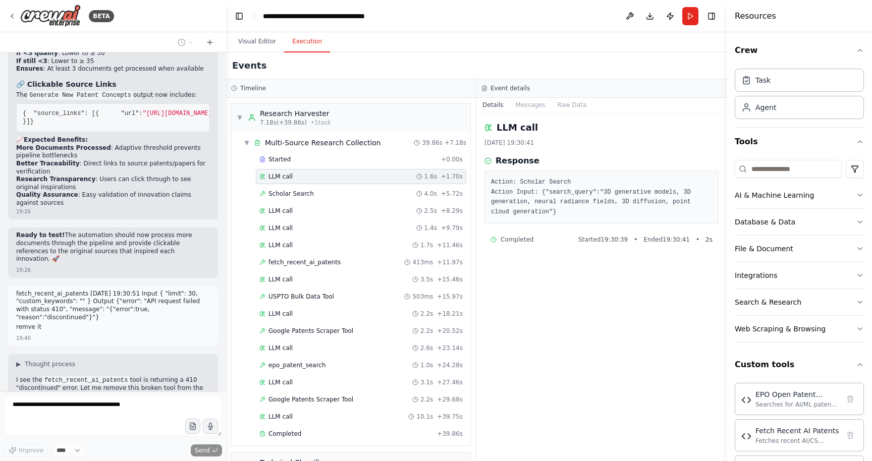
scroll to position [16726, 0]
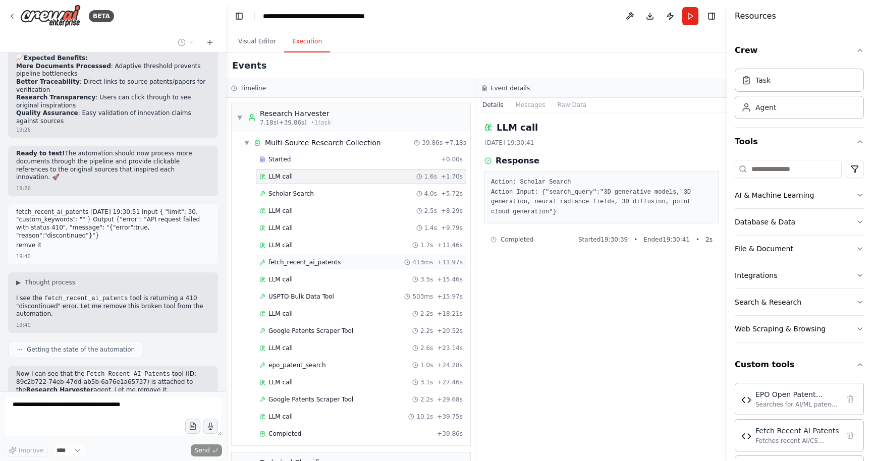
click at [284, 259] on span "fetch_recent_ai_patents" at bounding box center [305, 262] width 72 height 8
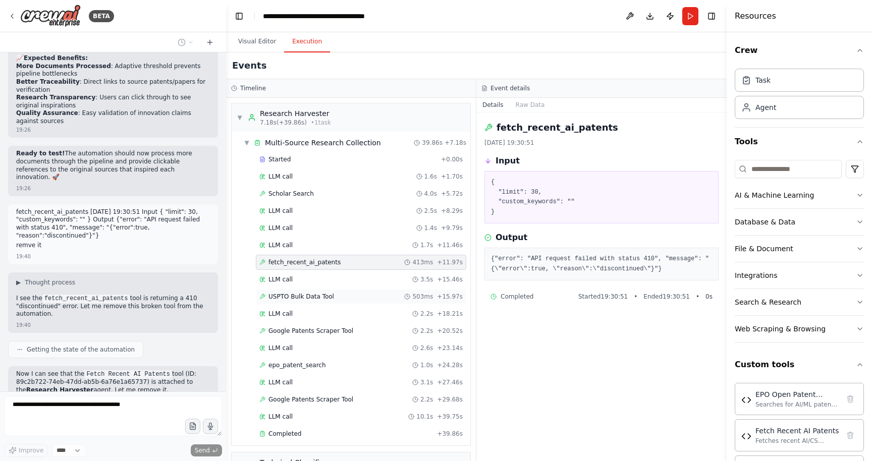
click at [292, 301] on div "USPTO Bulk Data Tool 503ms + 15.97s" at bounding box center [361, 296] width 210 height 15
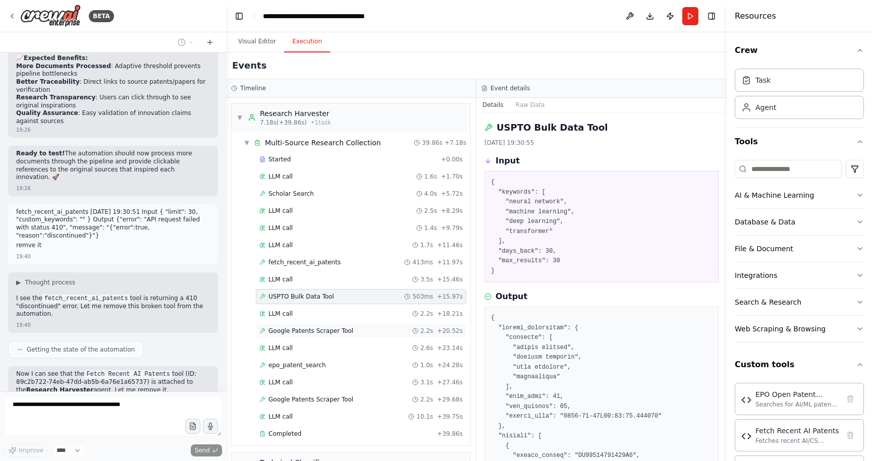
click at [293, 330] on span "Google Patents Scraper Tool" at bounding box center [311, 331] width 85 height 8
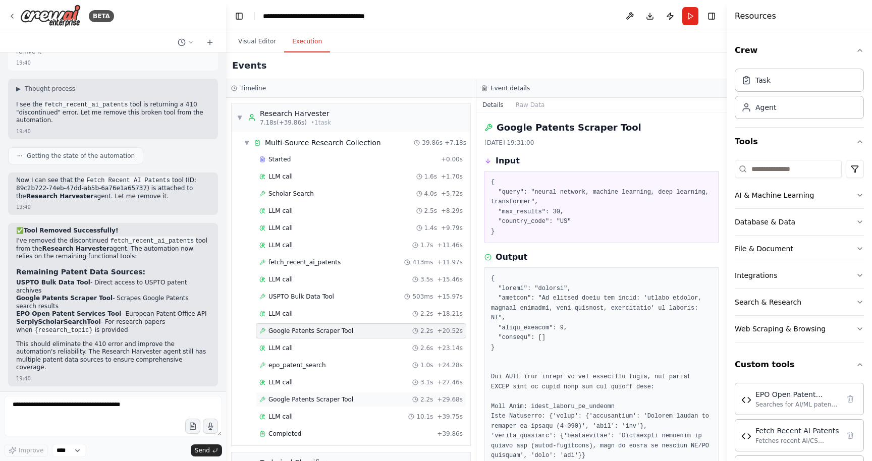
click at [308, 398] on span "Google Patents Scraper Tool" at bounding box center [311, 400] width 85 height 8
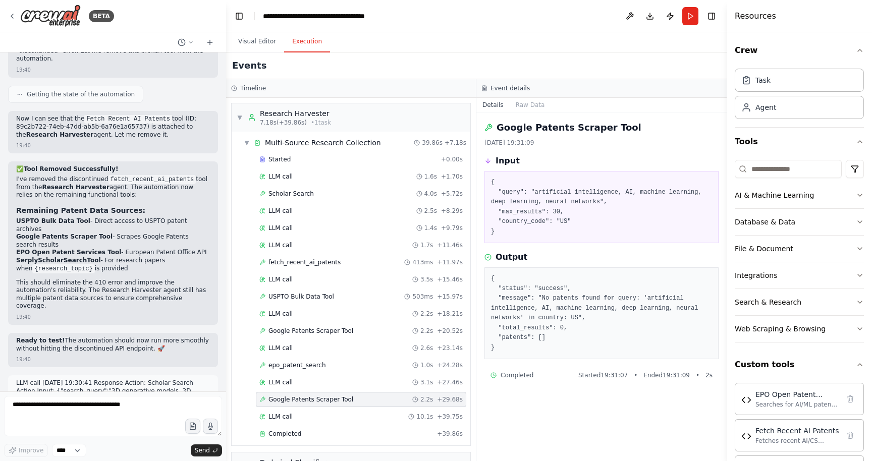
scroll to position [16989, 0]
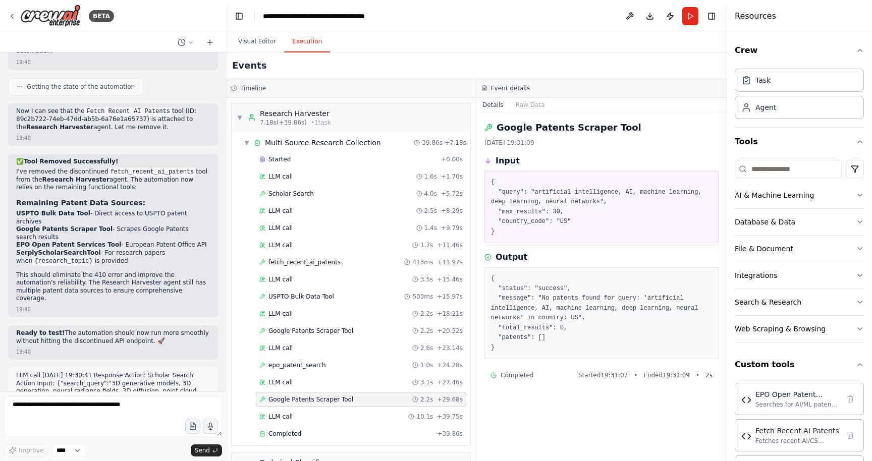
click at [489, 128] on icon at bounding box center [489, 127] width 7 height 7
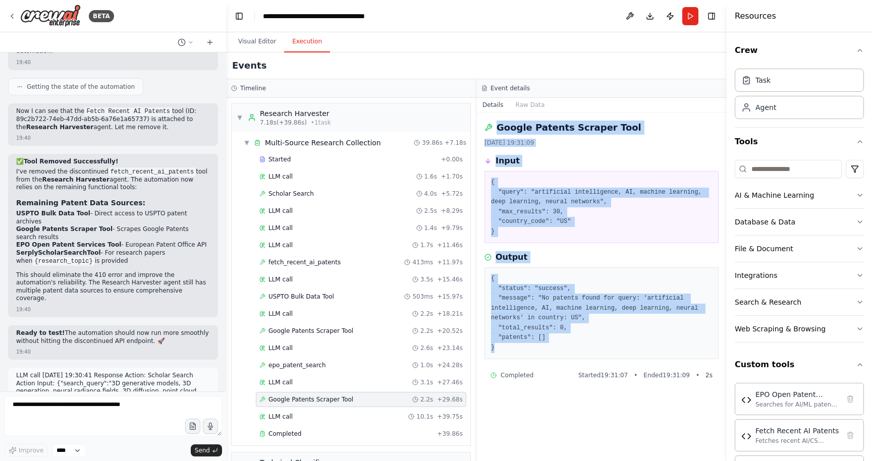
drag, startPoint x: 496, startPoint y: 127, endPoint x: 512, endPoint y: 344, distance: 217.7
click at [512, 344] on div "Google Patents Scraper Tool [DATE] 19:31:09 Input { "query": "artificial intell…" at bounding box center [601, 287] width 250 height 349
click at [116, 413] on textarea at bounding box center [113, 416] width 218 height 40
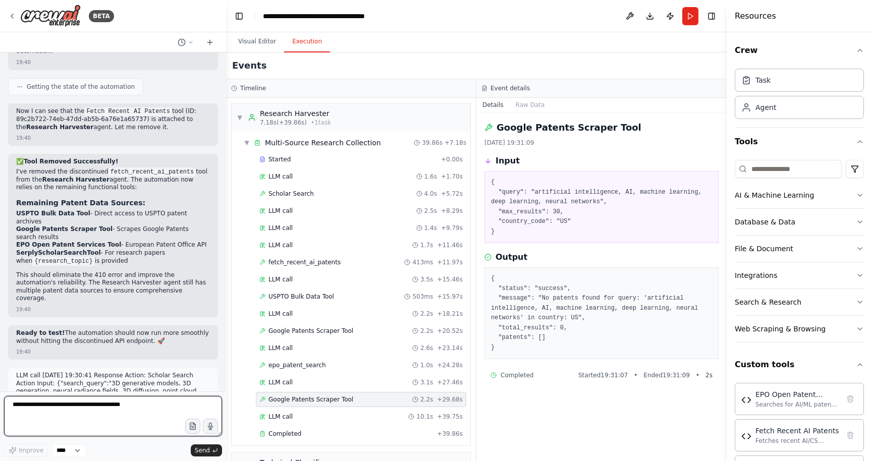
click at [112, 410] on textarea at bounding box center [113, 416] width 218 height 40
type textarea "**********"
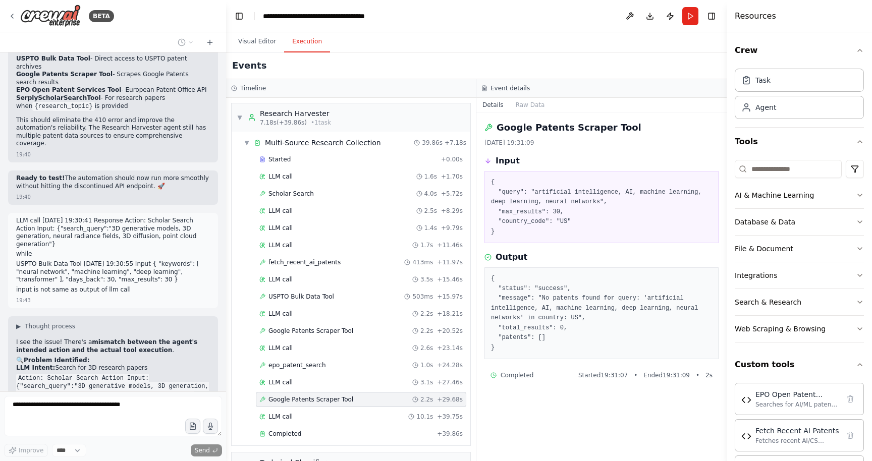
scroll to position [17152, 0]
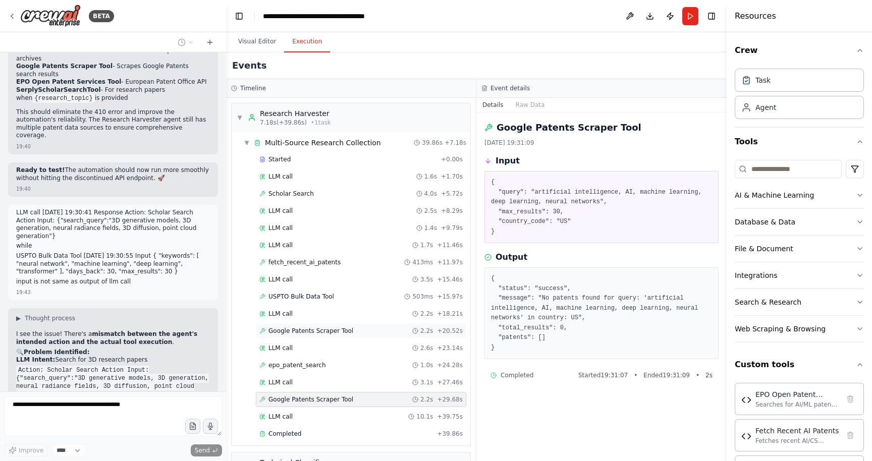
click at [291, 329] on span "Google Patents Scraper Tool" at bounding box center [311, 331] width 85 height 8
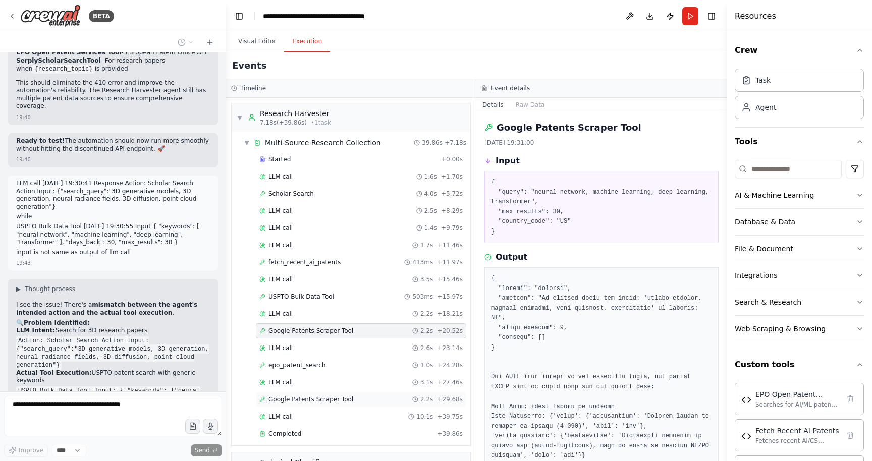
click at [347, 403] on span "Google Patents Scraper Tool" at bounding box center [311, 400] width 85 height 8
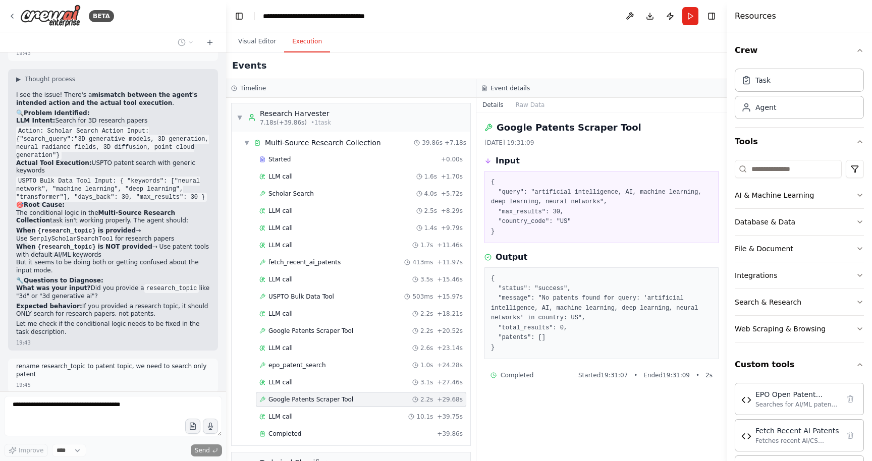
scroll to position [17420, 0]
